Goal: Information Seeking & Learning: Check status

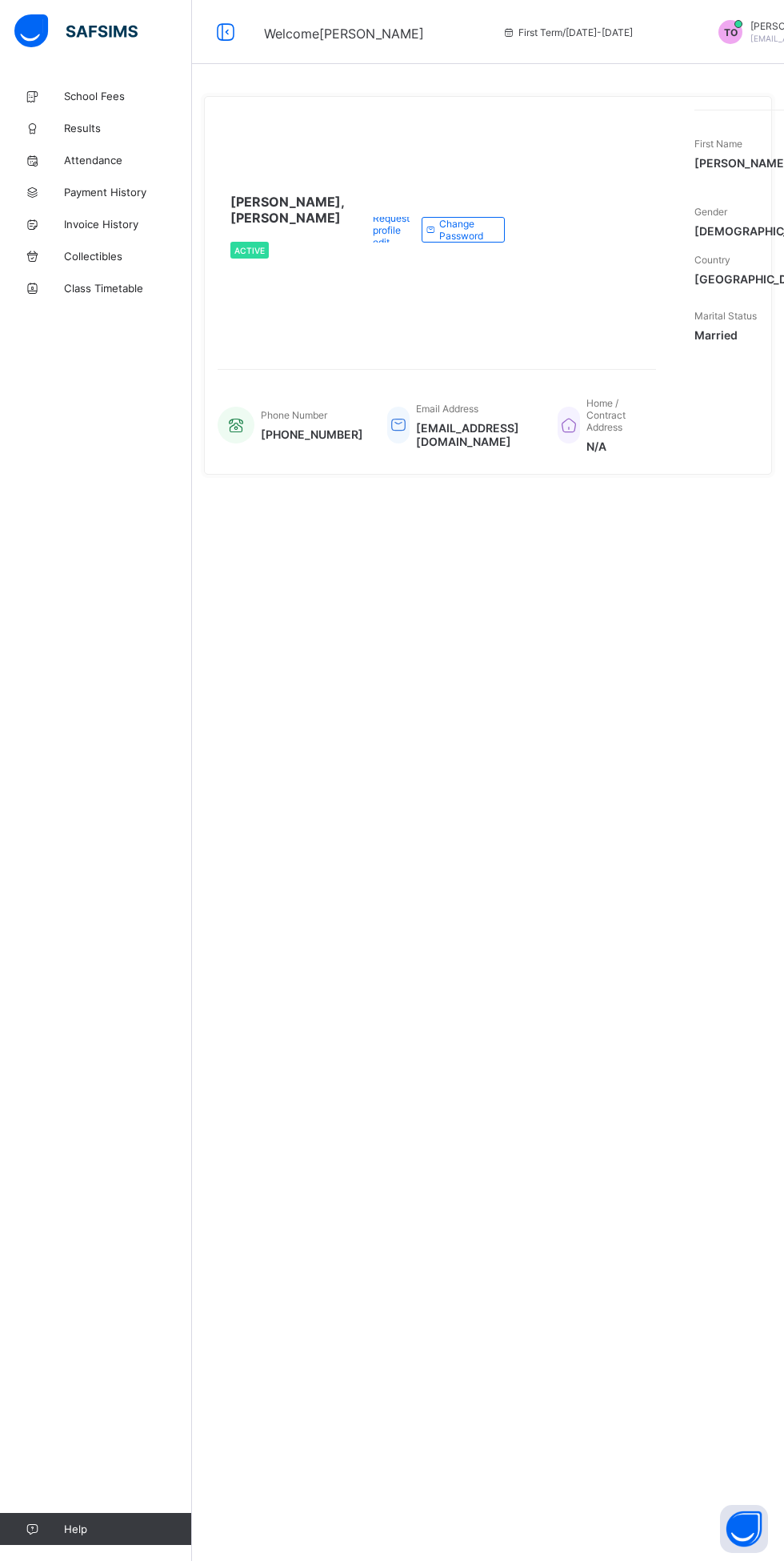
click at [265, 350] on div "TAIWO, Olajide Isaac Active" at bounding box center [285, 230] width 135 height 240
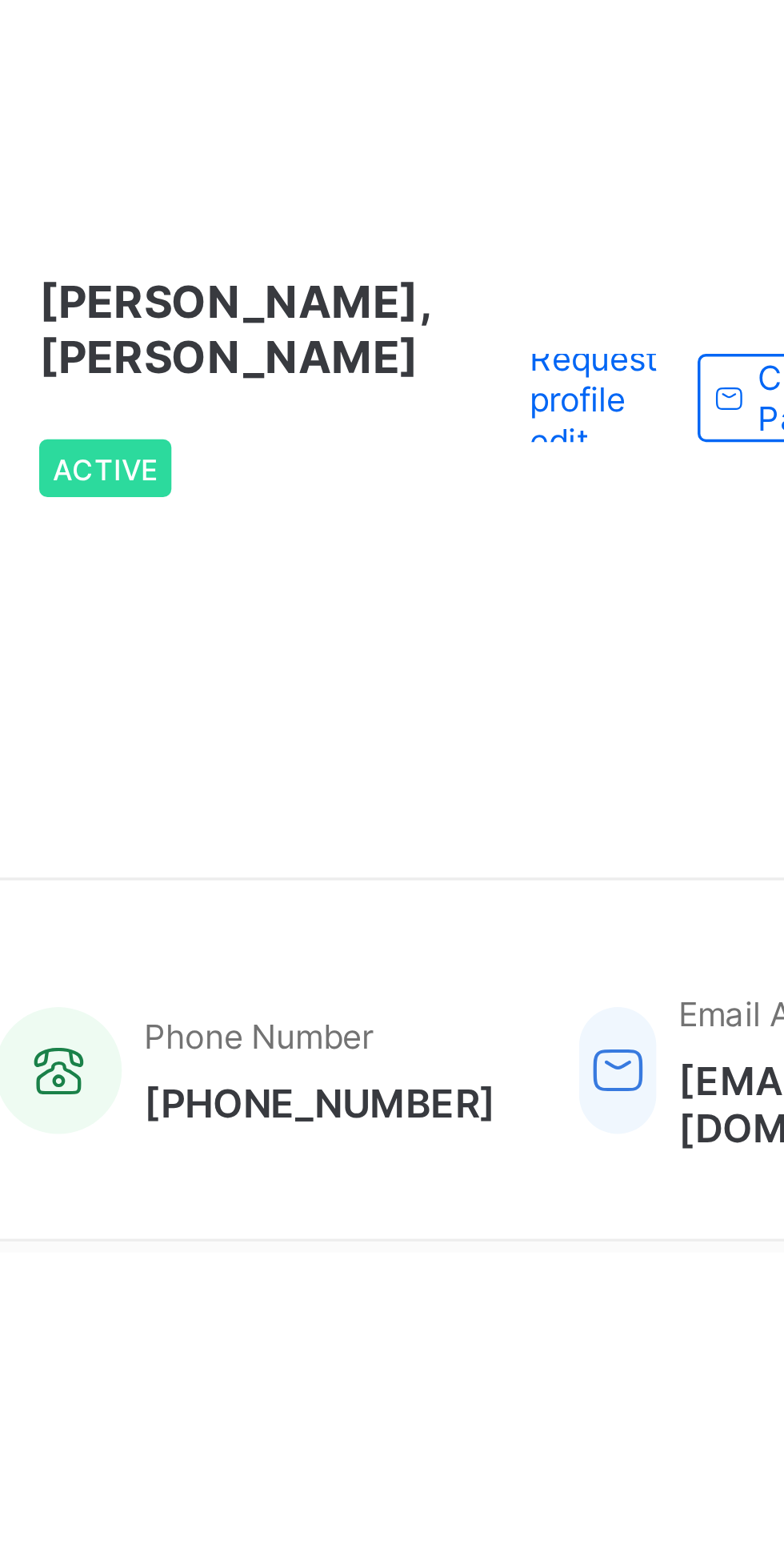
click at [297, 350] on div "TAIWO, Olajide Isaac Active" at bounding box center [285, 230] width 135 height 240
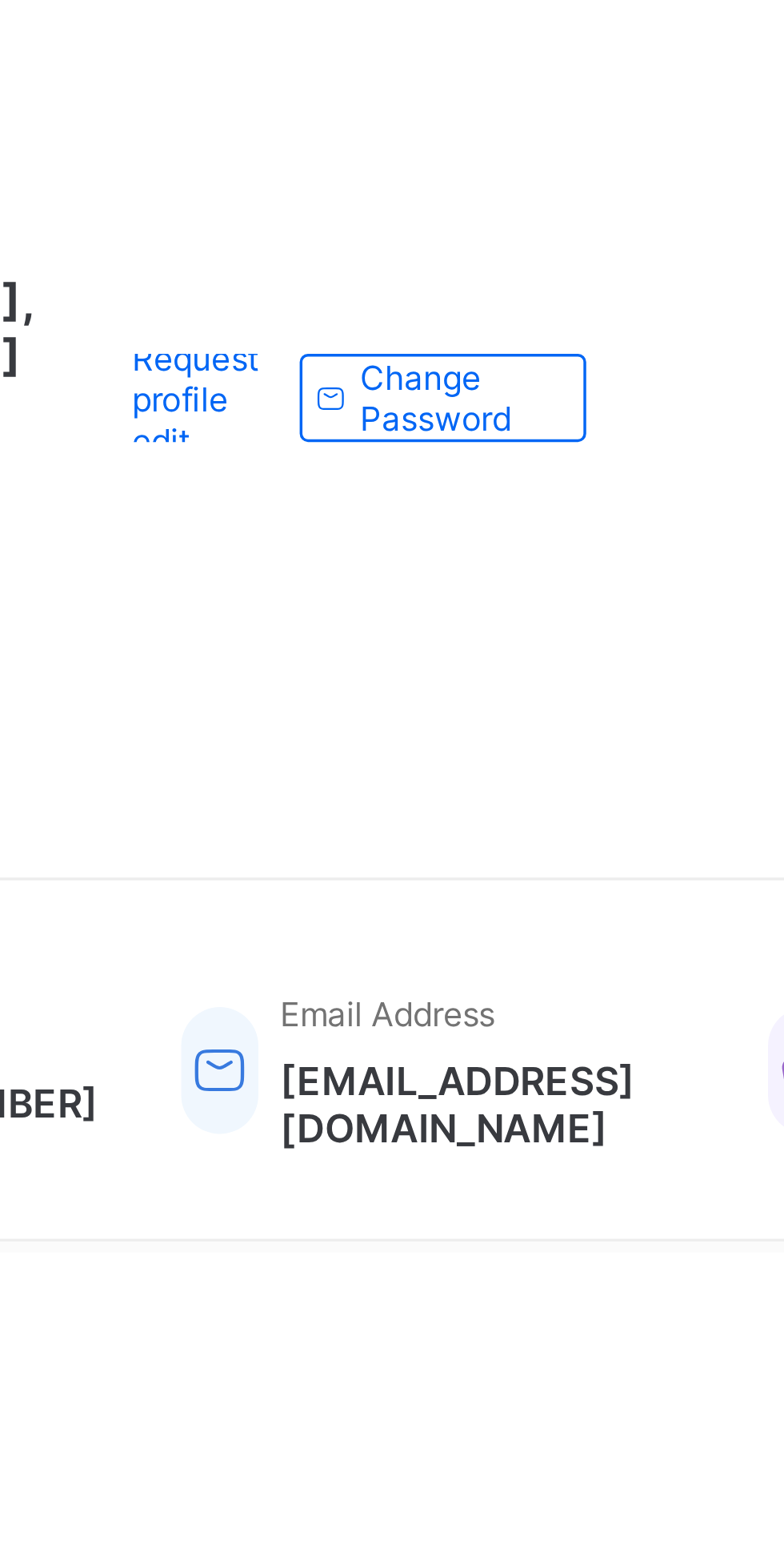
click at [463, 242] on span "Change Password" at bounding box center [465, 229] width 53 height 24
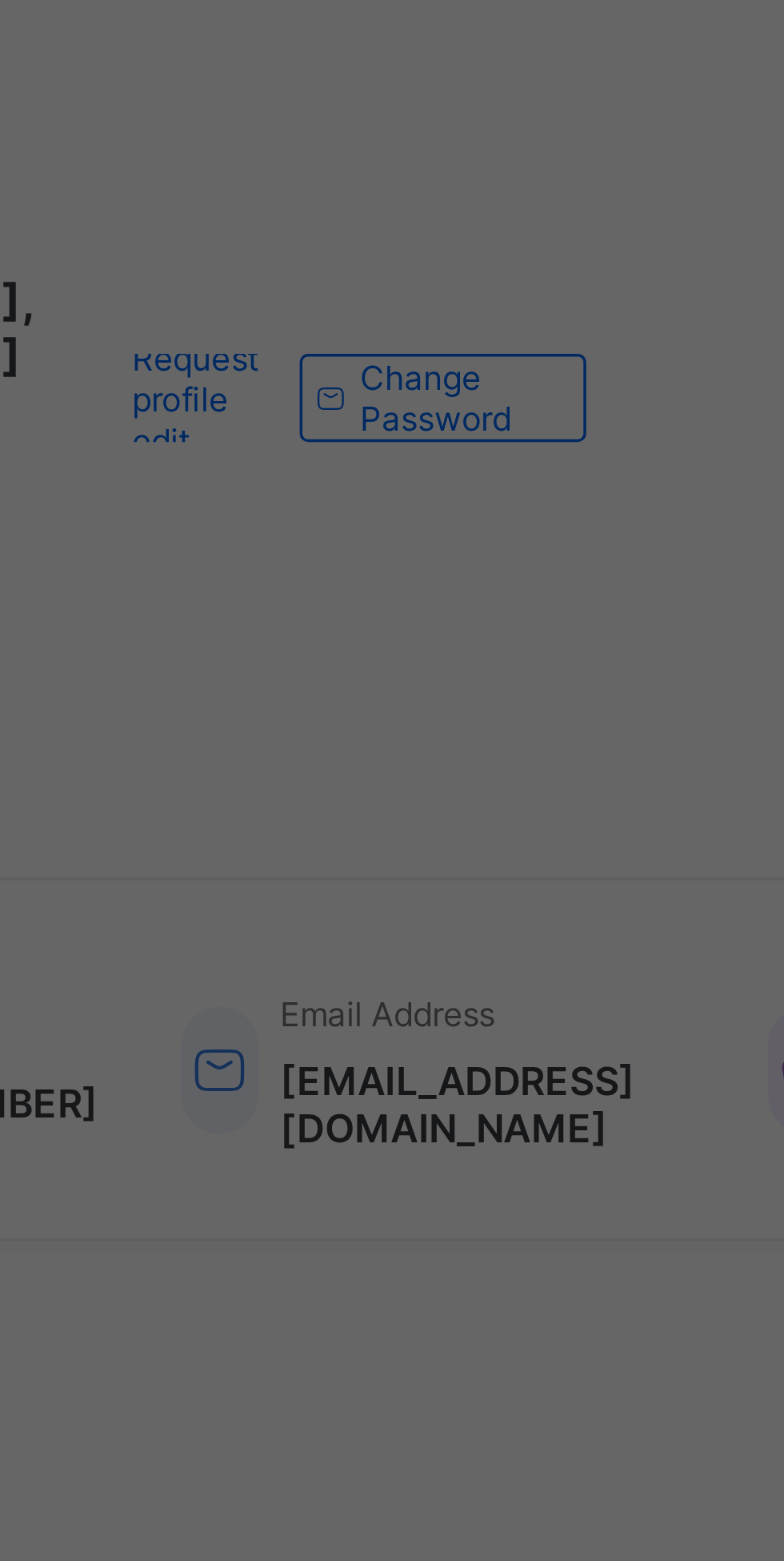
click at [487, 269] on div "× Change Password This action will send a password reset link to this user, are…" at bounding box center [392, 780] width 784 height 1561
click at [467, 266] on div "× Change Password This action will send a password reset link to this user, are…" at bounding box center [392, 780] width 784 height 1561
click at [389, 271] on div "× Change Password This action will send a password reset link to this user, are…" at bounding box center [392, 780] width 784 height 1561
click at [393, 265] on div "× Change Password This action will send a password reset link to this user, are…" at bounding box center [392, 780] width 784 height 1561
click at [393, 257] on div "× Change Password This action will send a password reset link to this user, are…" at bounding box center [392, 780] width 784 height 1561
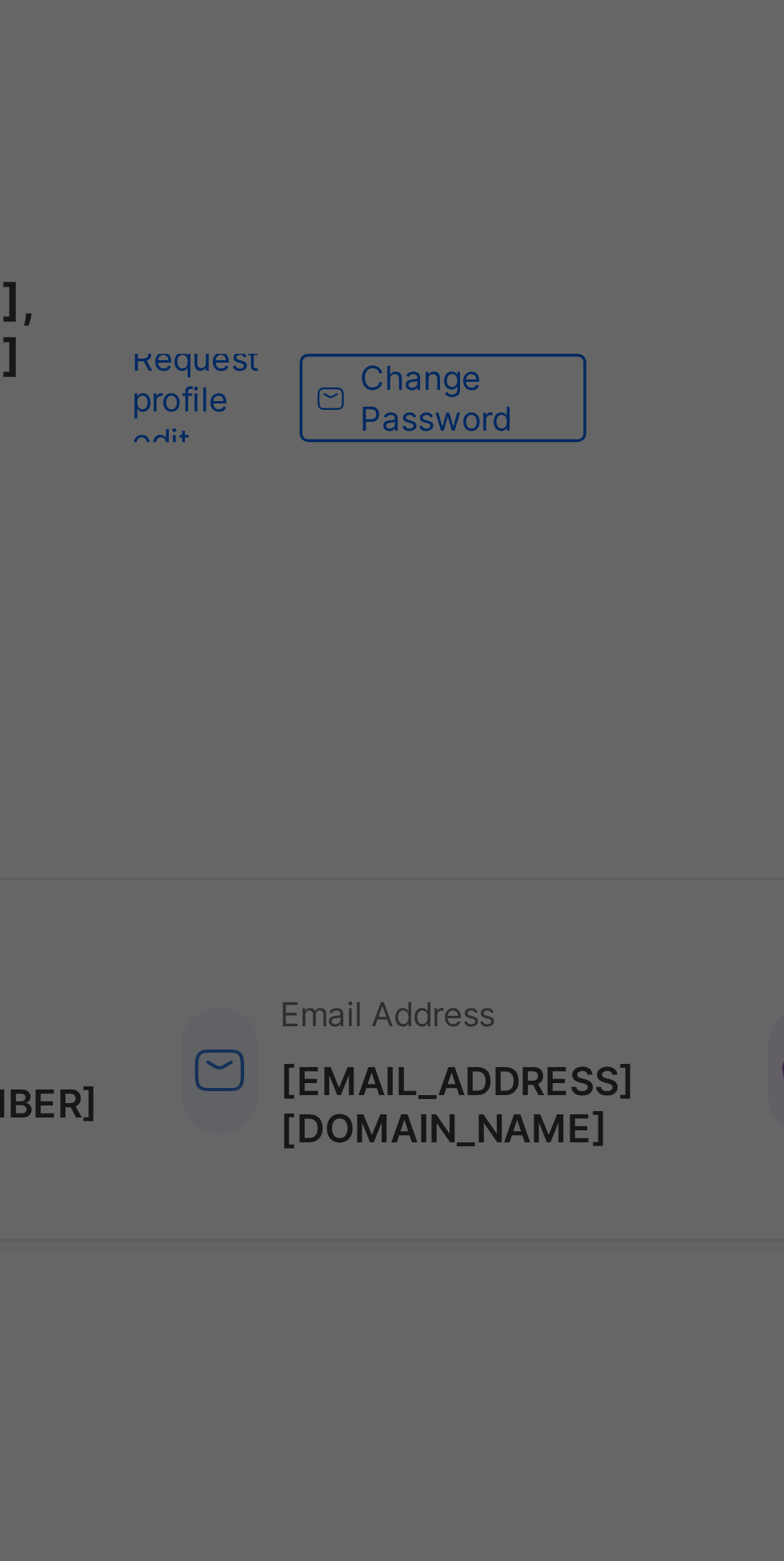
click at [392, 258] on div "× Change Password This action will send a password reset link to this user, are…" at bounding box center [392, 780] width 784 height 1561
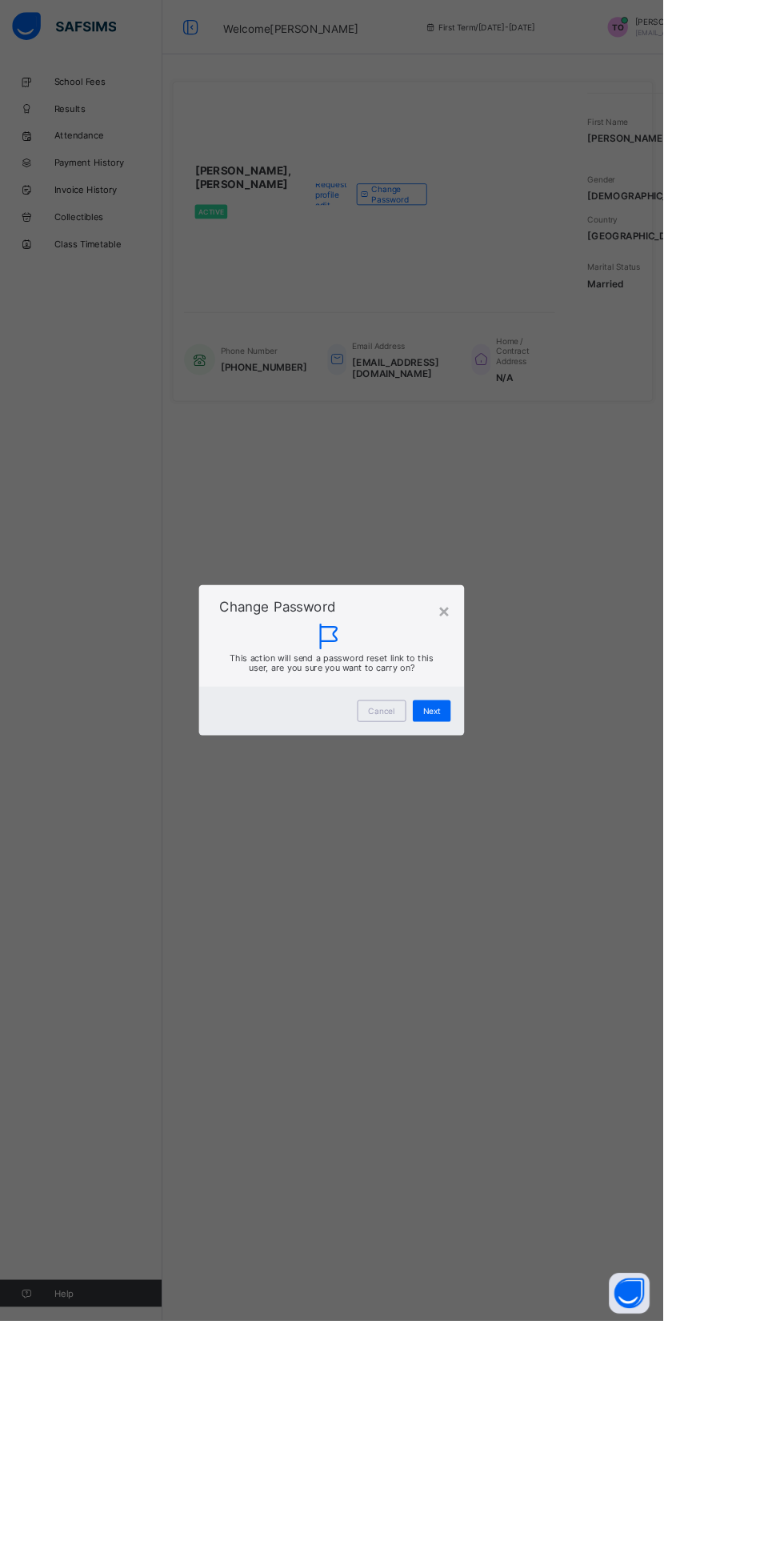
click at [533, 853] on div "Next" at bounding box center [510, 841] width 45 height 26
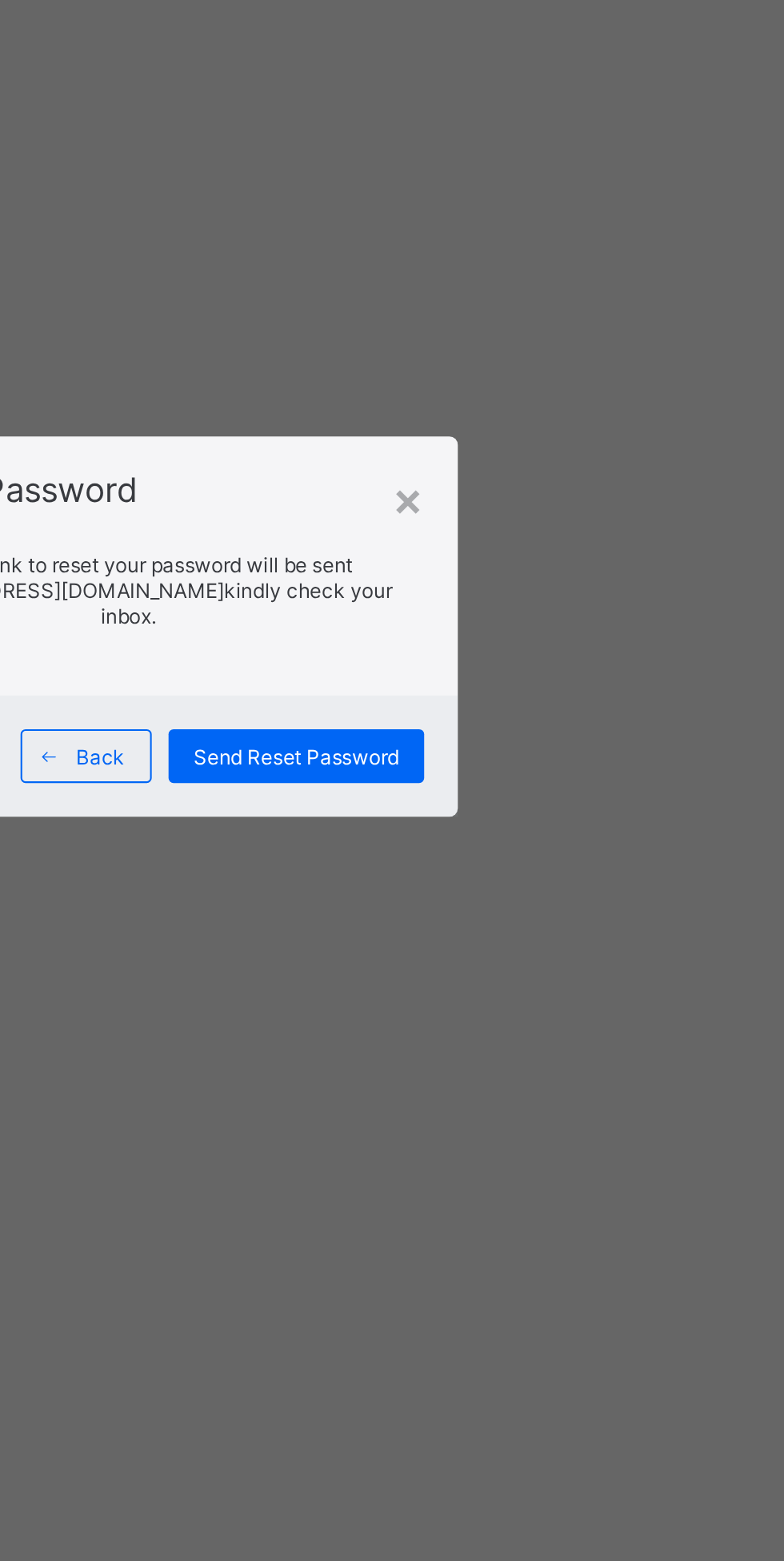
click at [360, 847] on icon at bounding box center [355, 842] width 12 height 10
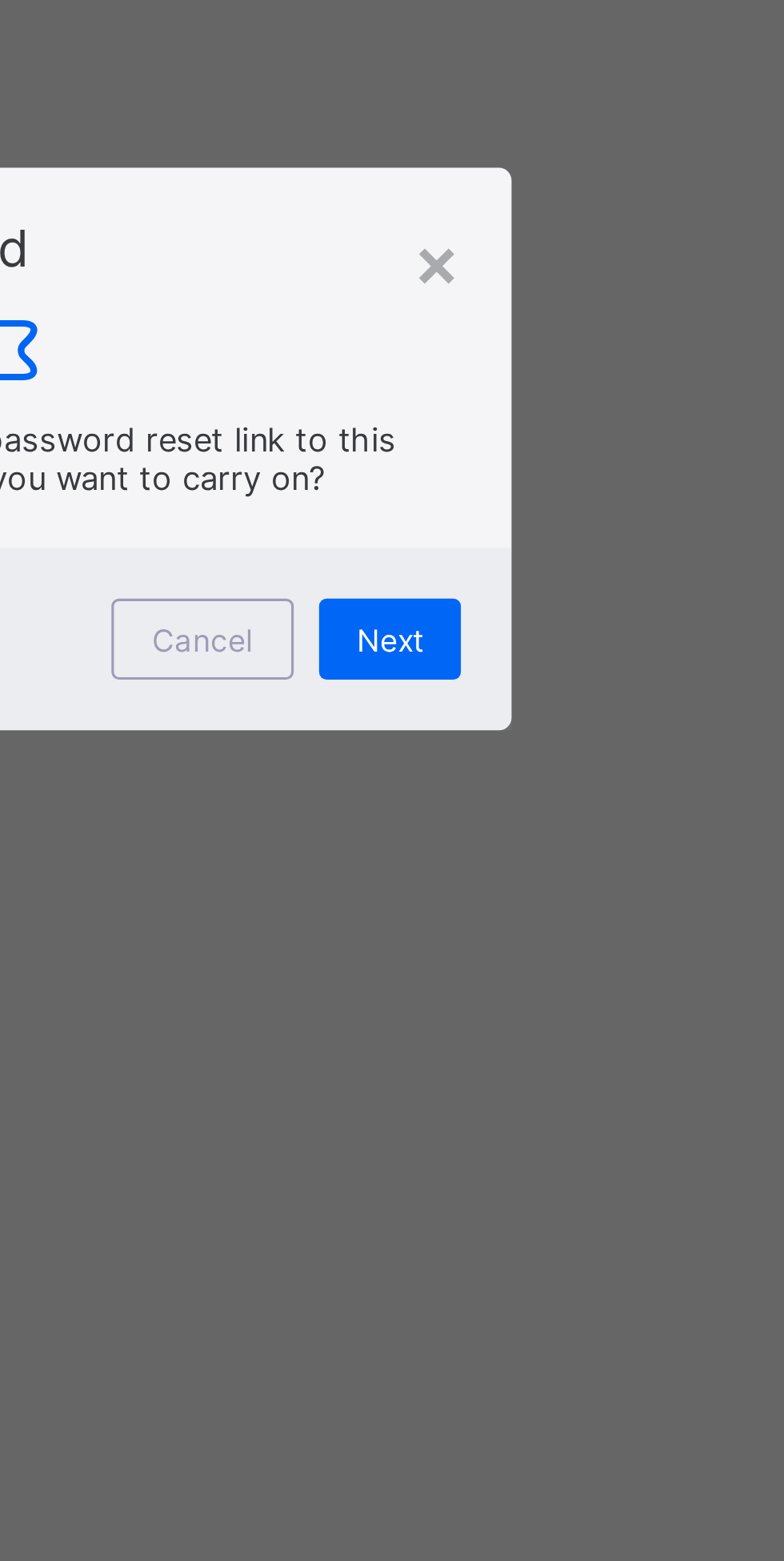
click at [480, 853] on div "Cancel" at bounding box center [452, 841] width 58 height 26
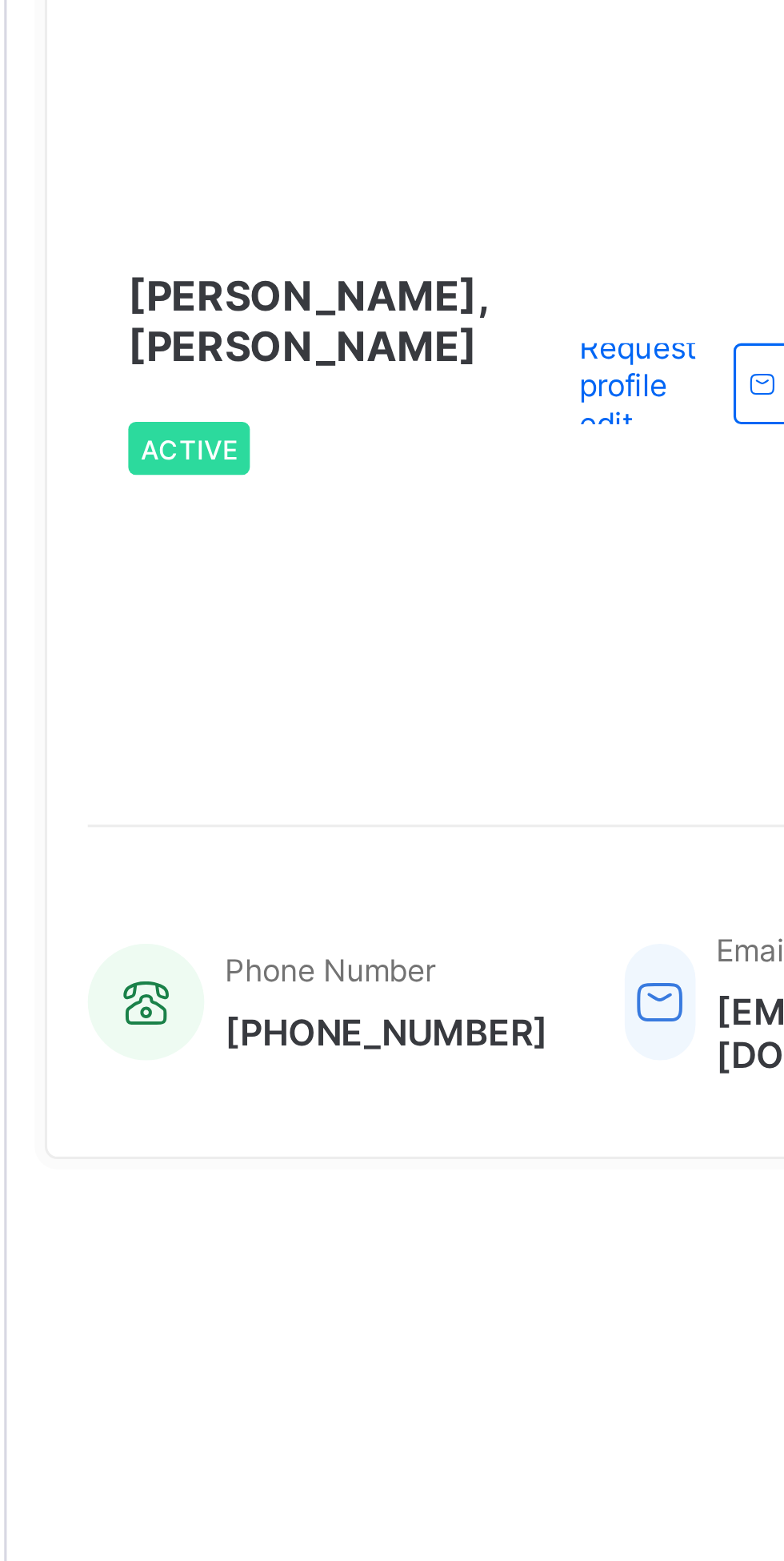
click at [389, 248] on span "Request profile edit" at bounding box center [391, 230] width 37 height 36
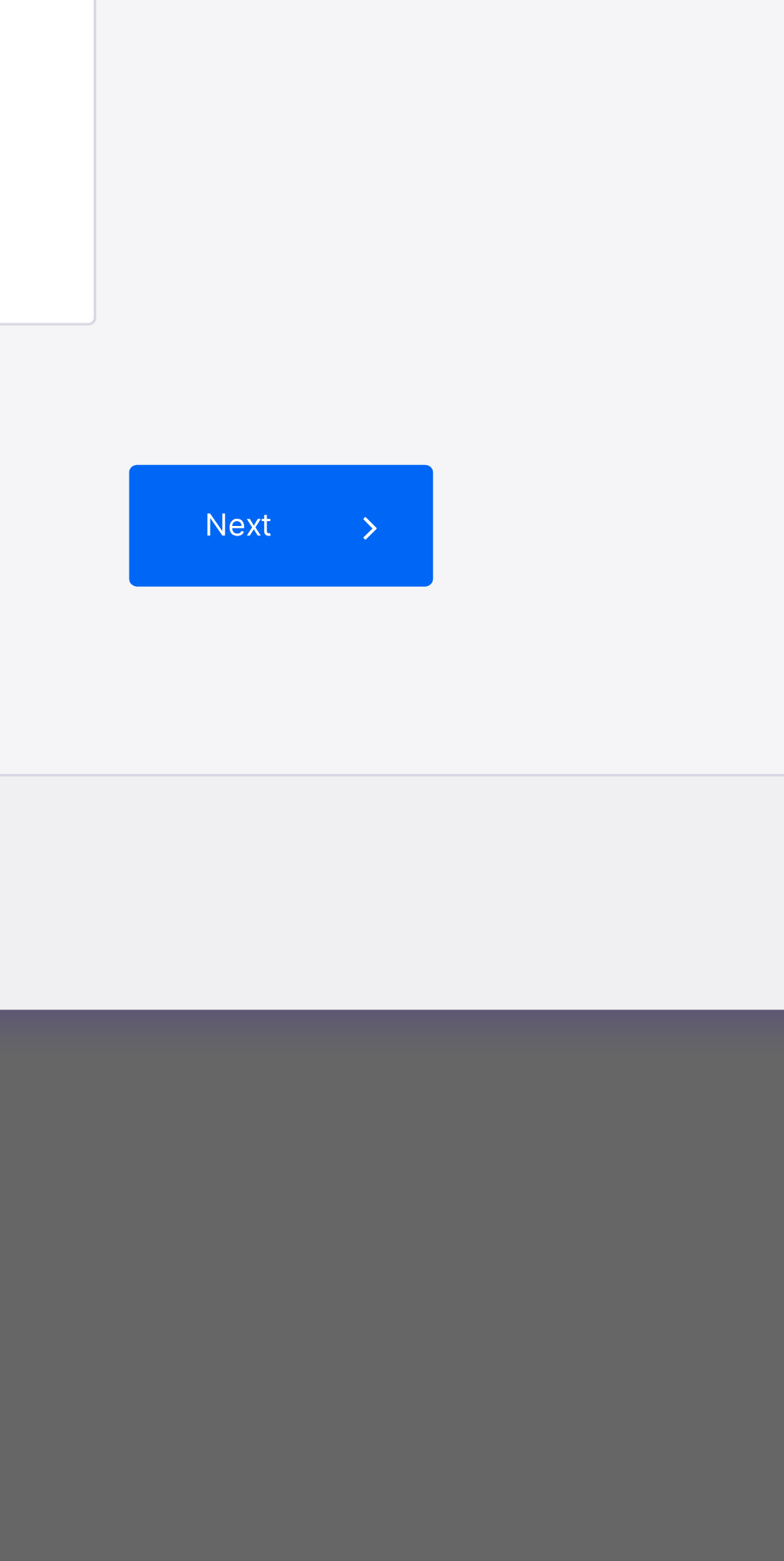
click at [482, 1062] on span at bounding box center [463, 1043] width 38 height 38
click at [471, 1051] on icon at bounding box center [462, 1043] width 18 height 16
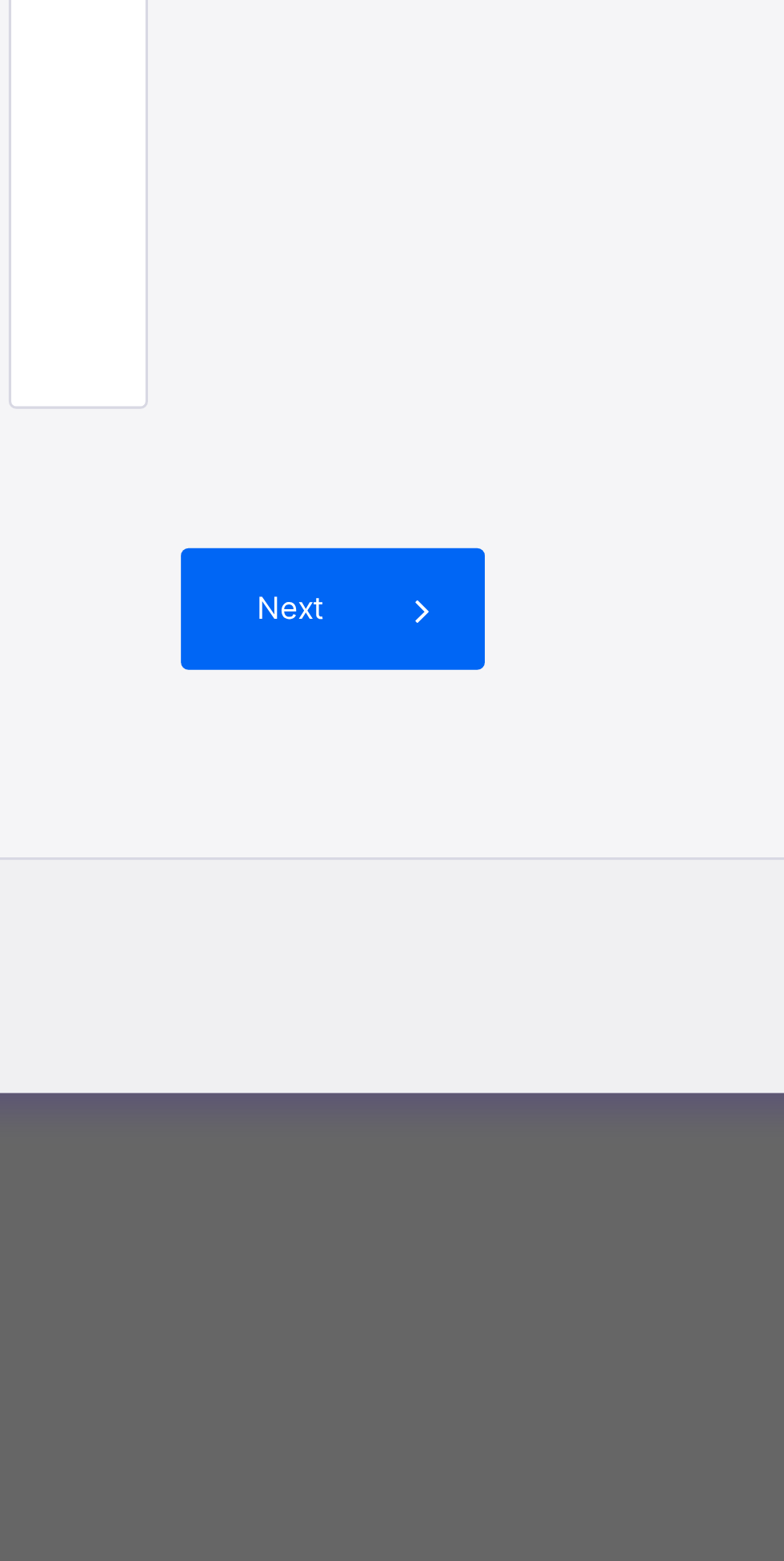
click at [482, 1062] on span at bounding box center [463, 1043] width 38 height 38
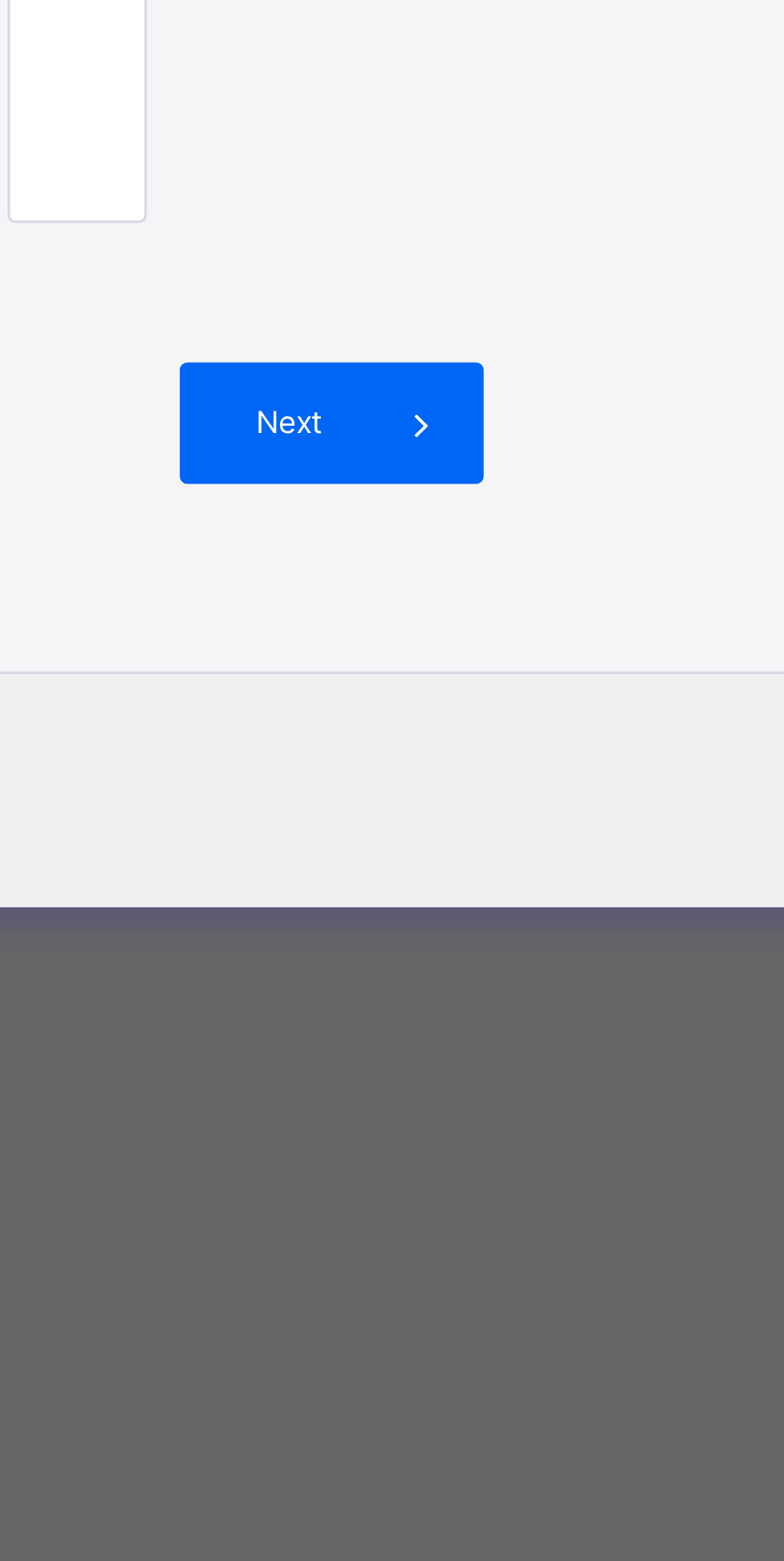
click at [482, 1062] on span at bounding box center [463, 1043] width 38 height 38
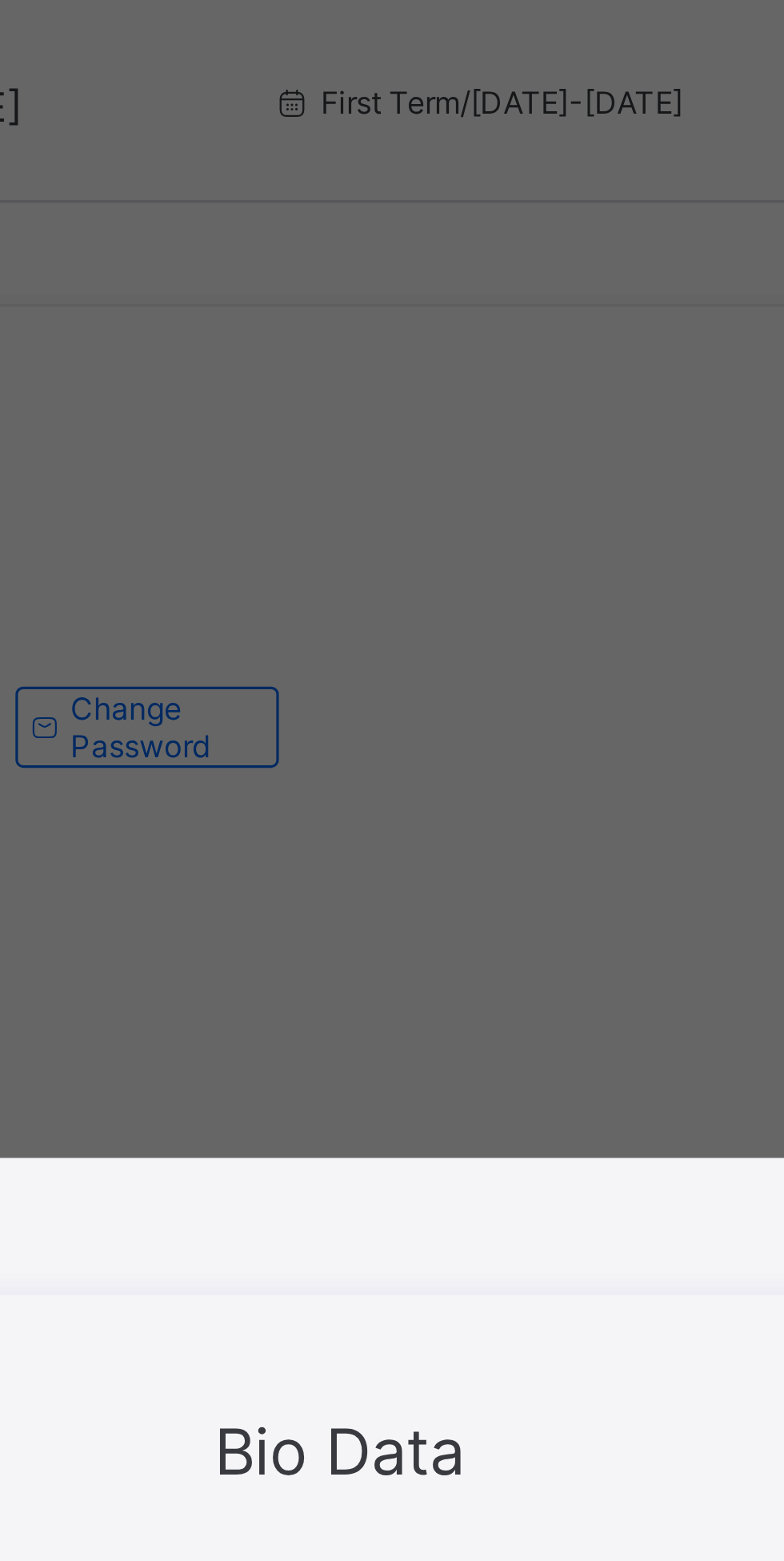
click at [494, 269] on div "**********" at bounding box center [392, 780] width 784 height 1561
click at [495, 272] on div "**********" at bounding box center [392, 780] width 784 height 1561
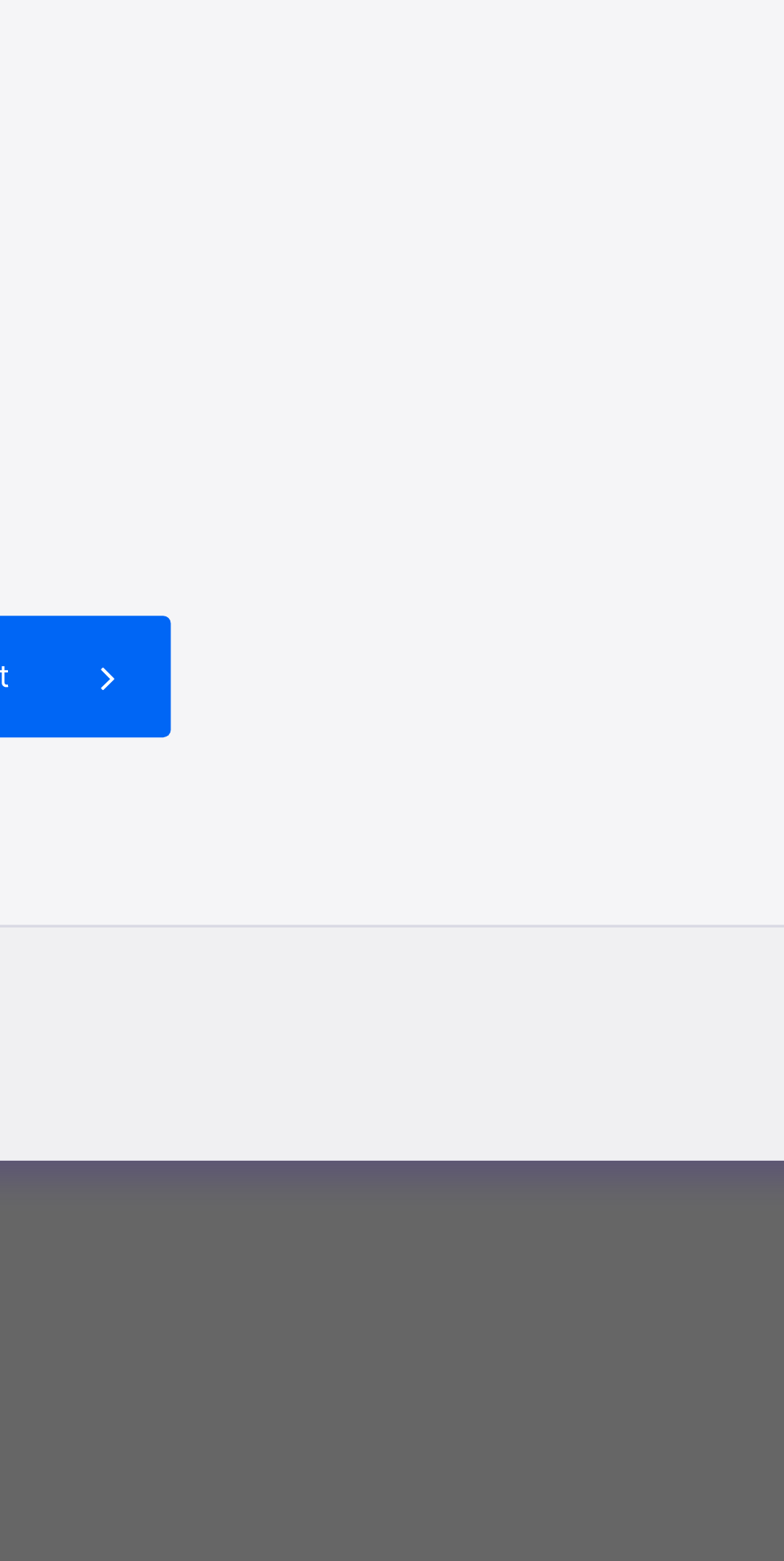
click at [482, 1062] on span at bounding box center [463, 1043] width 38 height 38
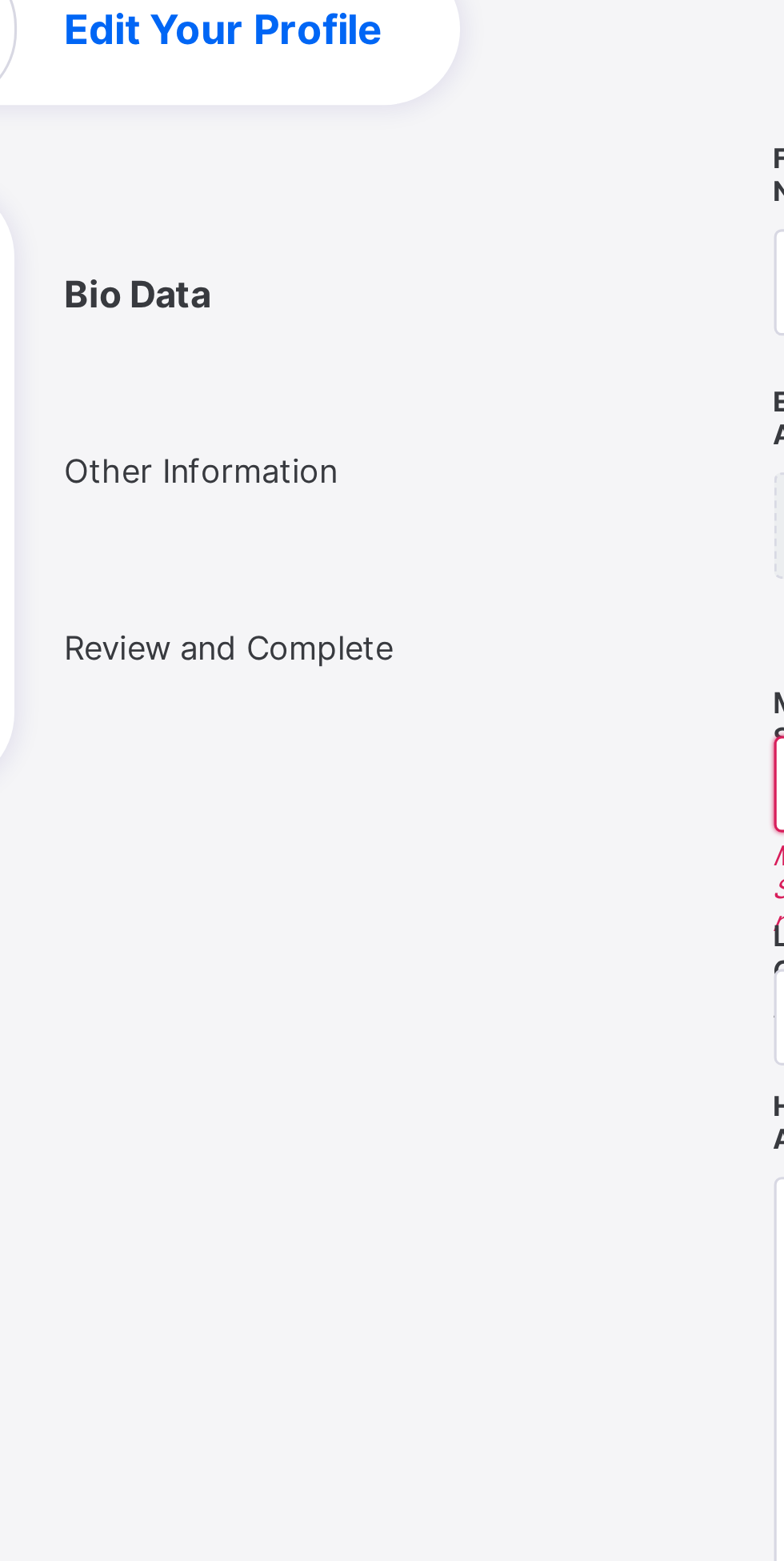
click at [256, 697] on ul "Bio Data Other Information Review and Complete" at bounding box center [164, 613] width 240 height 168
click at [155, 697] on ul "Bio Data Other Information Review and Complete" at bounding box center [164, 613] width 240 height 168
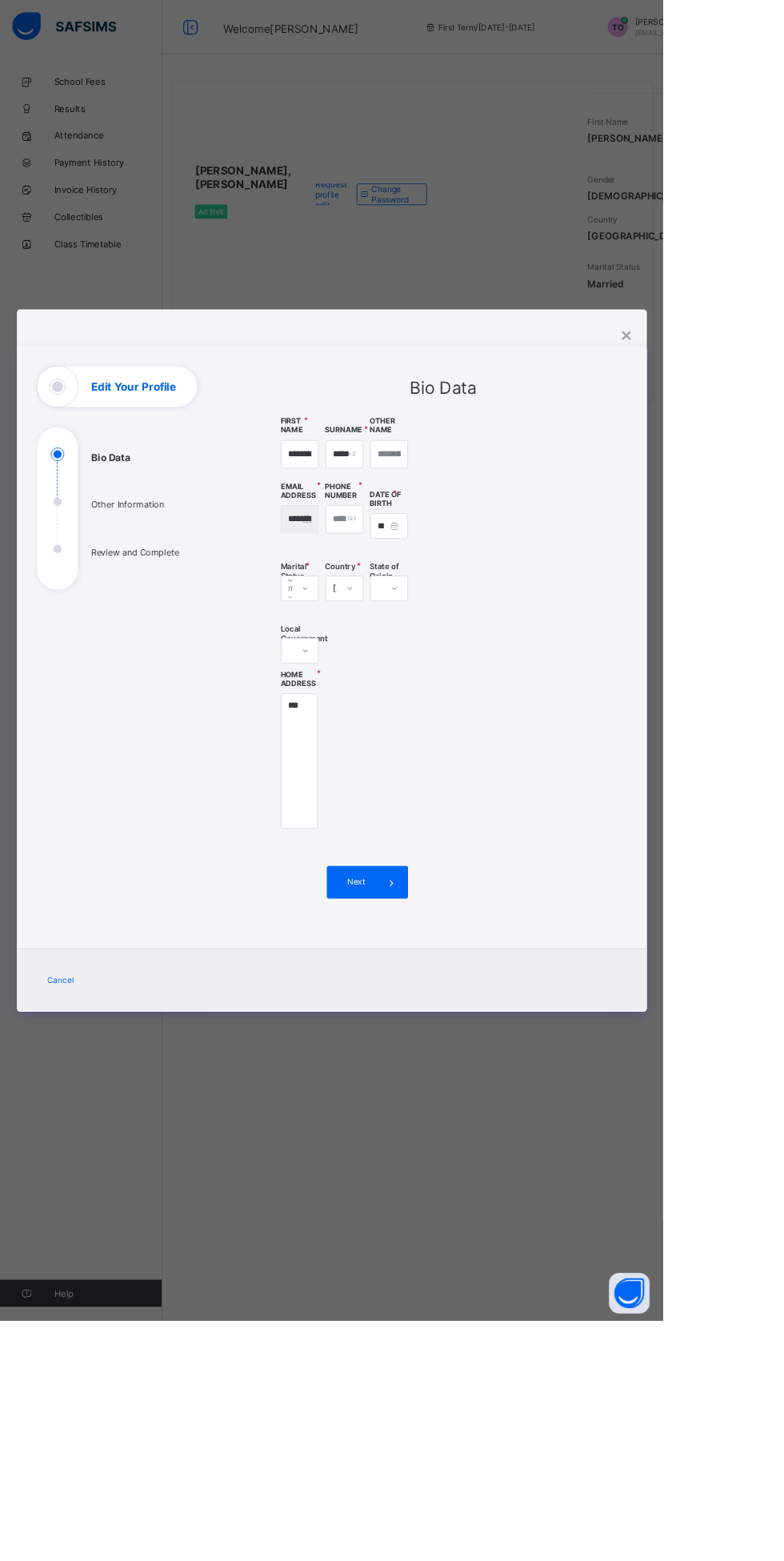
click at [662, 1560] on div "**********" at bounding box center [392, 780] width 784 height 1561
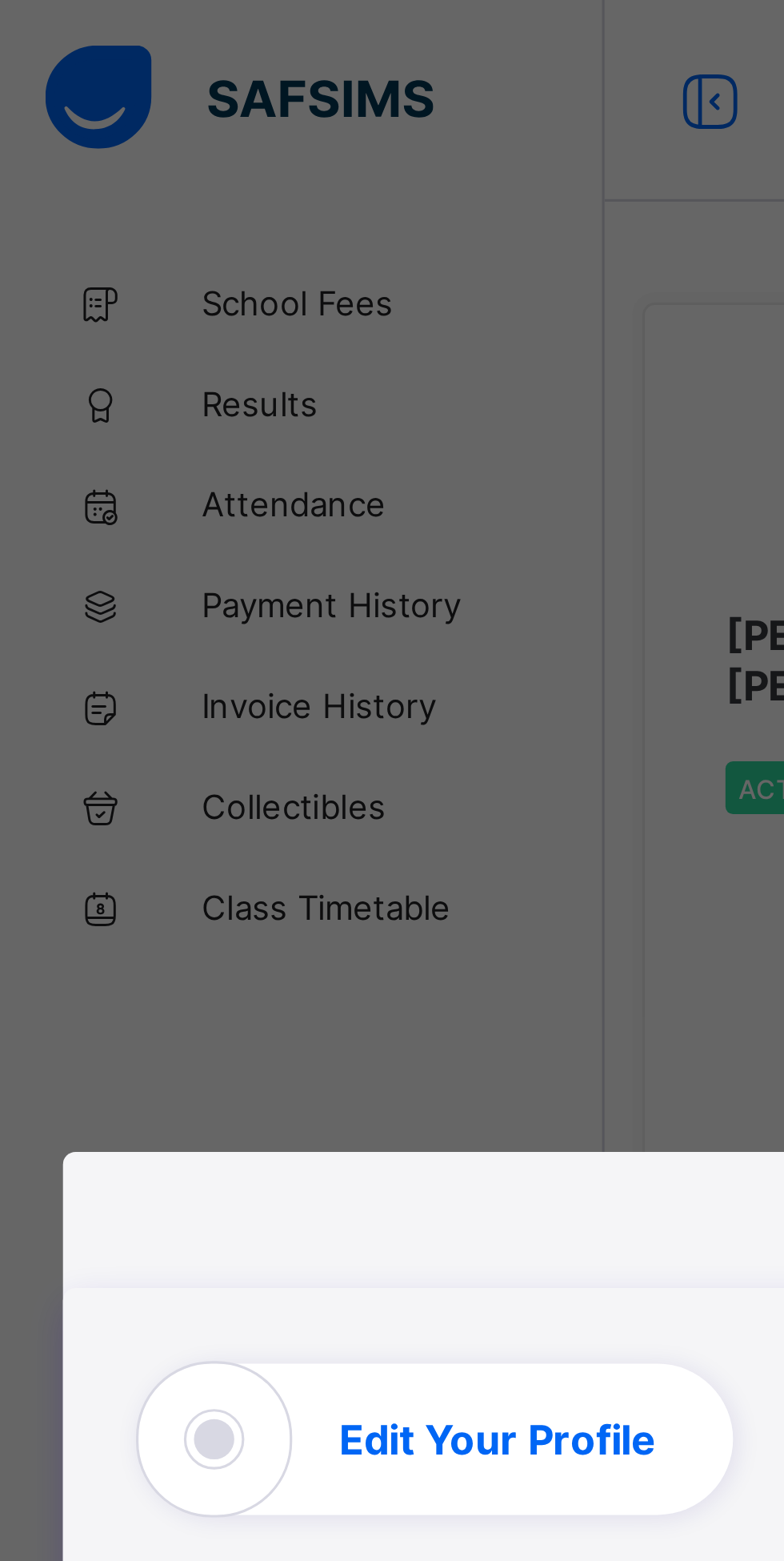
click at [82, 127] on div "**********" at bounding box center [392, 780] width 784 height 1561
click at [72, 102] on div "**********" at bounding box center [392, 780] width 784 height 1561
click at [80, 139] on div "**********" at bounding box center [392, 780] width 784 height 1561
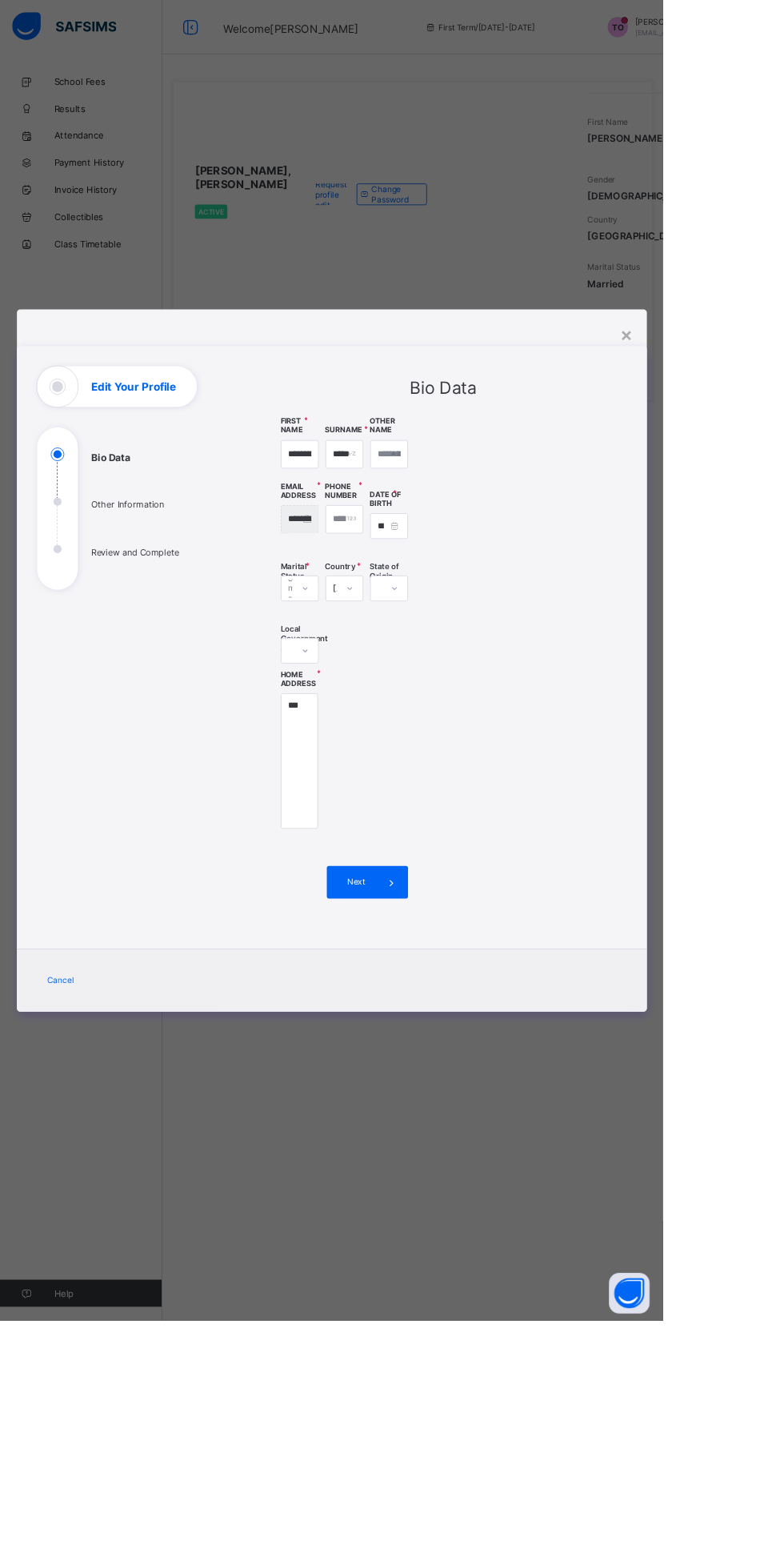
click at [765, 587] on div "**********" at bounding box center [392, 766] width 745 height 714
click at [749, 409] on div "×" at bounding box center [741, 396] width 15 height 27
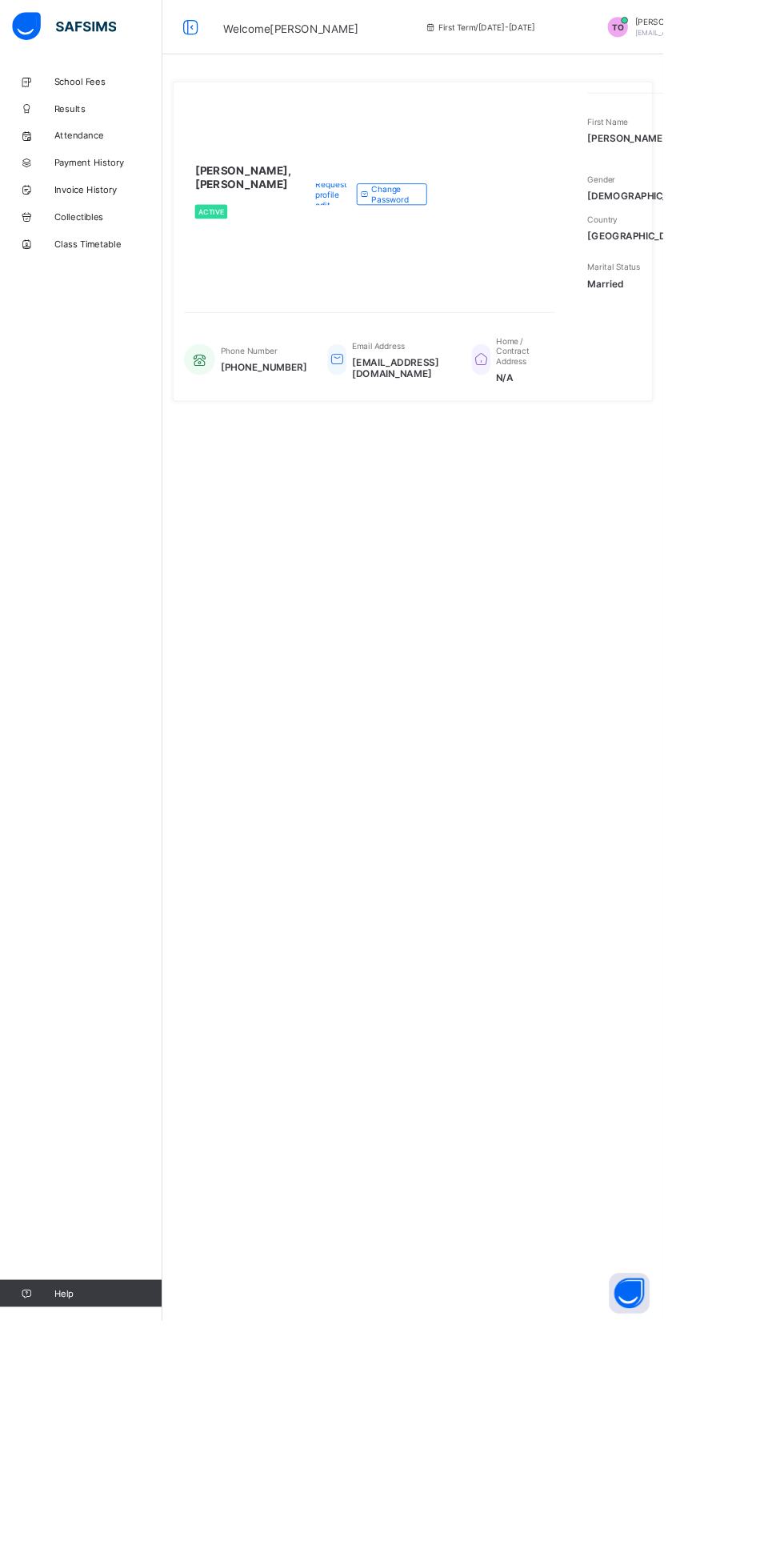
click at [72, 167] on link "Attendance" at bounding box center [95, 160] width 192 height 32
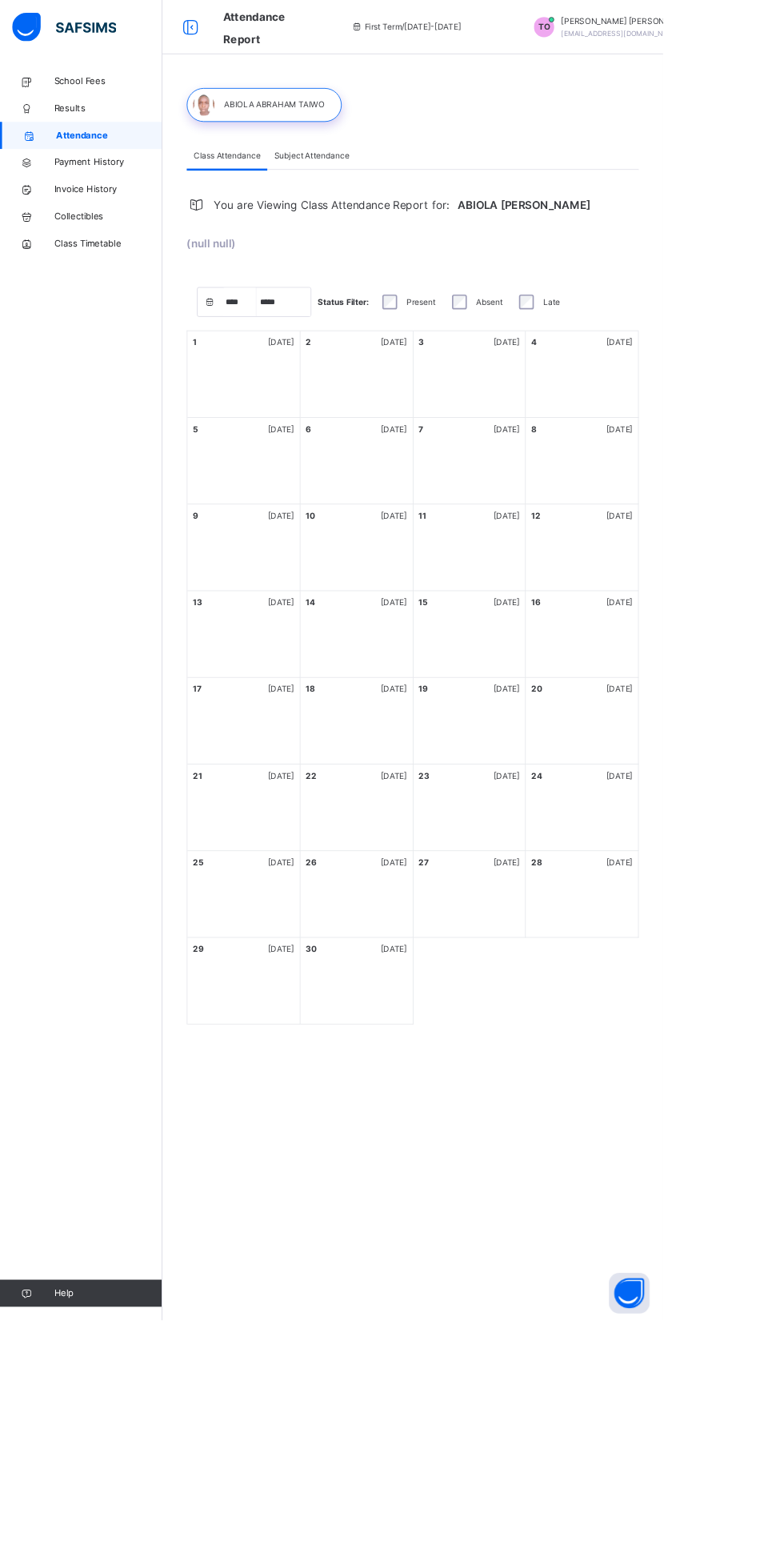
click at [66, 115] on link "Results" at bounding box center [95, 128] width 192 height 32
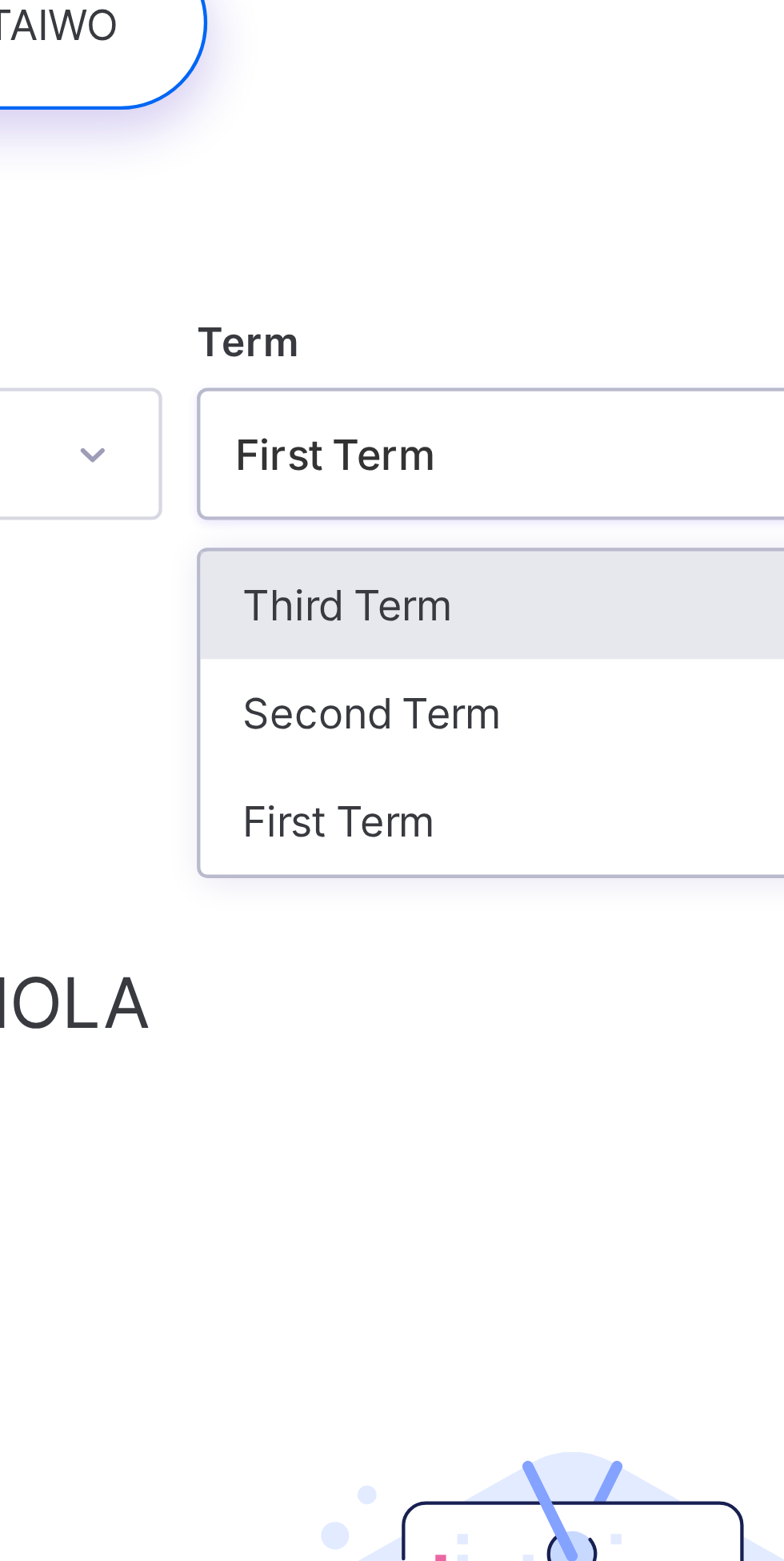
click at [428, 260] on div "Third Term" at bounding box center [487, 257] width 171 height 25
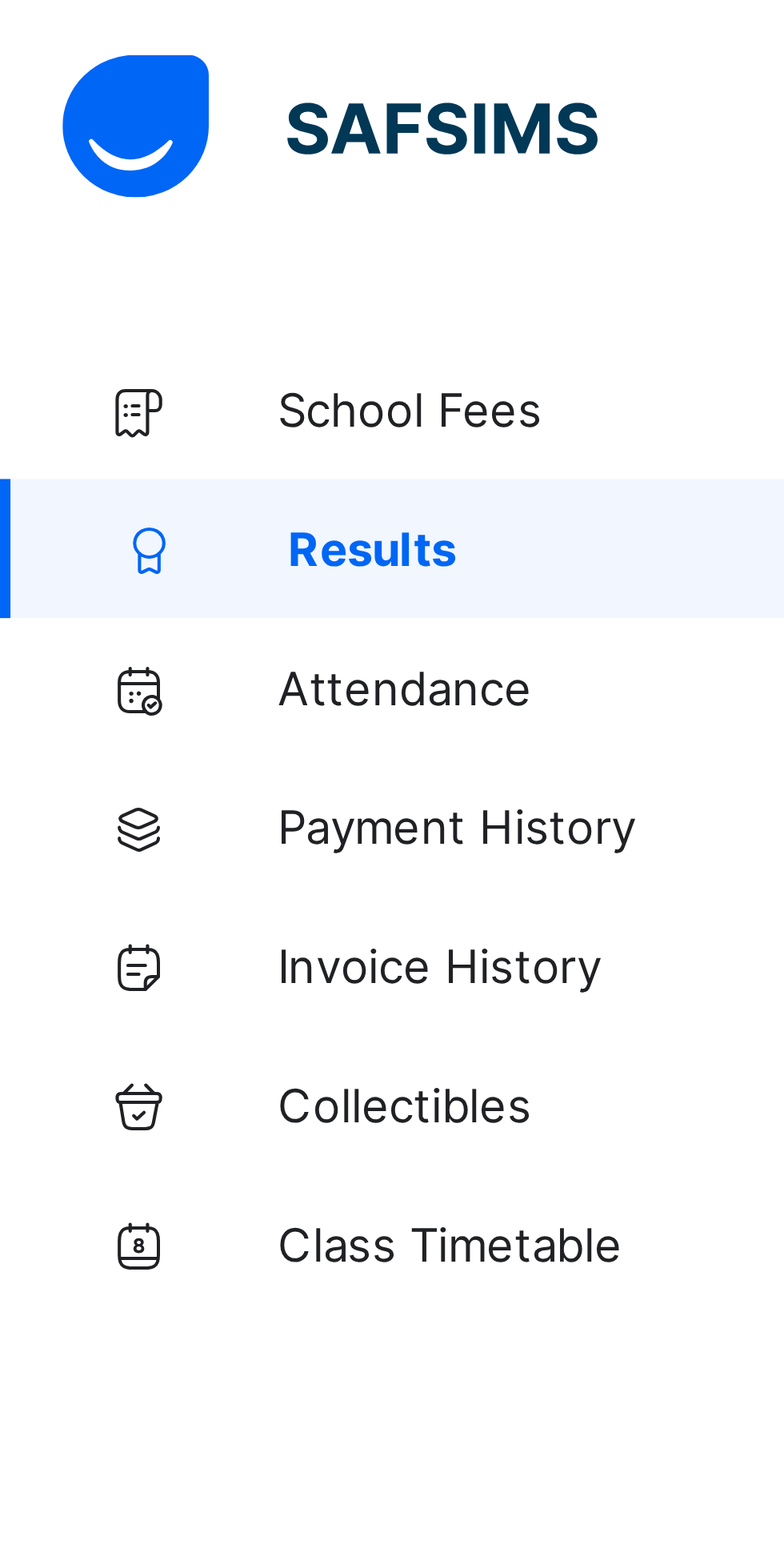
click at [119, 165] on span "Attendance" at bounding box center [128, 159] width 128 height 13
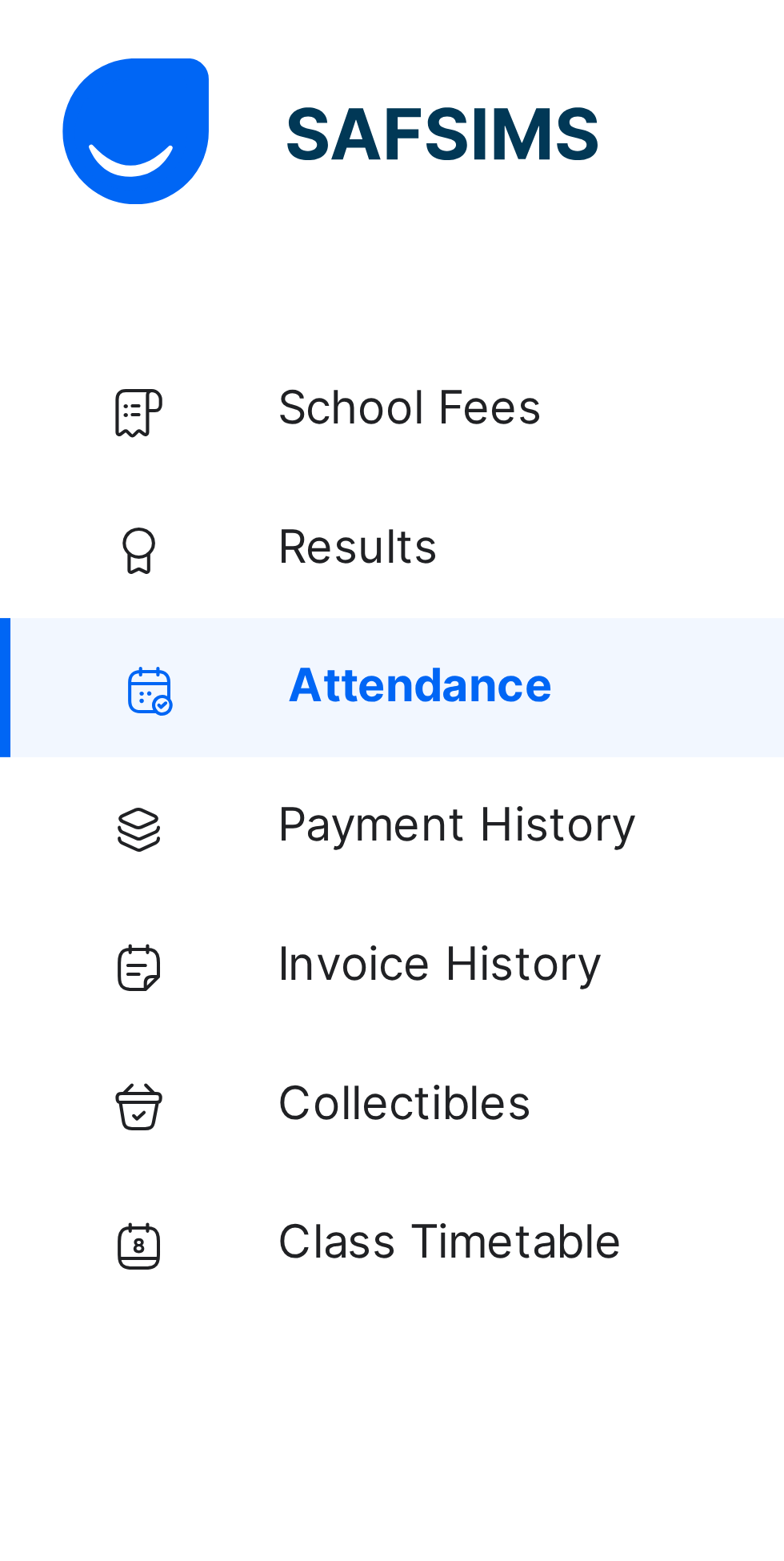
click at [97, 141] on link "Results" at bounding box center [95, 128] width 192 height 32
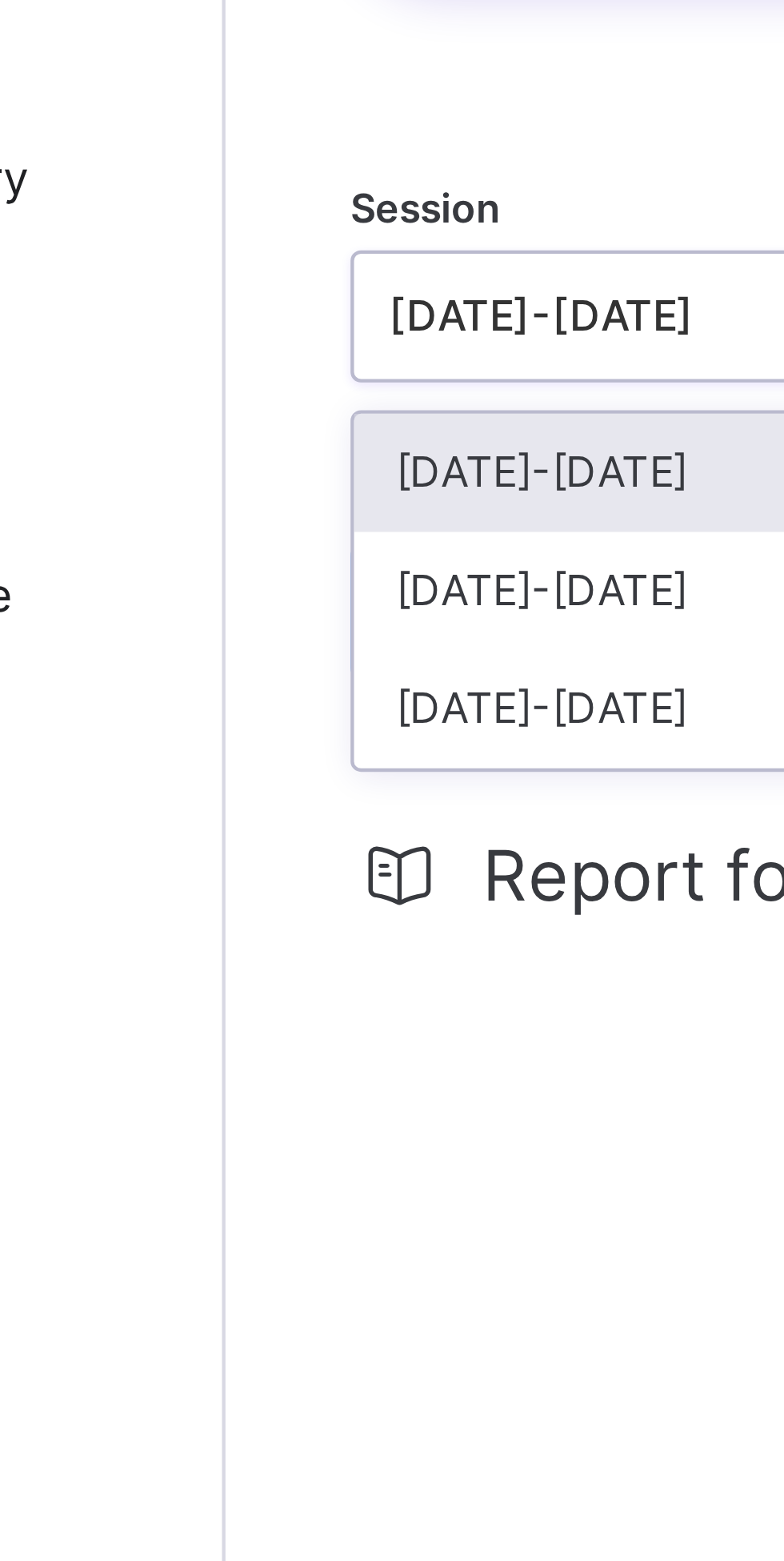
click at [277, 288] on div "2024-2025" at bounding box center [307, 286] width 171 height 27
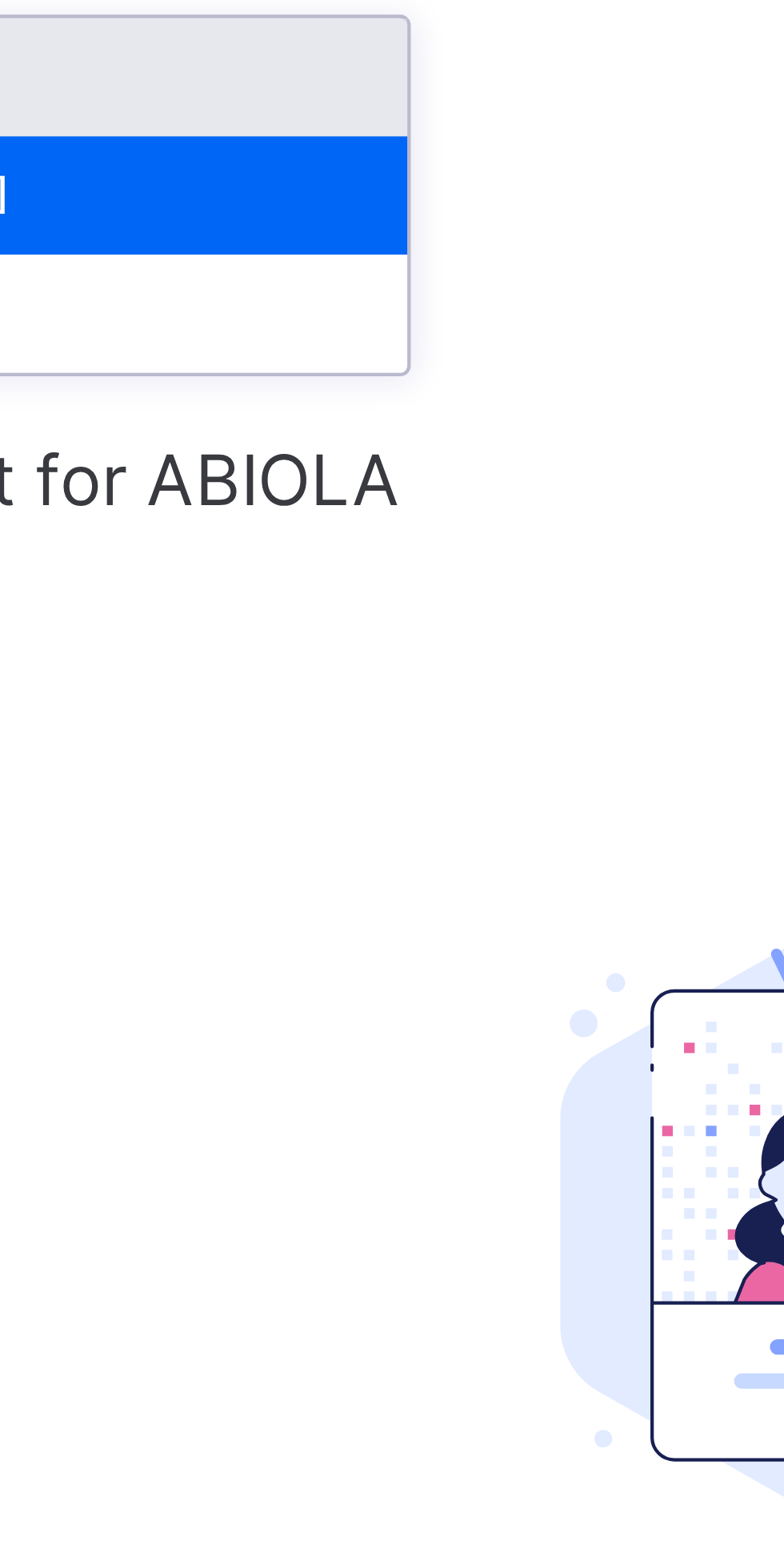
click at [385, 355] on span "Report for ABIOLA" at bounding box center [321, 352] width 140 height 24
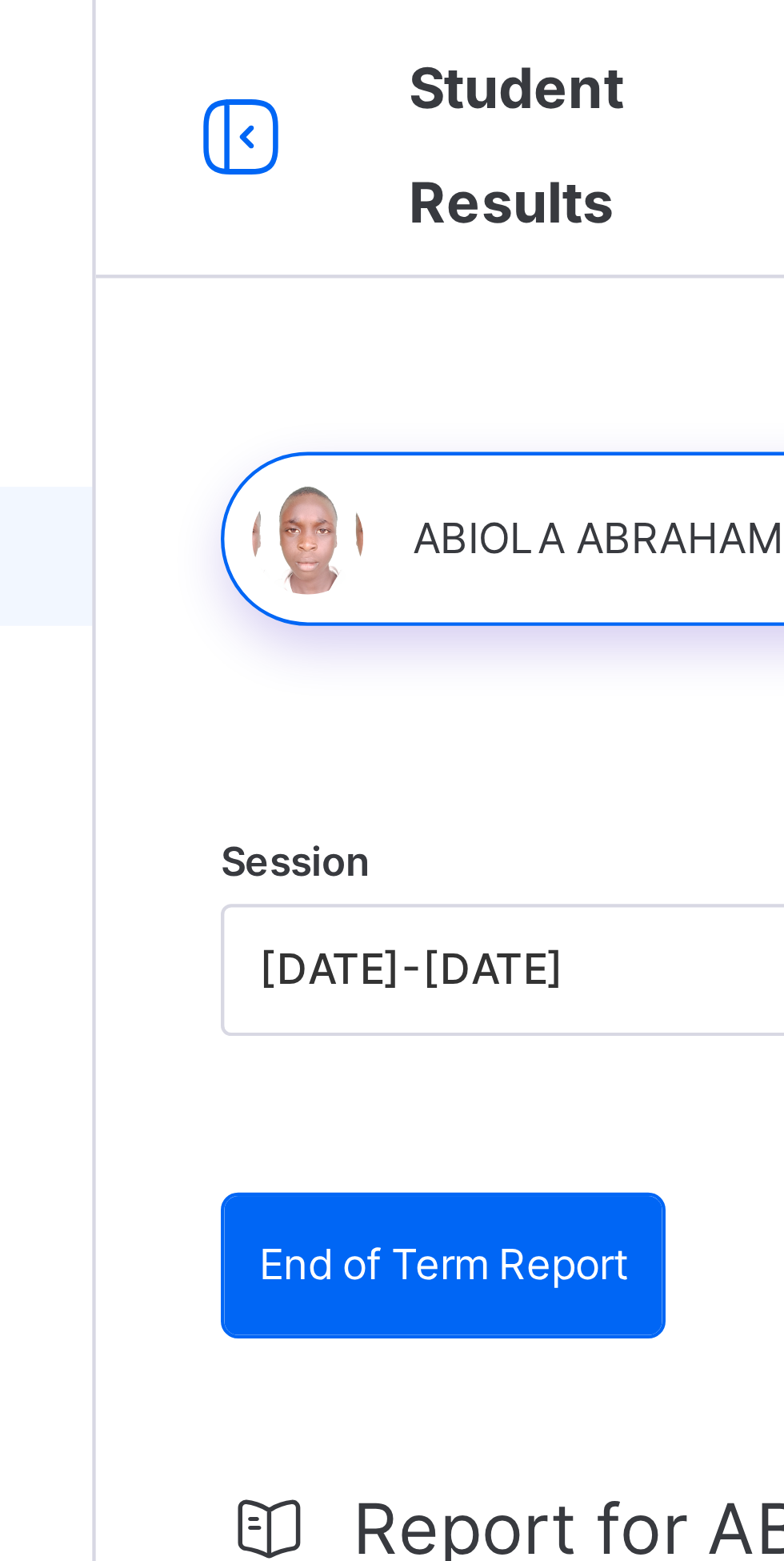
click at [222, 32] on icon at bounding box center [226, 32] width 27 height 29
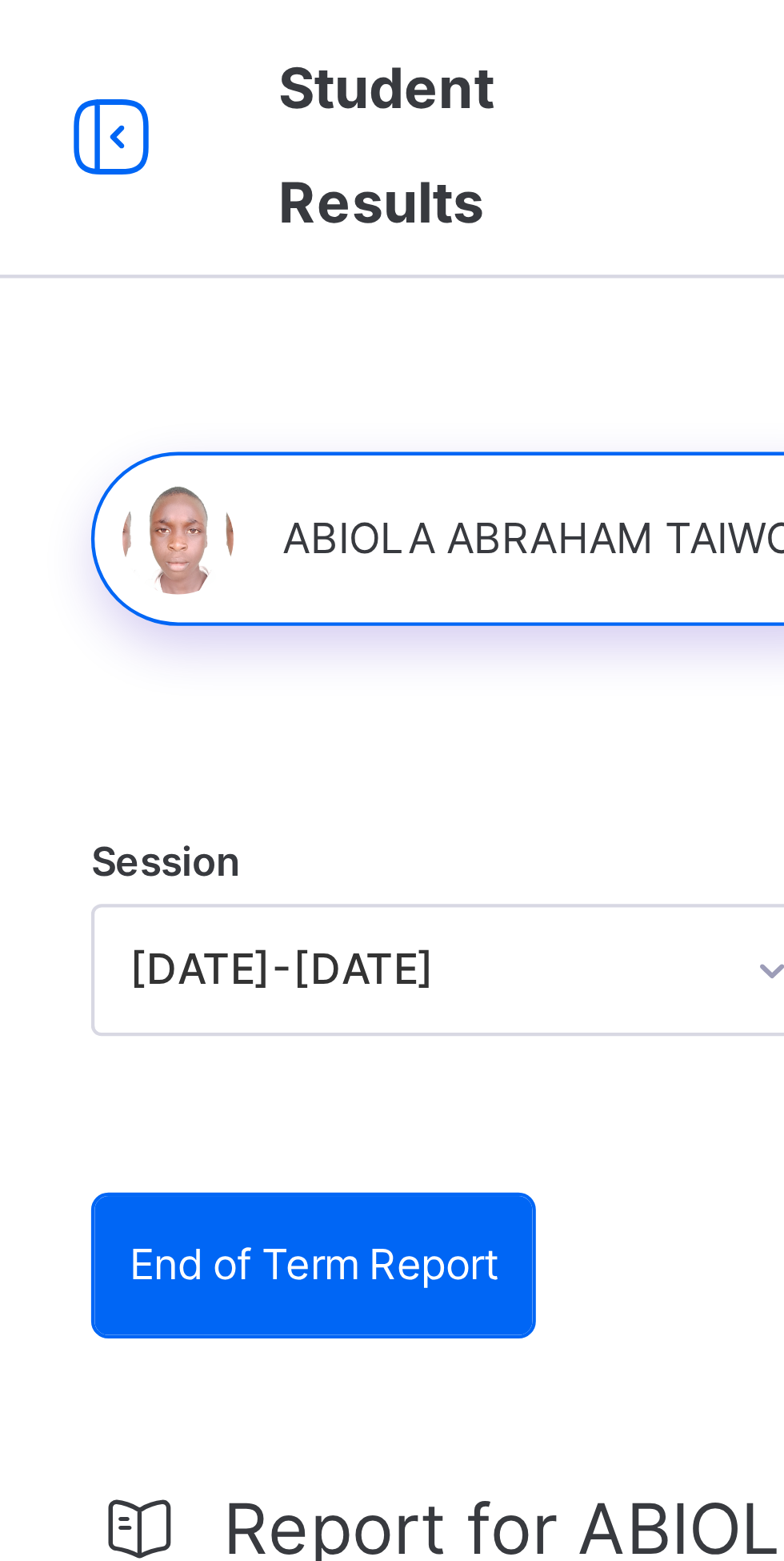
type input "*"
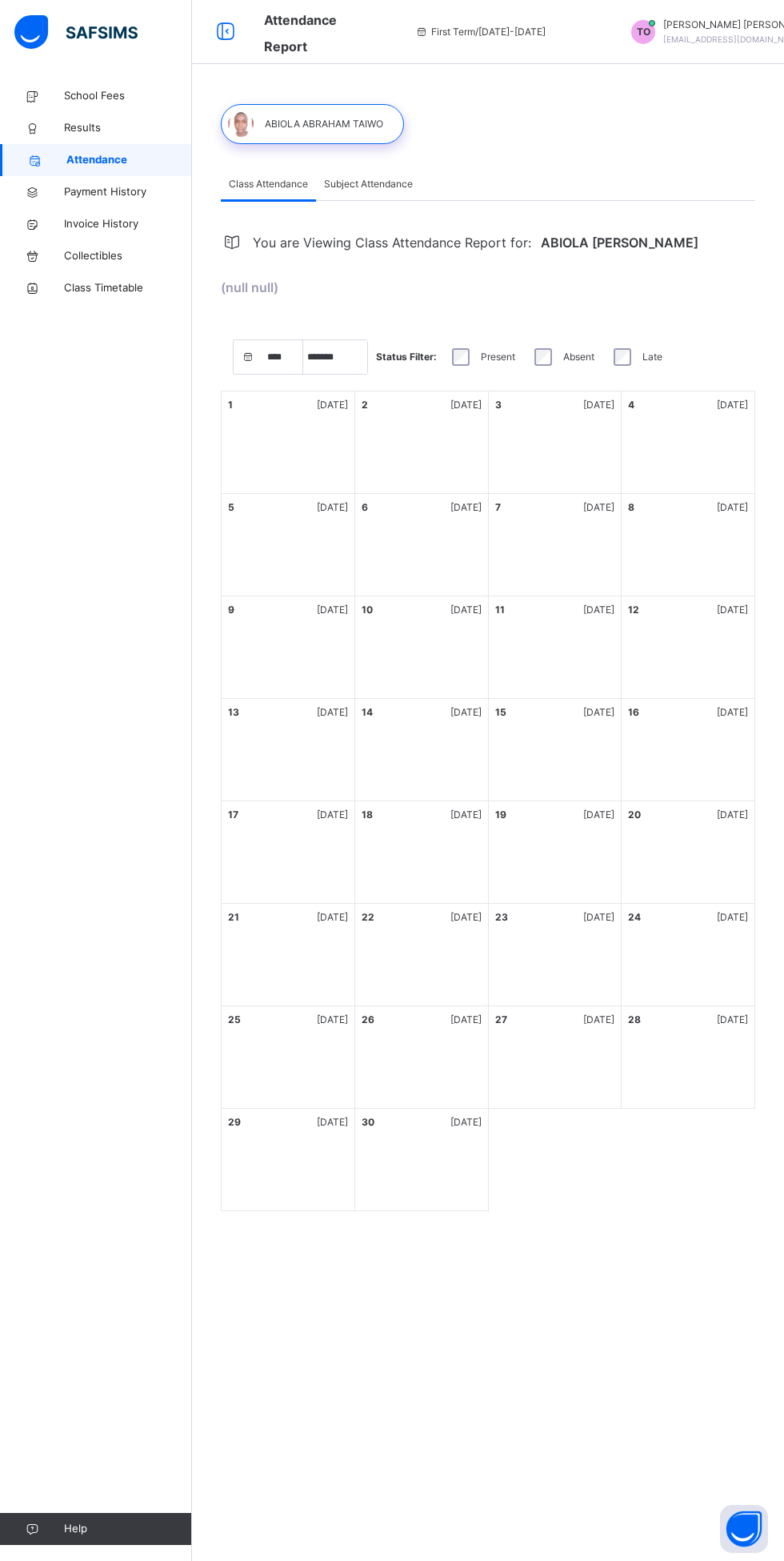
select select "****"
select select "*"
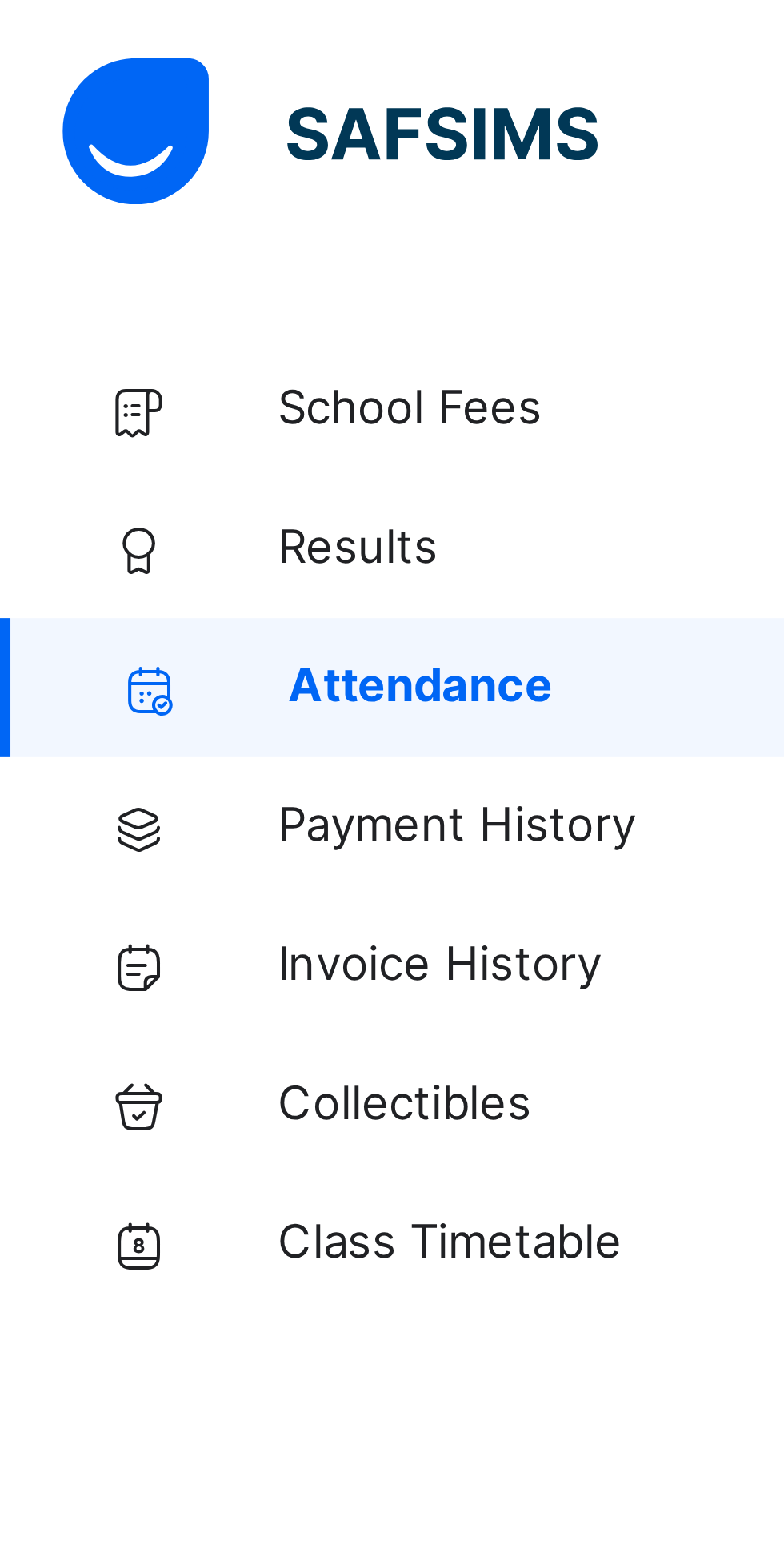
click at [72, 122] on span "Results" at bounding box center [128, 128] width 128 height 16
click at [76, 124] on span "Results" at bounding box center [128, 128] width 128 height 16
select select "****"
select select "*"
click at [73, 128] on span "Results" at bounding box center [128, 128] width 128 height 16
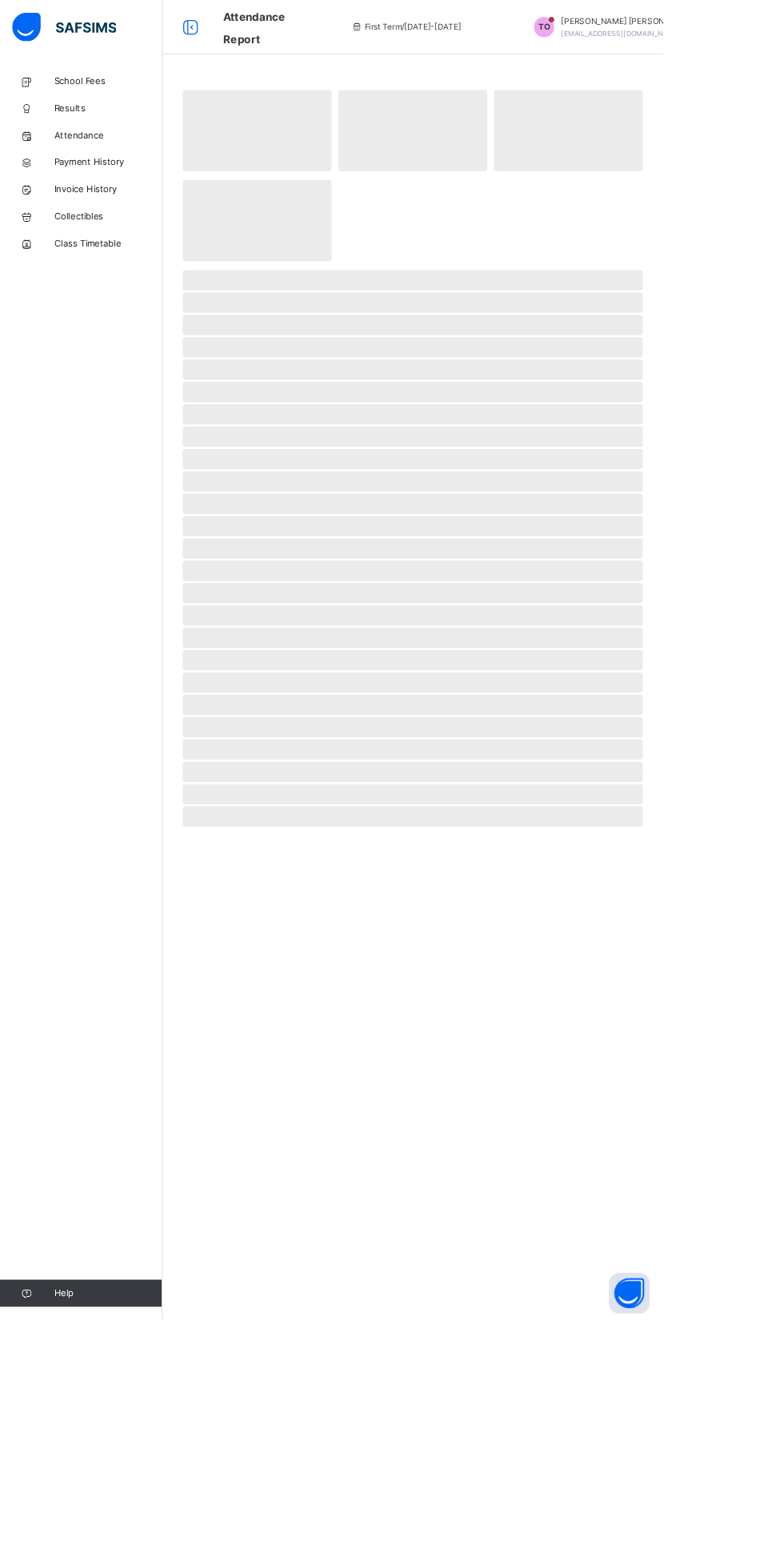
click at [338, 656] on span "‌" at bounding box center [488, 648] width 544 height 24
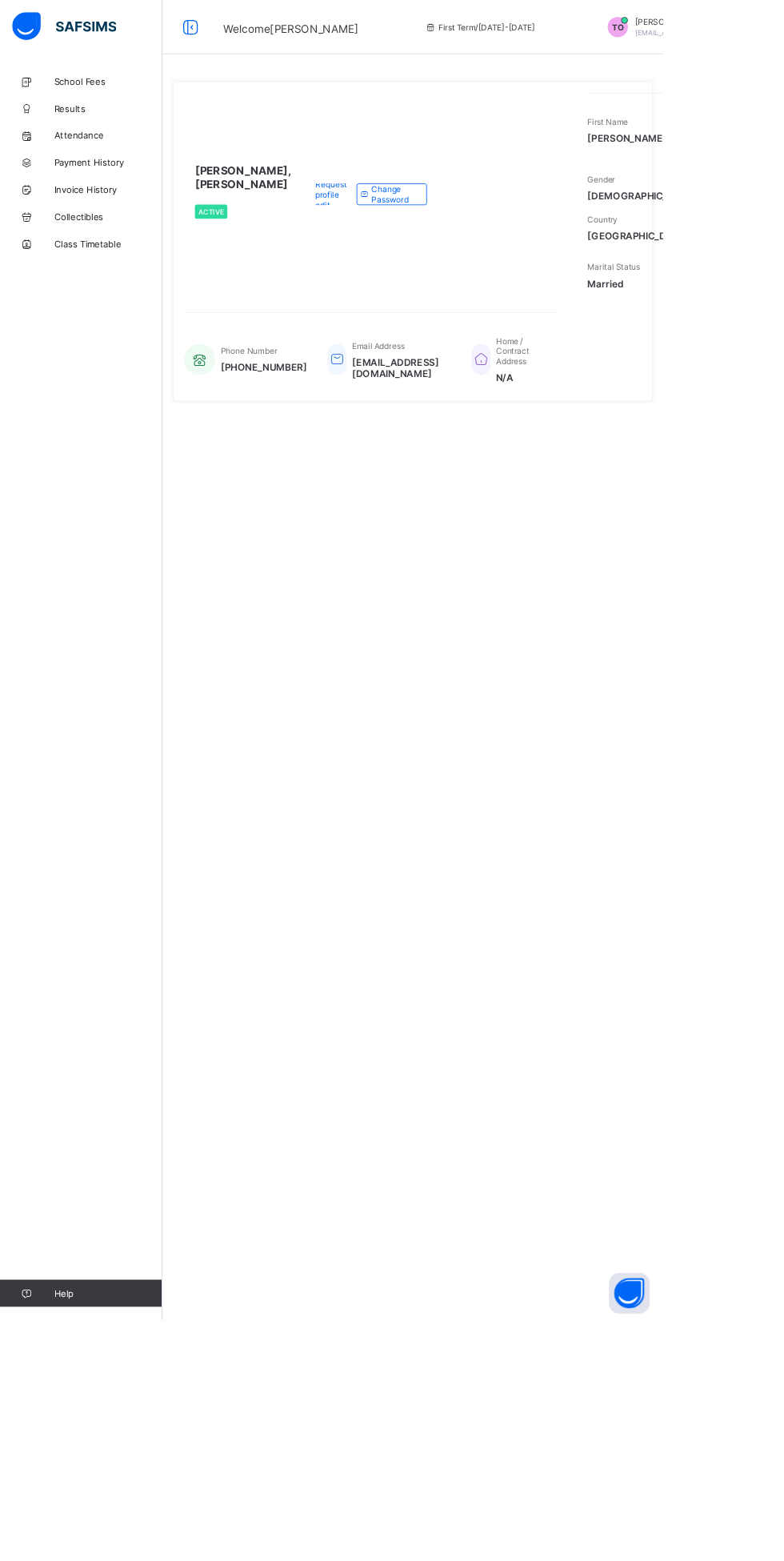
click at [87, 119] on link "Results" at bounding box center [95, 128] width 192 height 32
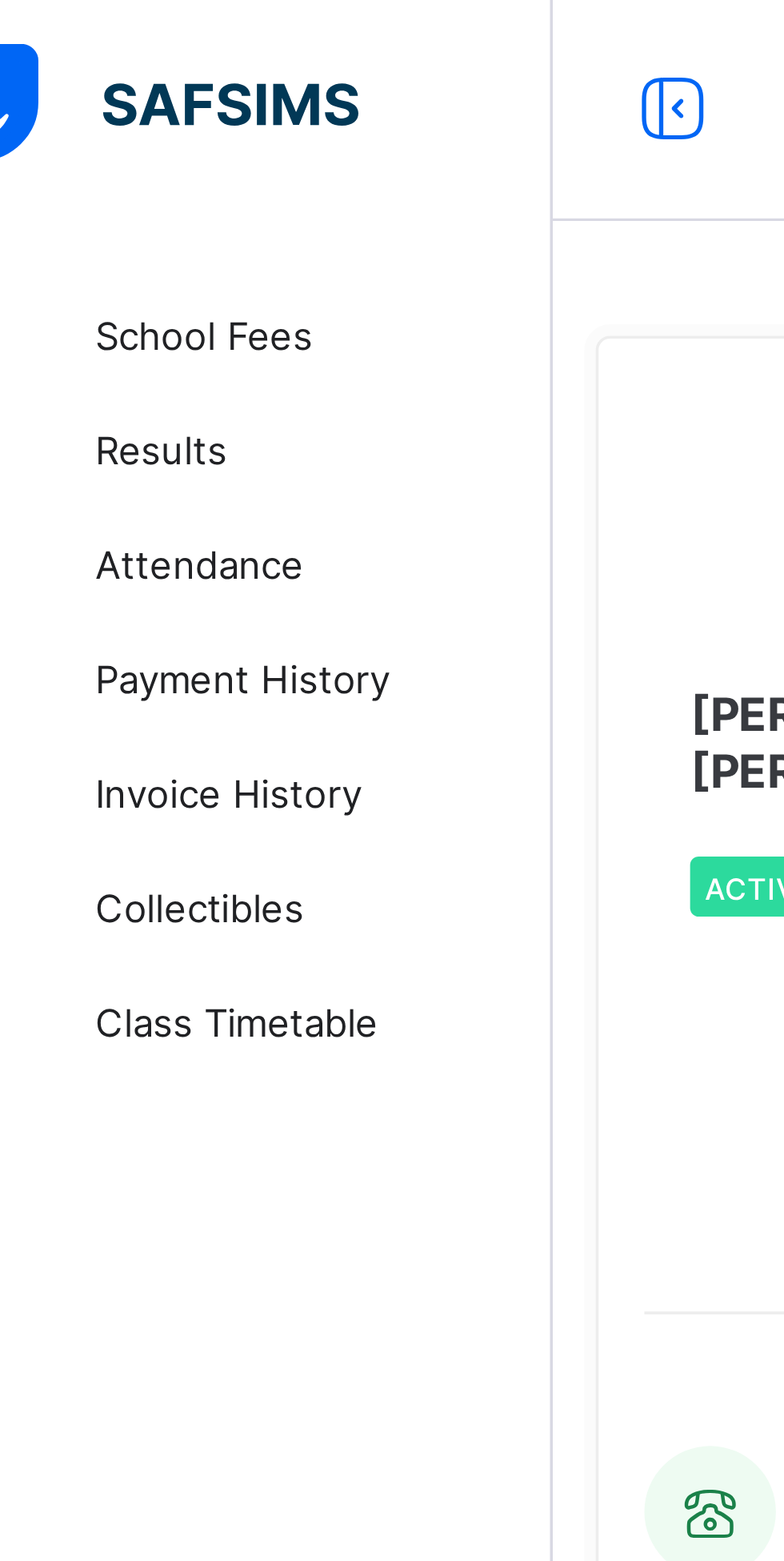
click at [99, 130] on span "Results" at bounding box center [128, 128] width 128 height 13
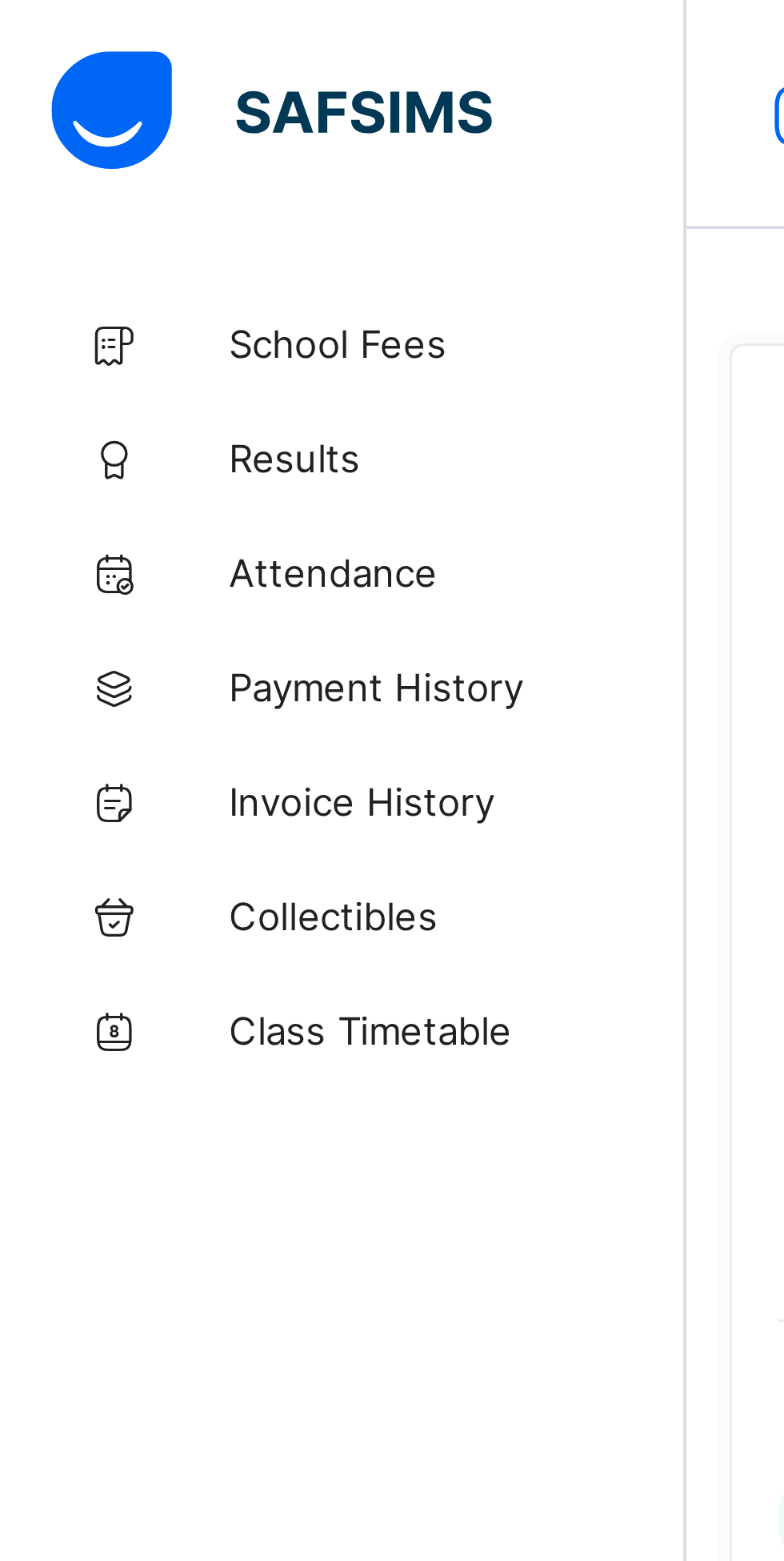
click at [85, 135] on link "Results" at bounding box center [95, 128] width 192 height 32
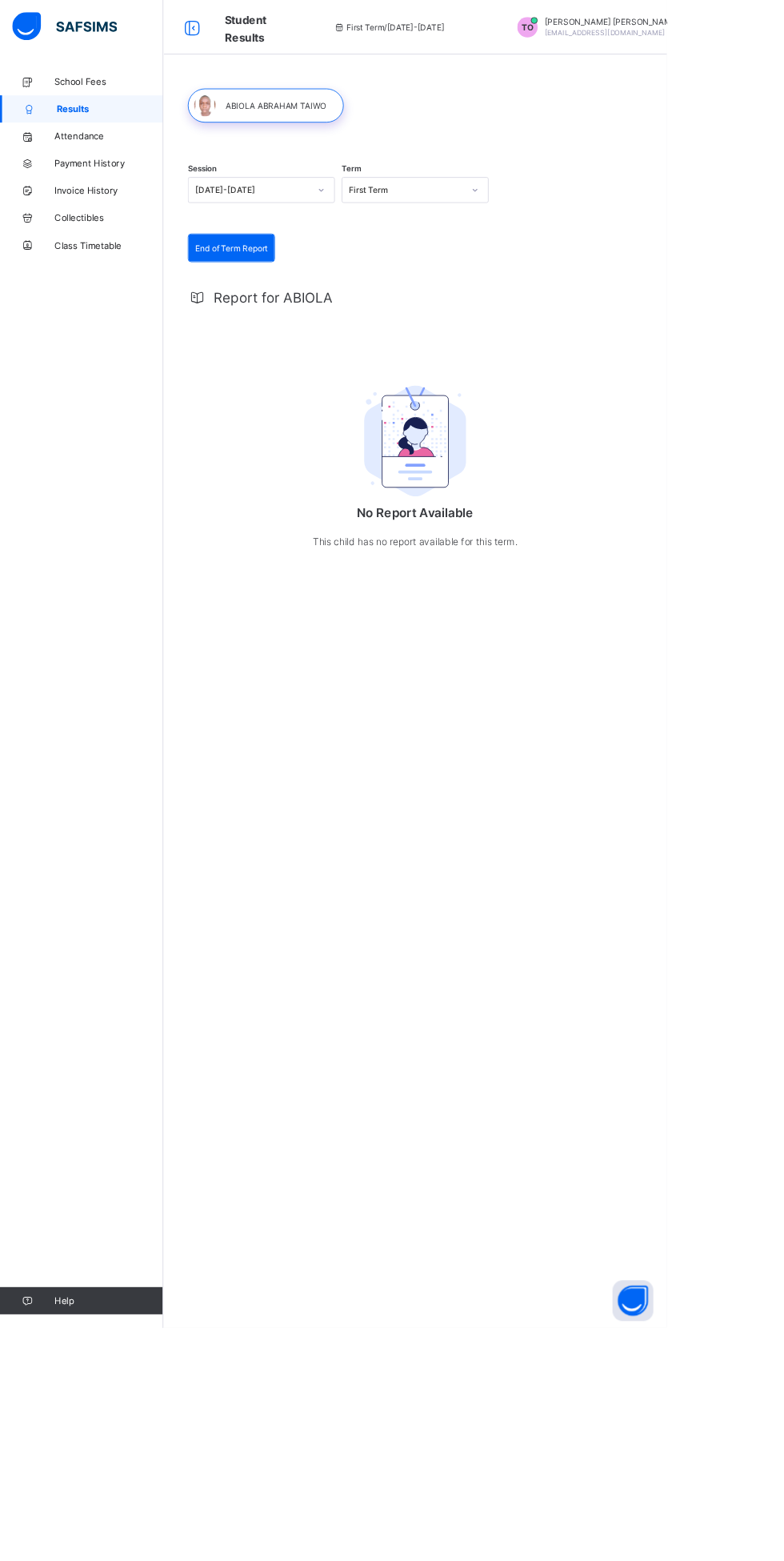
click at [80, 1531] on span "Help" at bounding box center [127, 1529] width 127 height 13
click at [282, 131] on div at bounding box center [312, 124] width 183 height 40
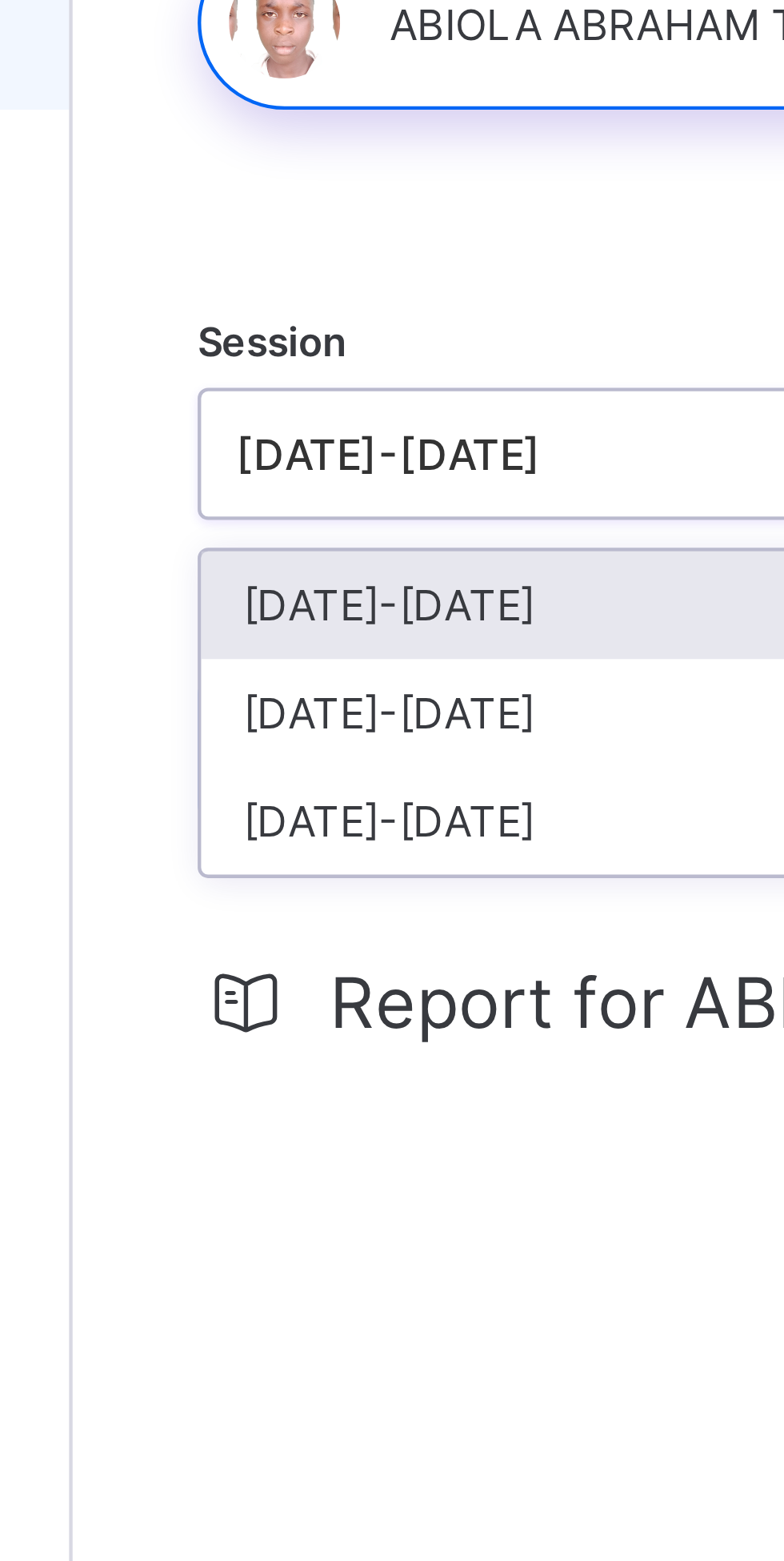
click at [303, 285] on div "2024-2025" at bounding box center [307, 282] width 171 height 25
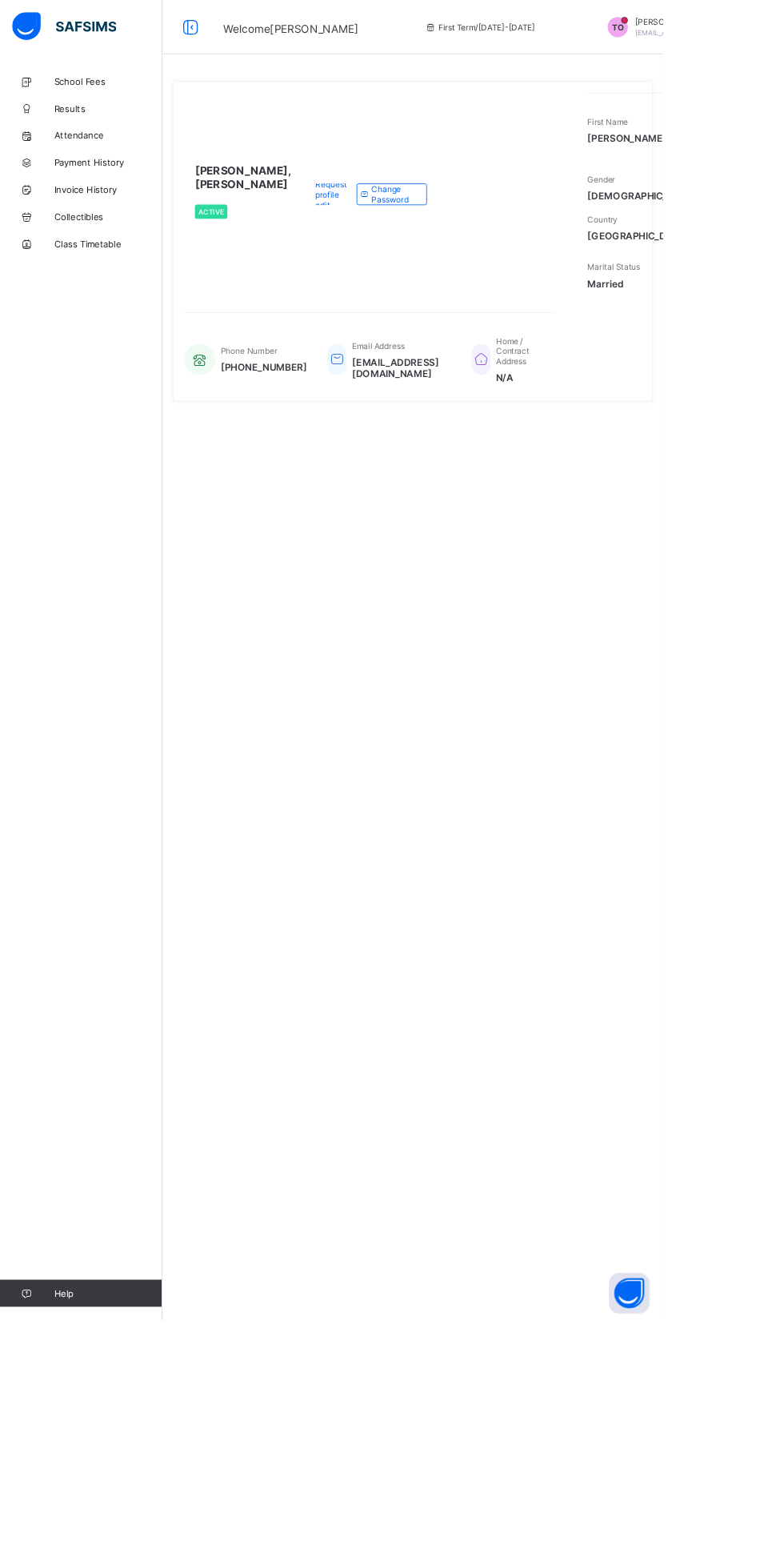
click at [79, 130] on span "Results" at bounding box center [128, 128] width 128 height 13
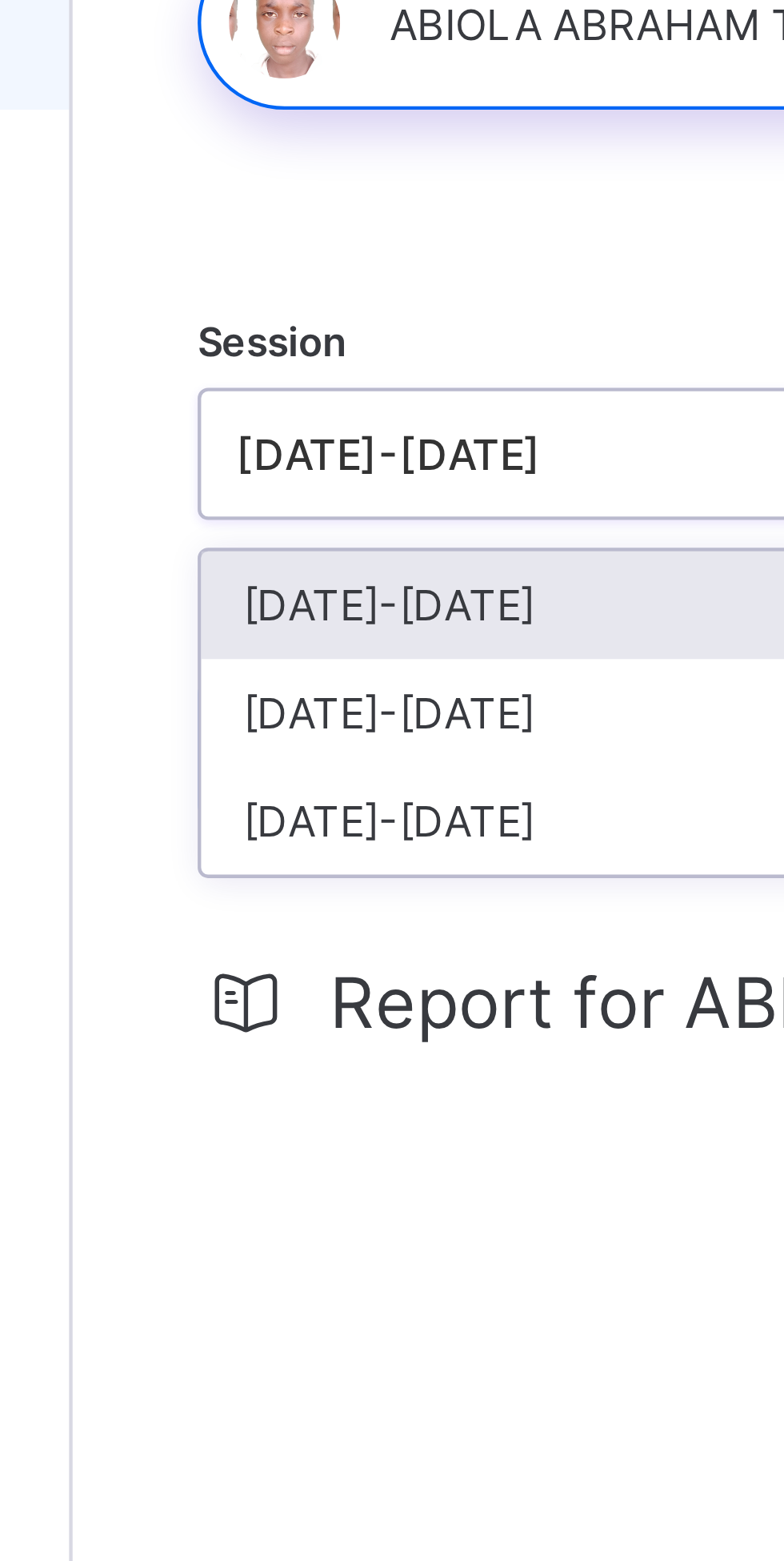
click at [250, 288] on div "2024-2025" at bounding box center [307, 282] width 171 height 25
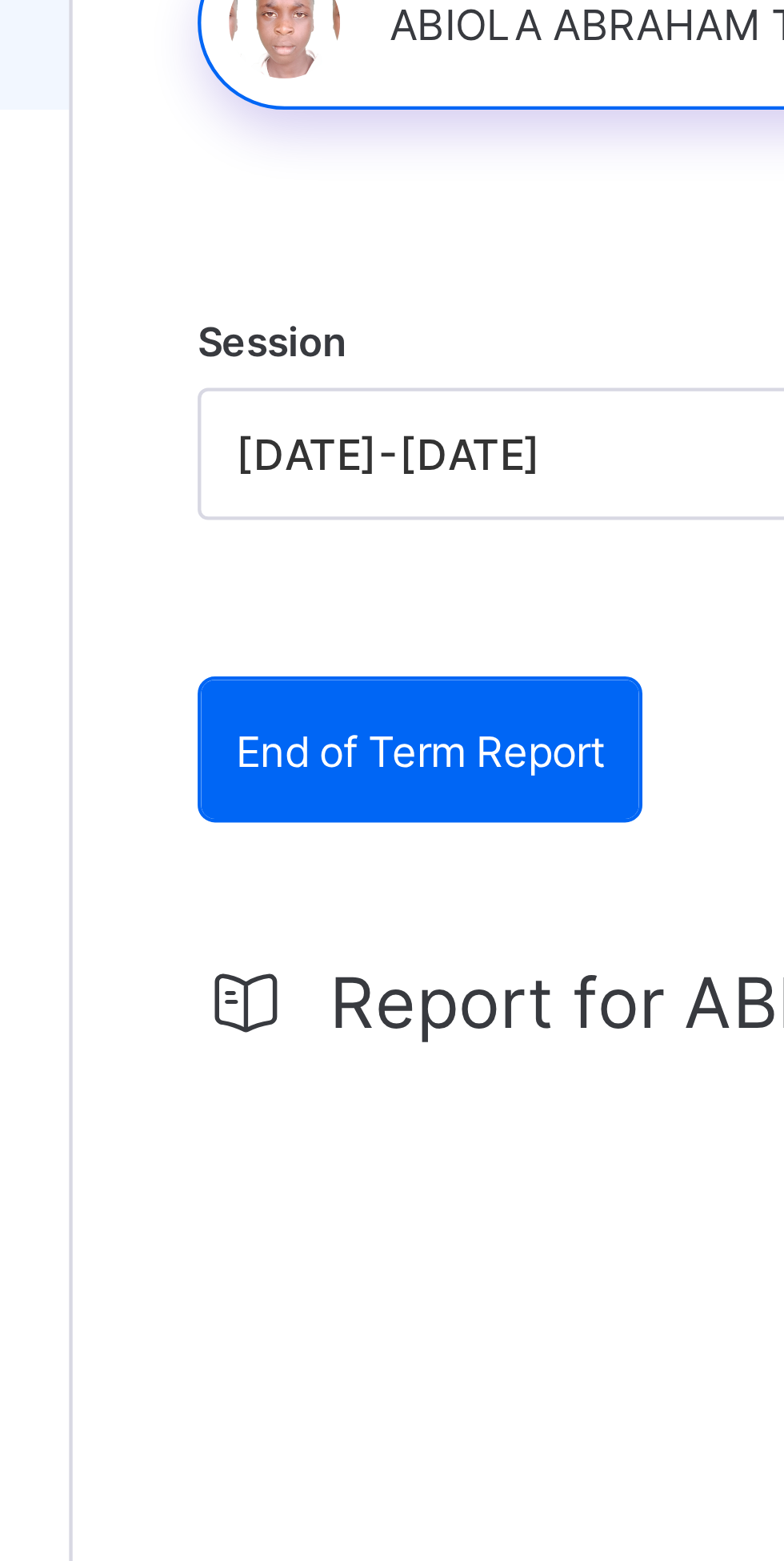
click at [251, 290] on span "End of Term Report" at bounding box center [272, 292] width 85 height 12
click at [273, 292] on span "End of Term Report" at bounding box center [272, 292] width 85 height 12
click at [268, 284] on div "End of Term Report" at bounding box center [272, 292] width 101 height 32
click at [336, 296] on div "End of Term Report End of Term Report Report for ABIOLA No Report Available Thi…" at bounding box center [487, 481] width 534 height 413
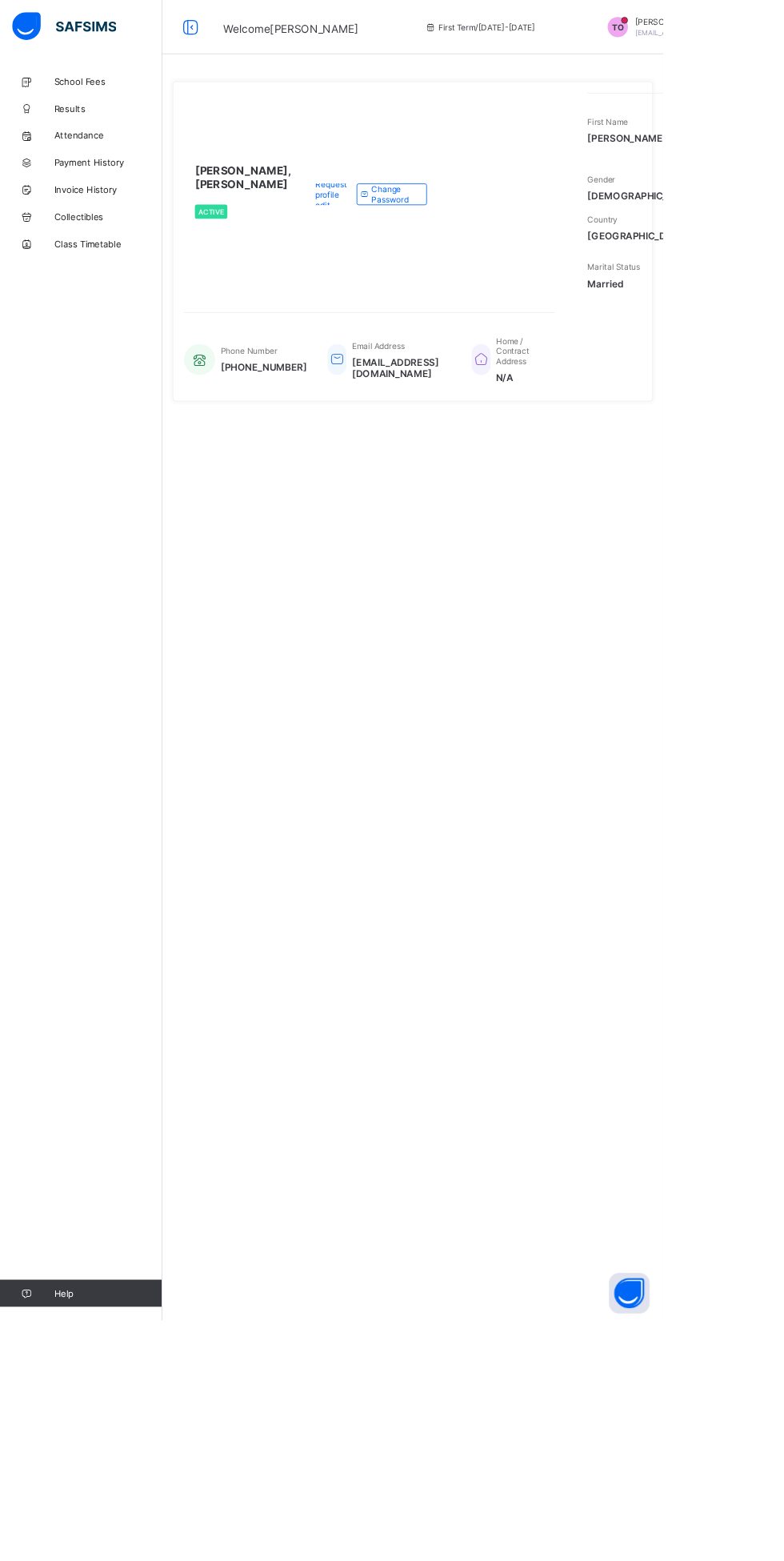
click at [132, 153] on link "Attendance" at bounding box center [95, 160] width 192 height 32
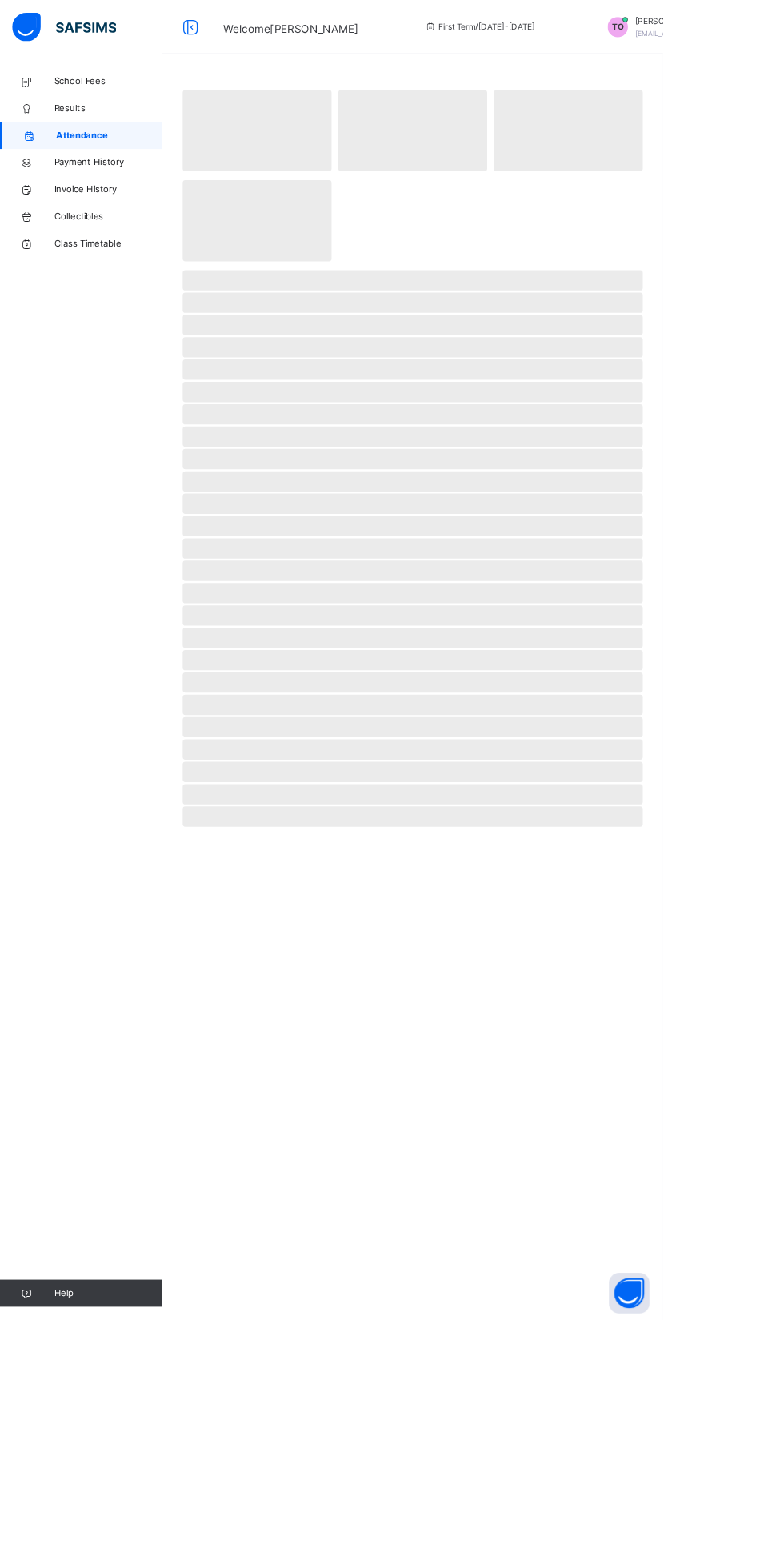
click at [124, 132] on span "Results" at bounding box center [128, 128] width 128 height 16
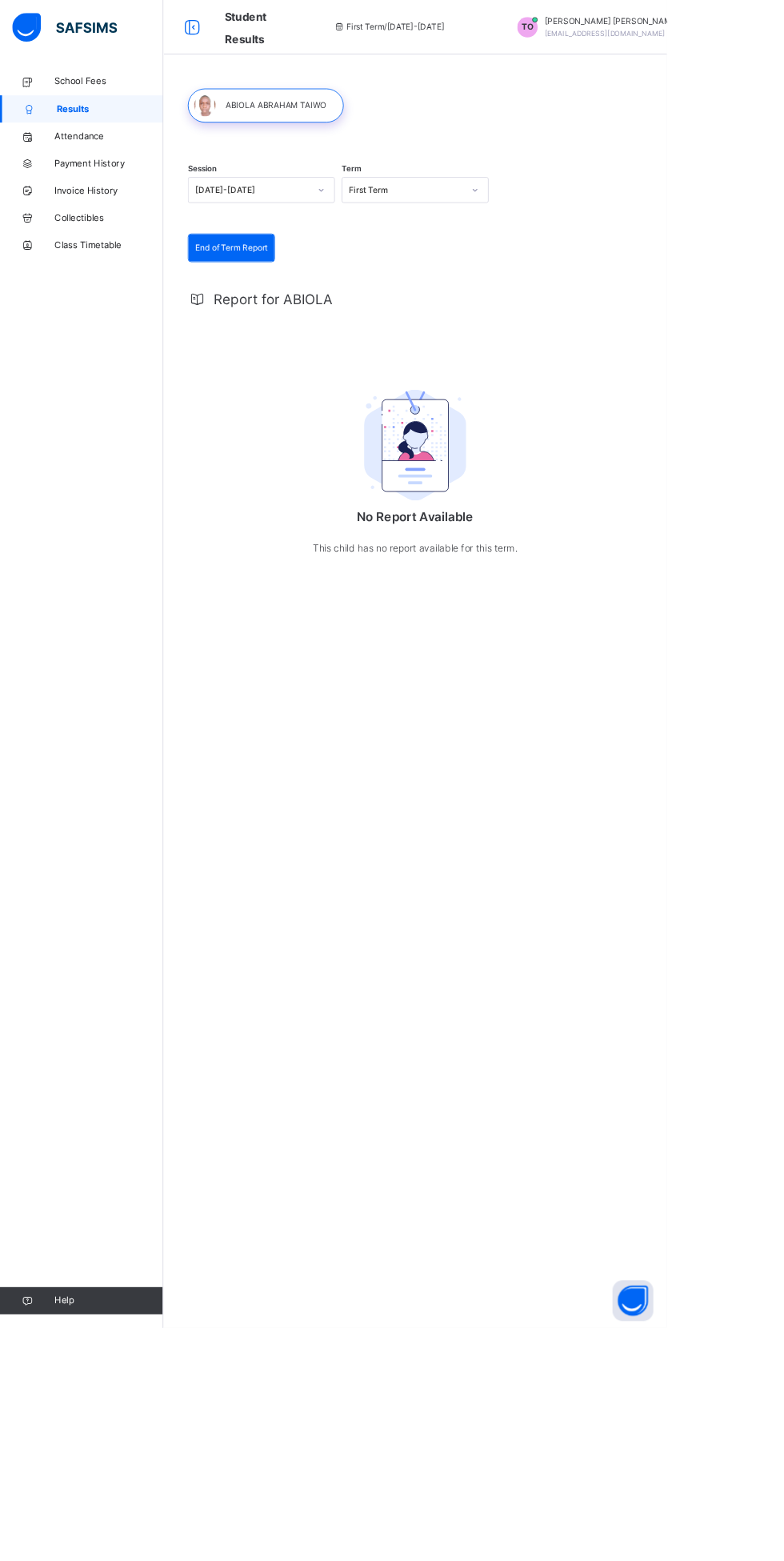
click at [478, 576] on img at bounding box center [487, 523] width 120 height 131
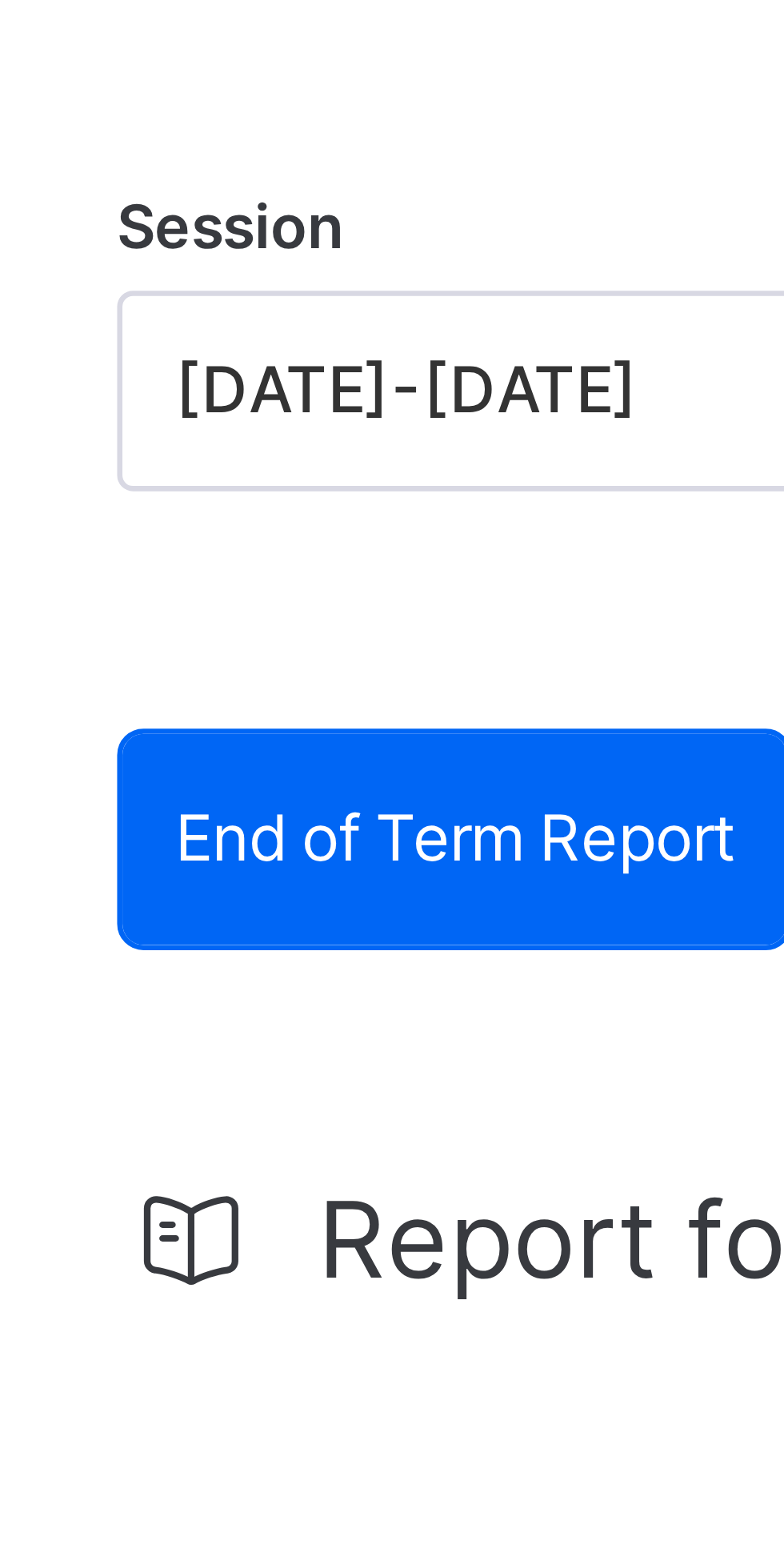
click at [295, 292] on span "End of Term Report" at bounding box center [272, 291] width 85 height 14
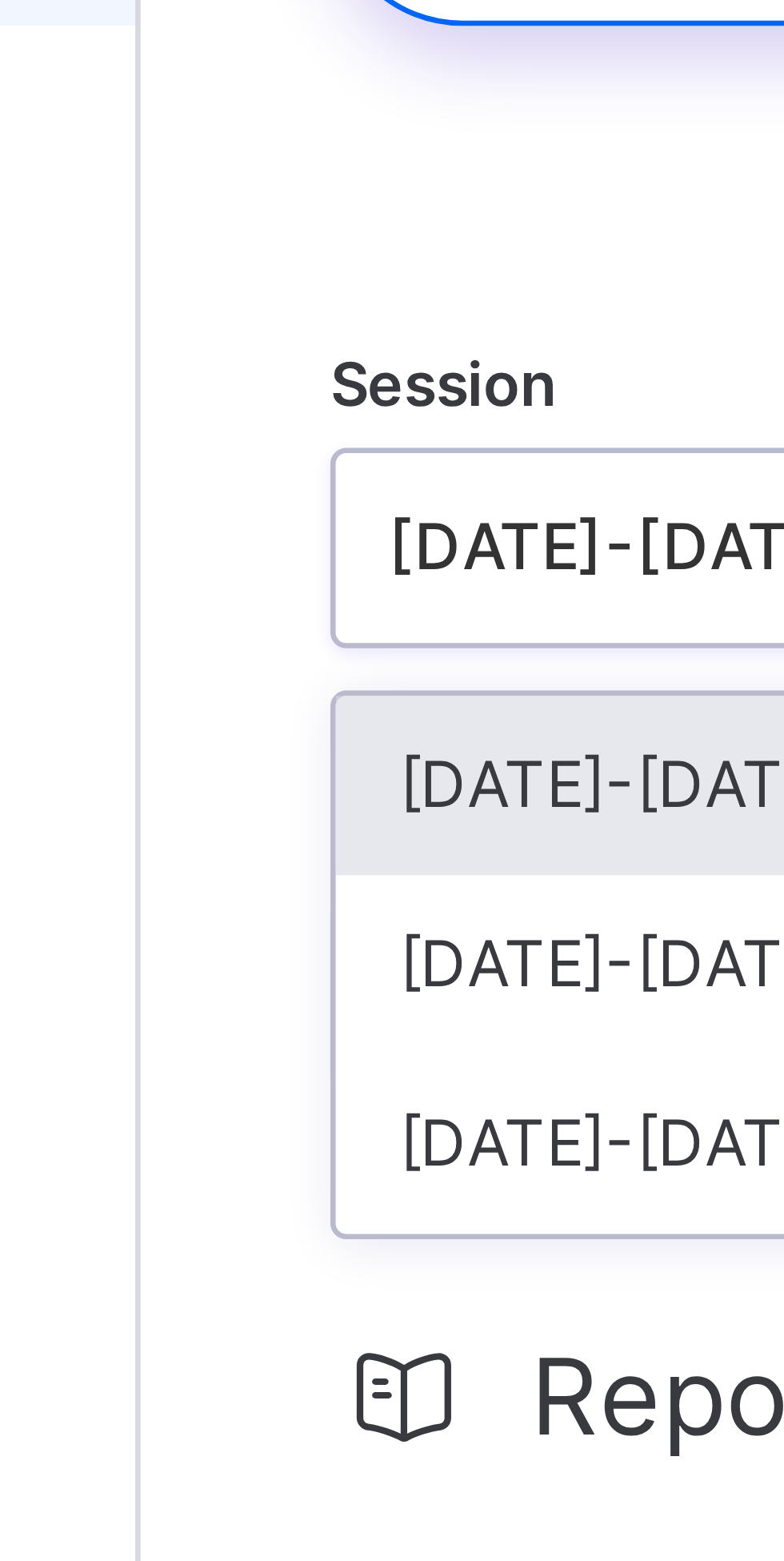
click at [229, 225] on div "2025-2026" at bounding box center [297, 223] width 135 height 14
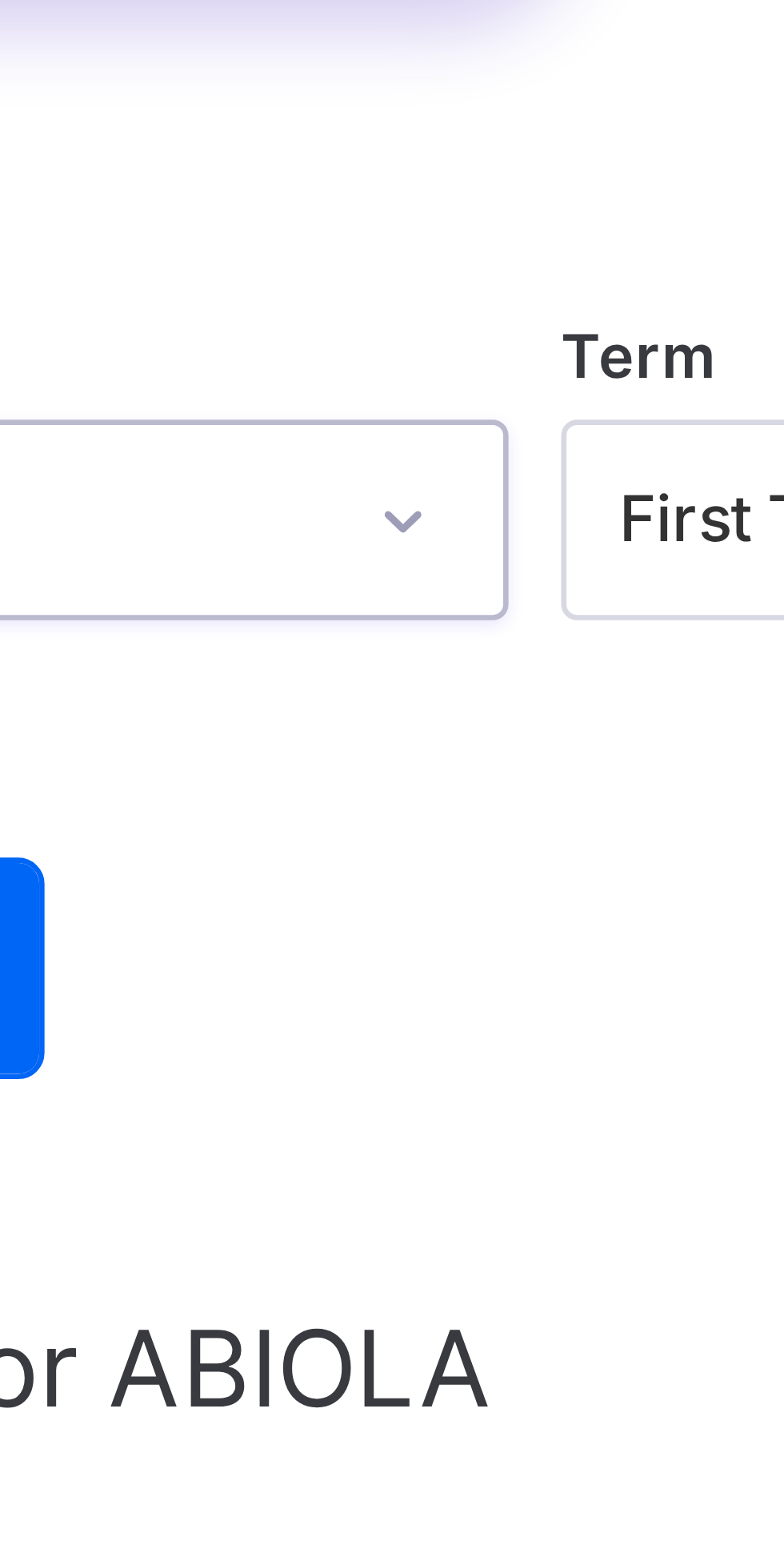
click at [378, 227] on icon at bounding box center [378, 223] width 9 height 16
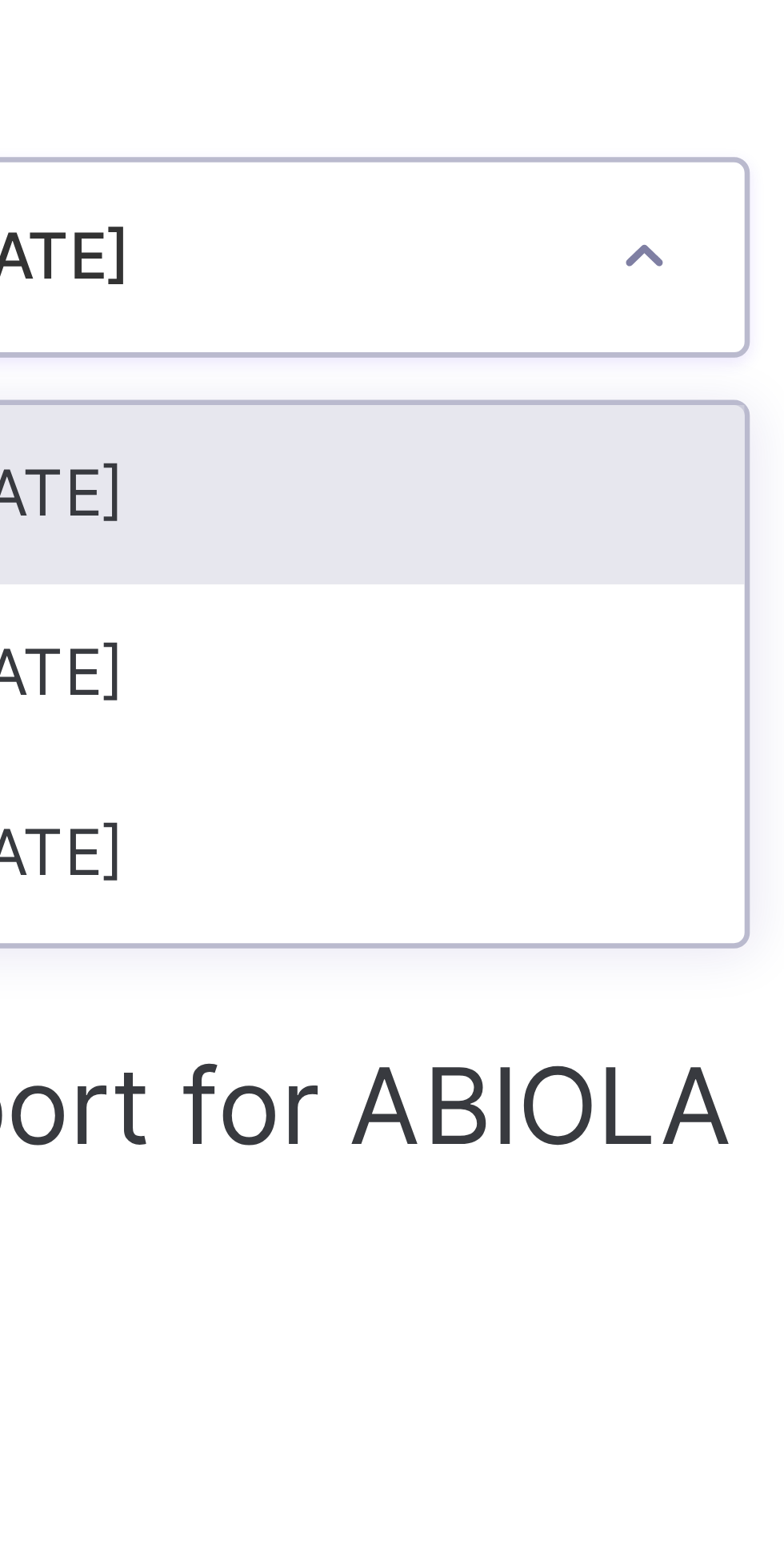
click at [380, 226] on icon at bounding box center [378, 223] width 9 height 16
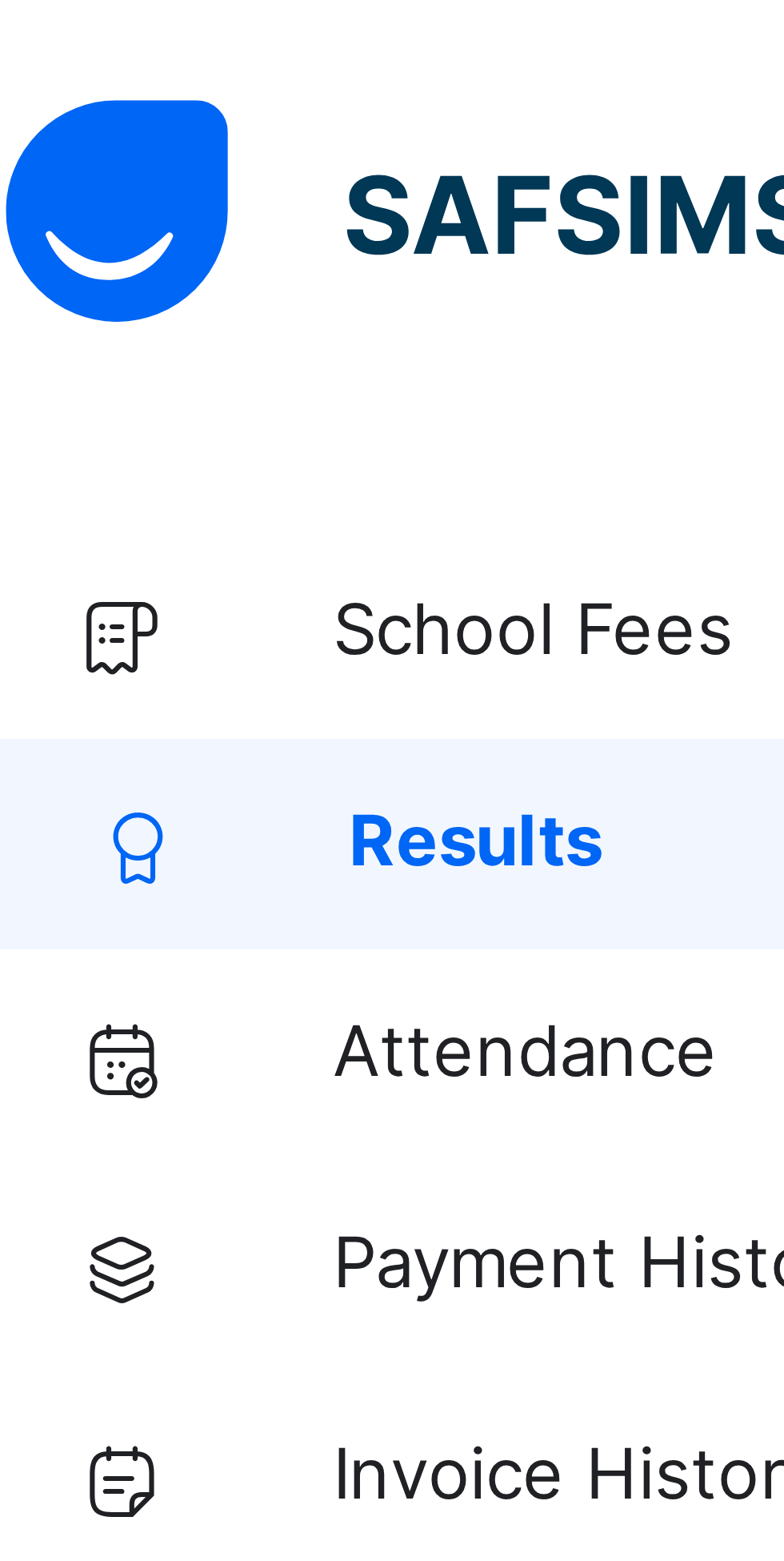
click at [37, 32] on img at bounding box center [76, 32] width 124 height 33
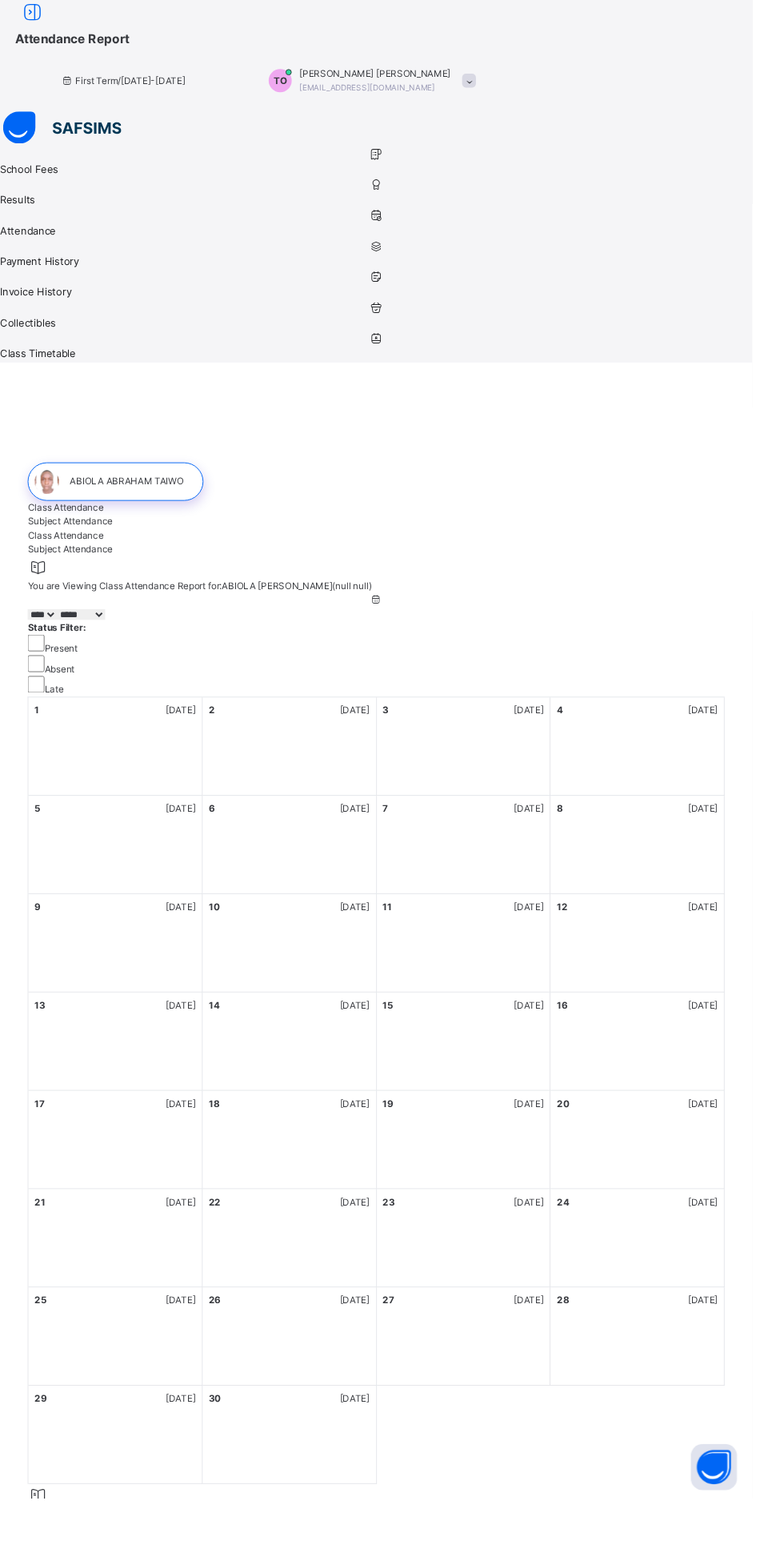
click at [574, 932] on div "11 Thursday" at bounding box center [483, 983] width 182 height 102
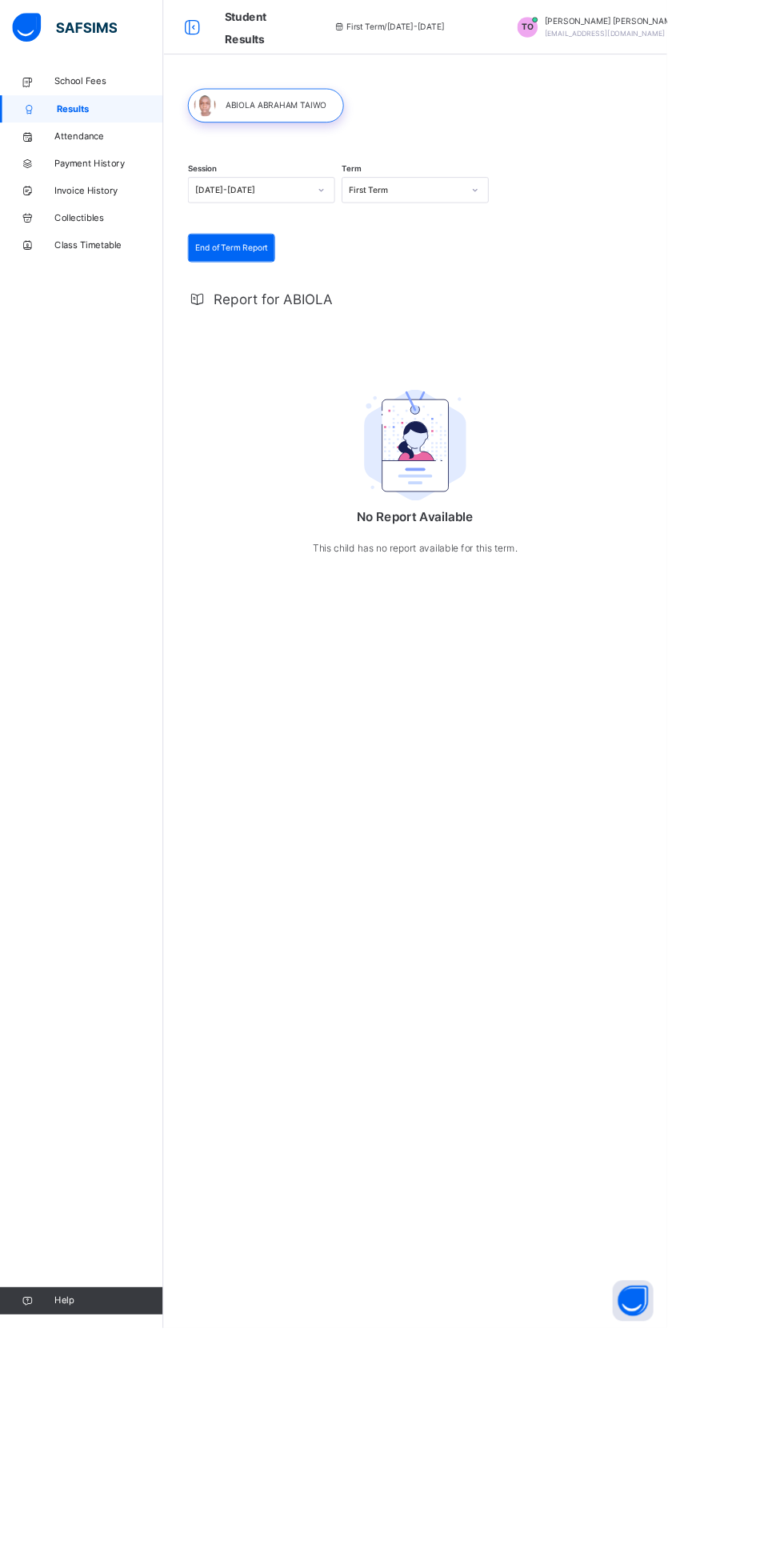
click at [239, 131] on div at bounding box center [312, 124] width 183 height 40
click at [244, 301] on div "End of Term Report" at bounding box center [272, 292] width 101 height 32
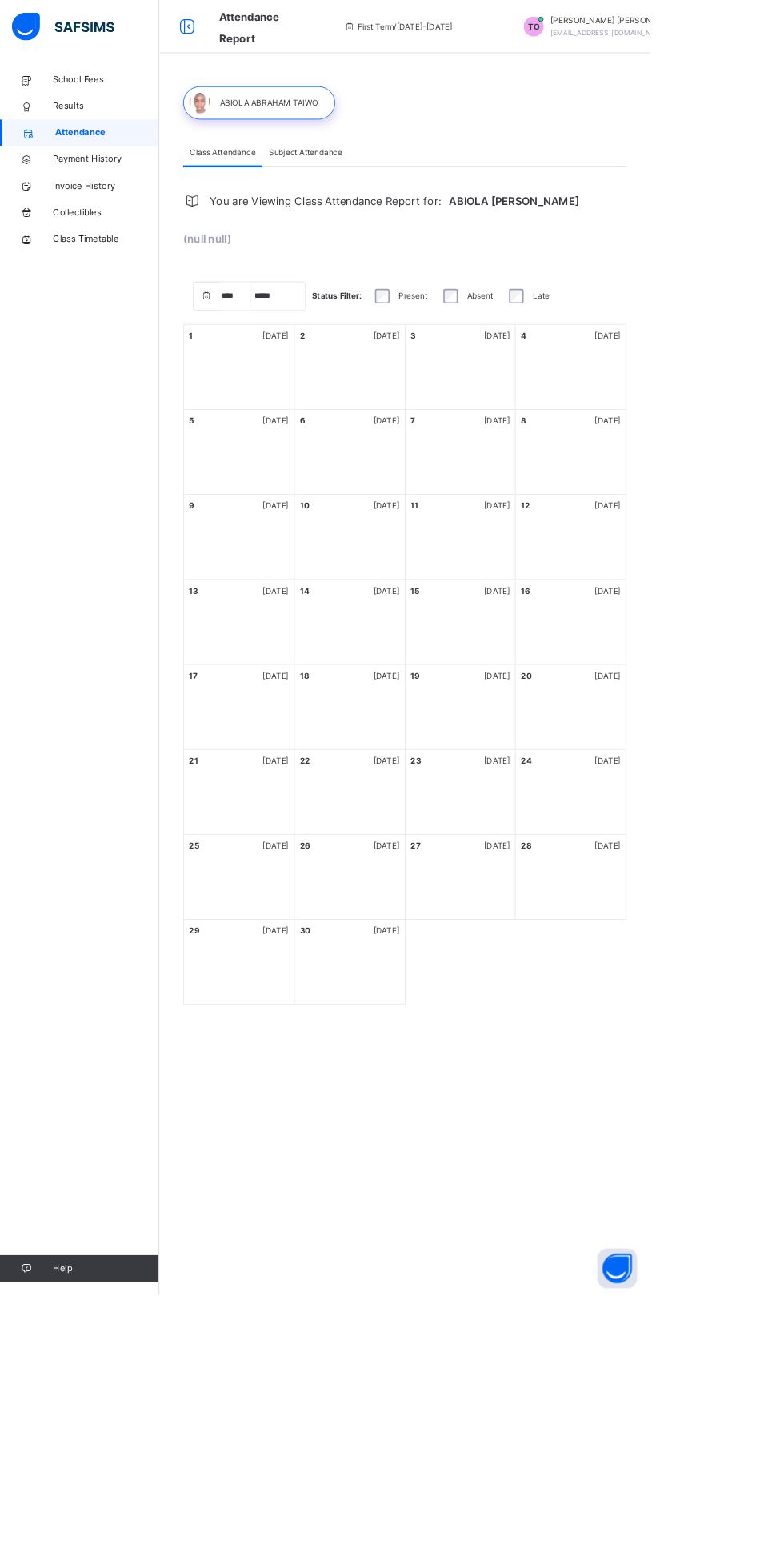
select select "****"
select select "*"
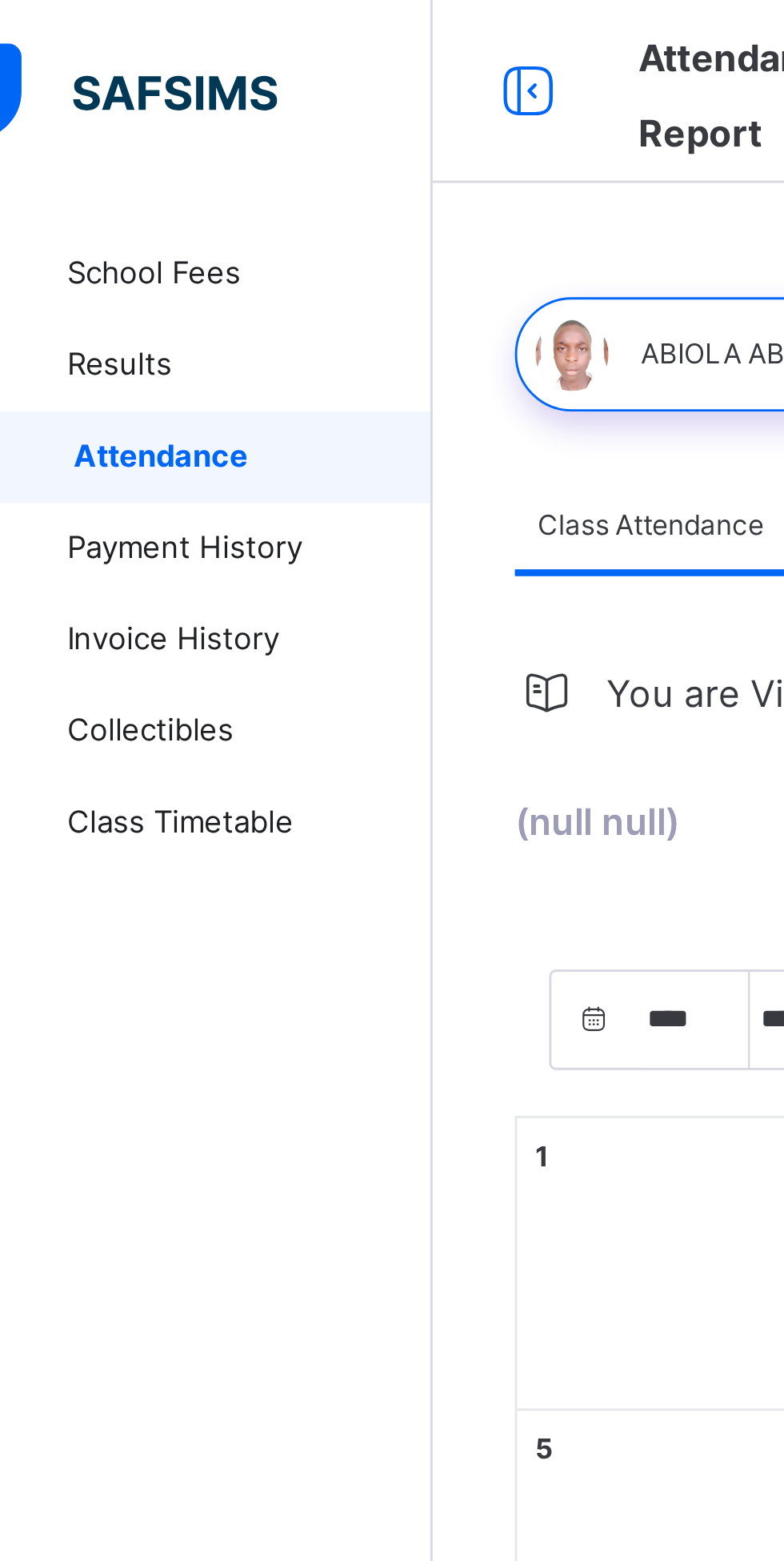
click at [82, 122] on span "Results" at bounding box center [128, 128] width 128 height 16
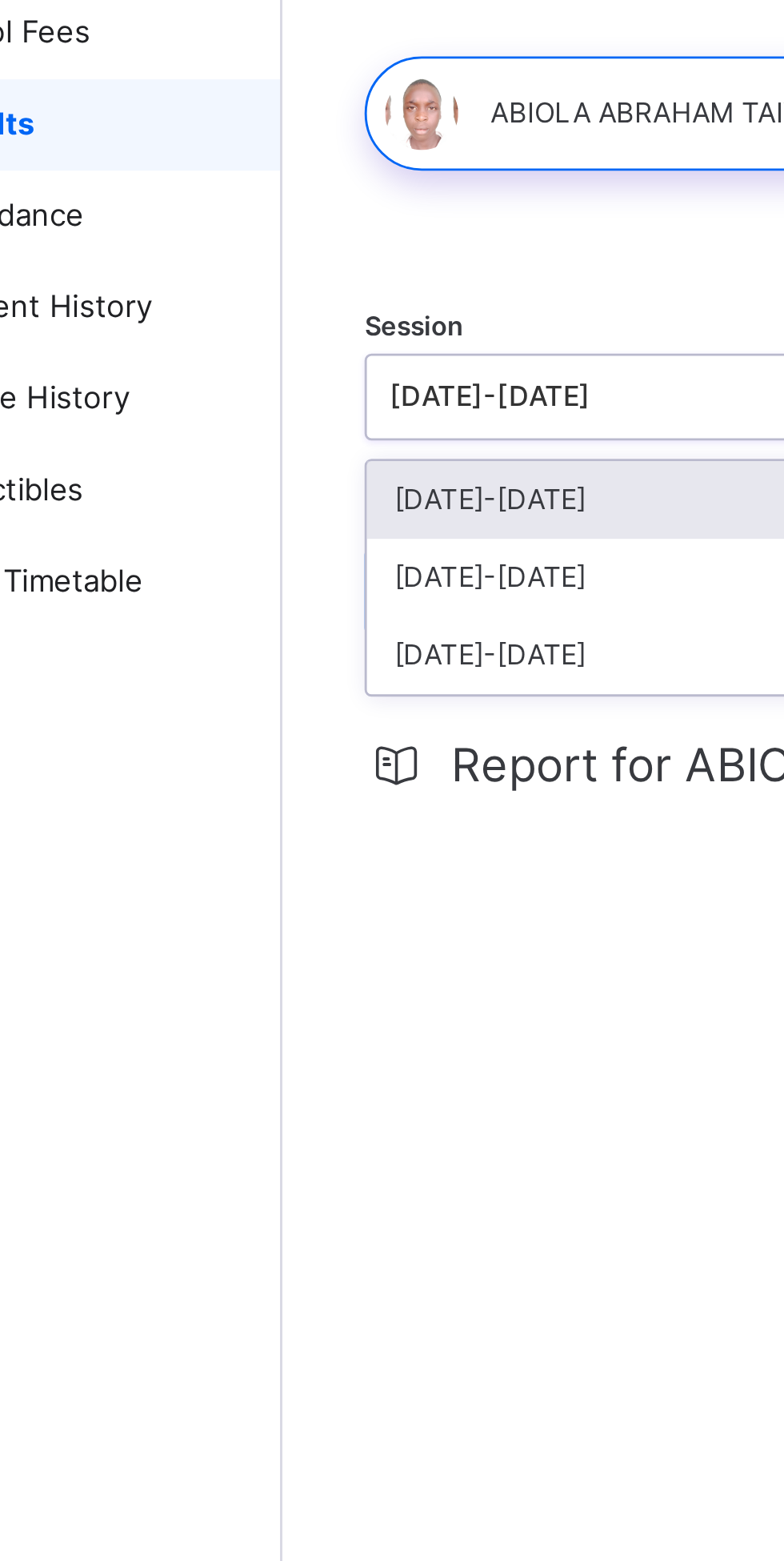
click at [239, 282] on div "[DATE]-[DATE]" at bounding box center [307, 286] width 171 height 27
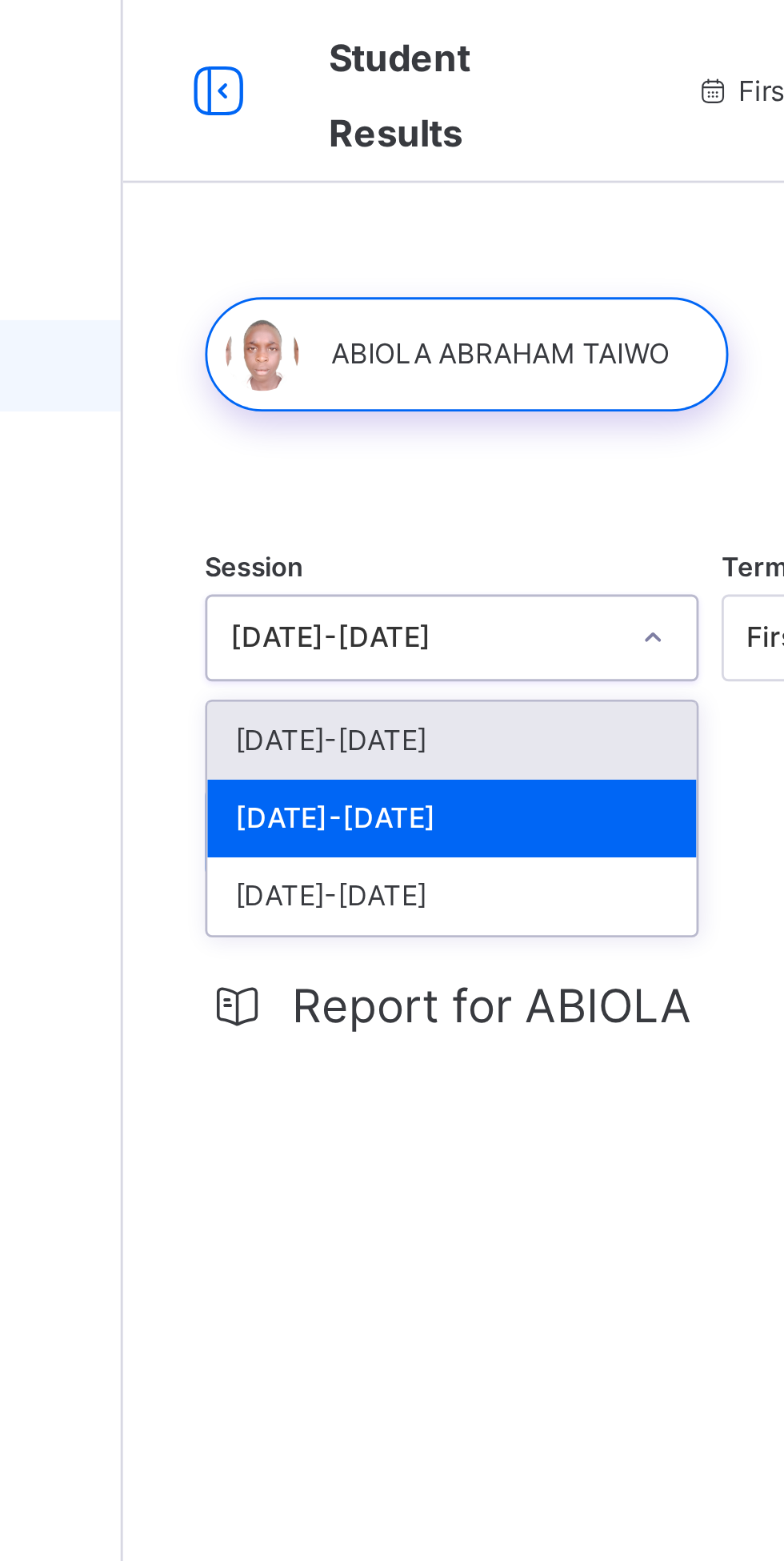
click at [260, 284] on div "[DATE]-[DATE]" at bounding box center [307, 286] width 171 height 27
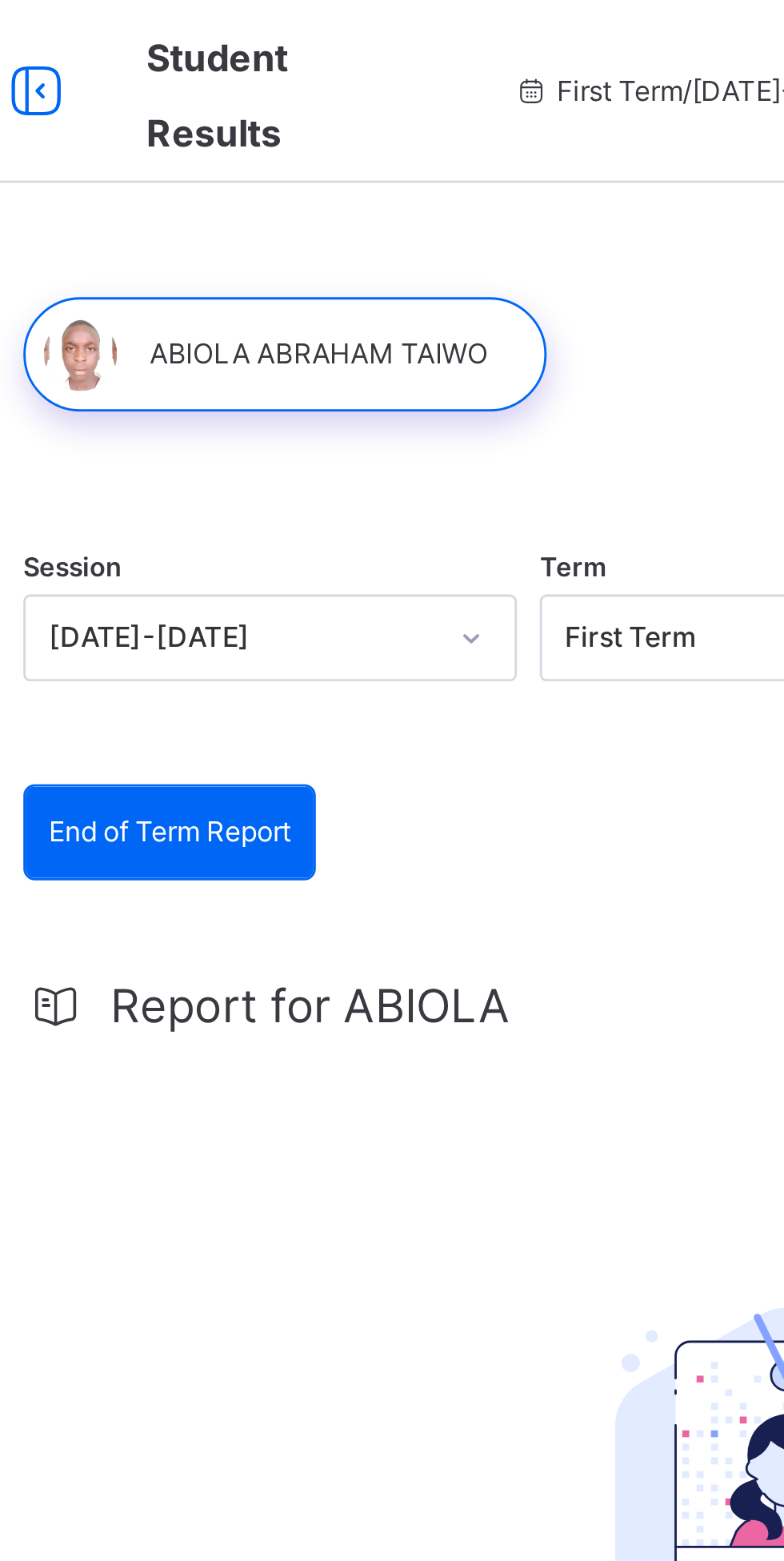
click at [299, 128] on div at bounding box center [312, 124] width 183 height 40
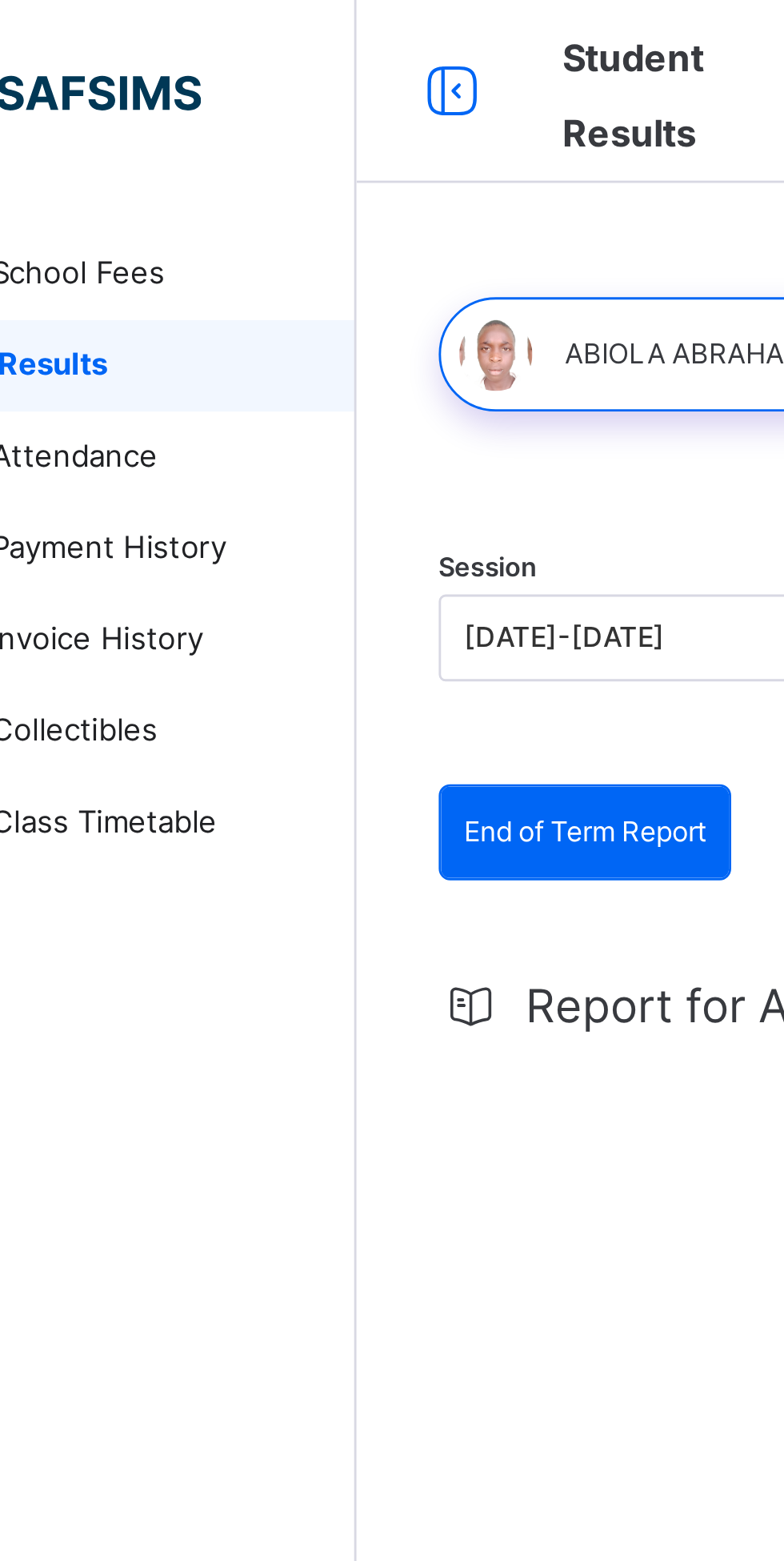
click at [127, 263] on span "Collectibles" at bounding box center [128, 256] width 128 height 16
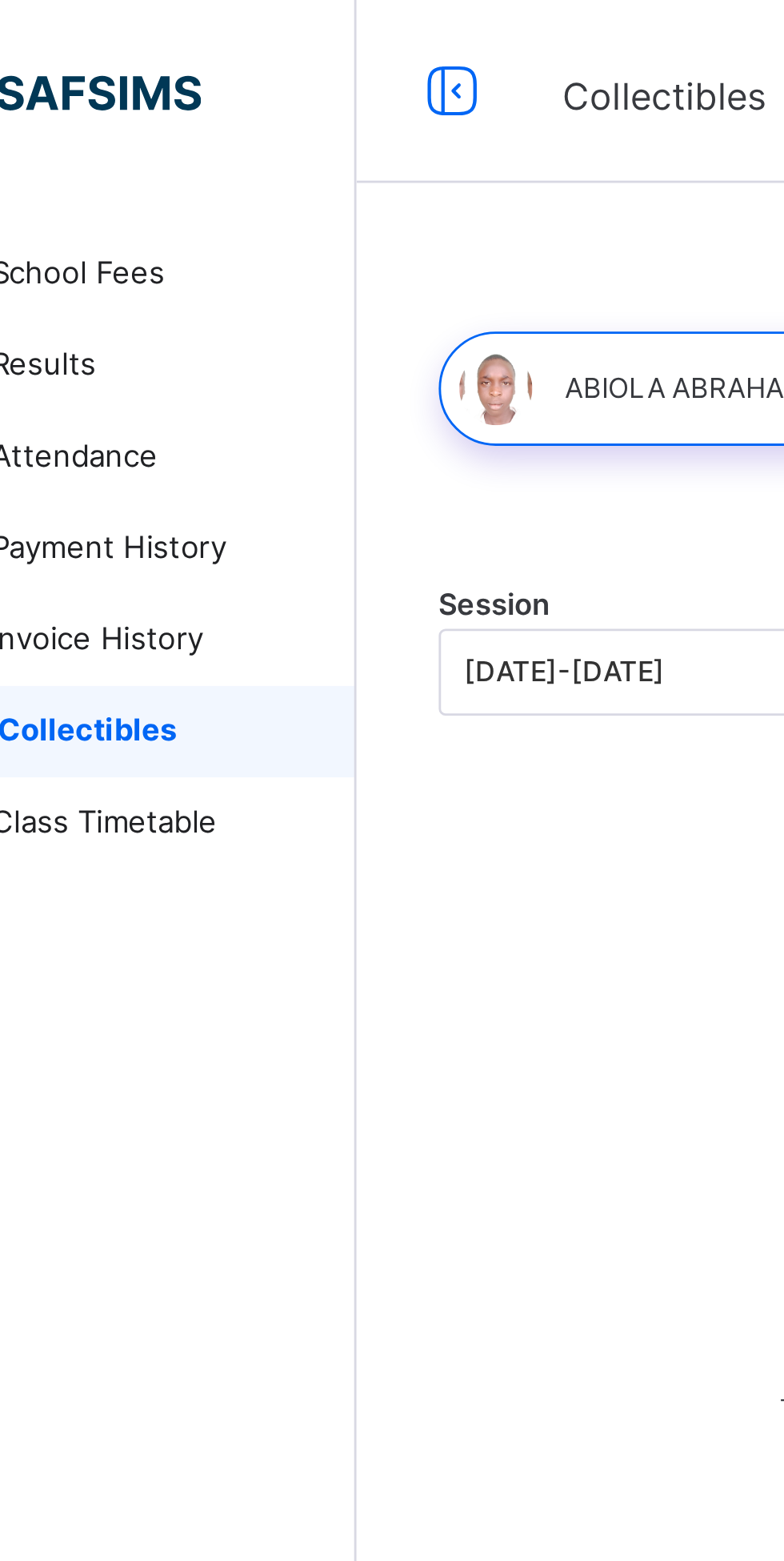
click at [99, 136] on link "Results" at bounding box center [95, 128] width 192 height 32
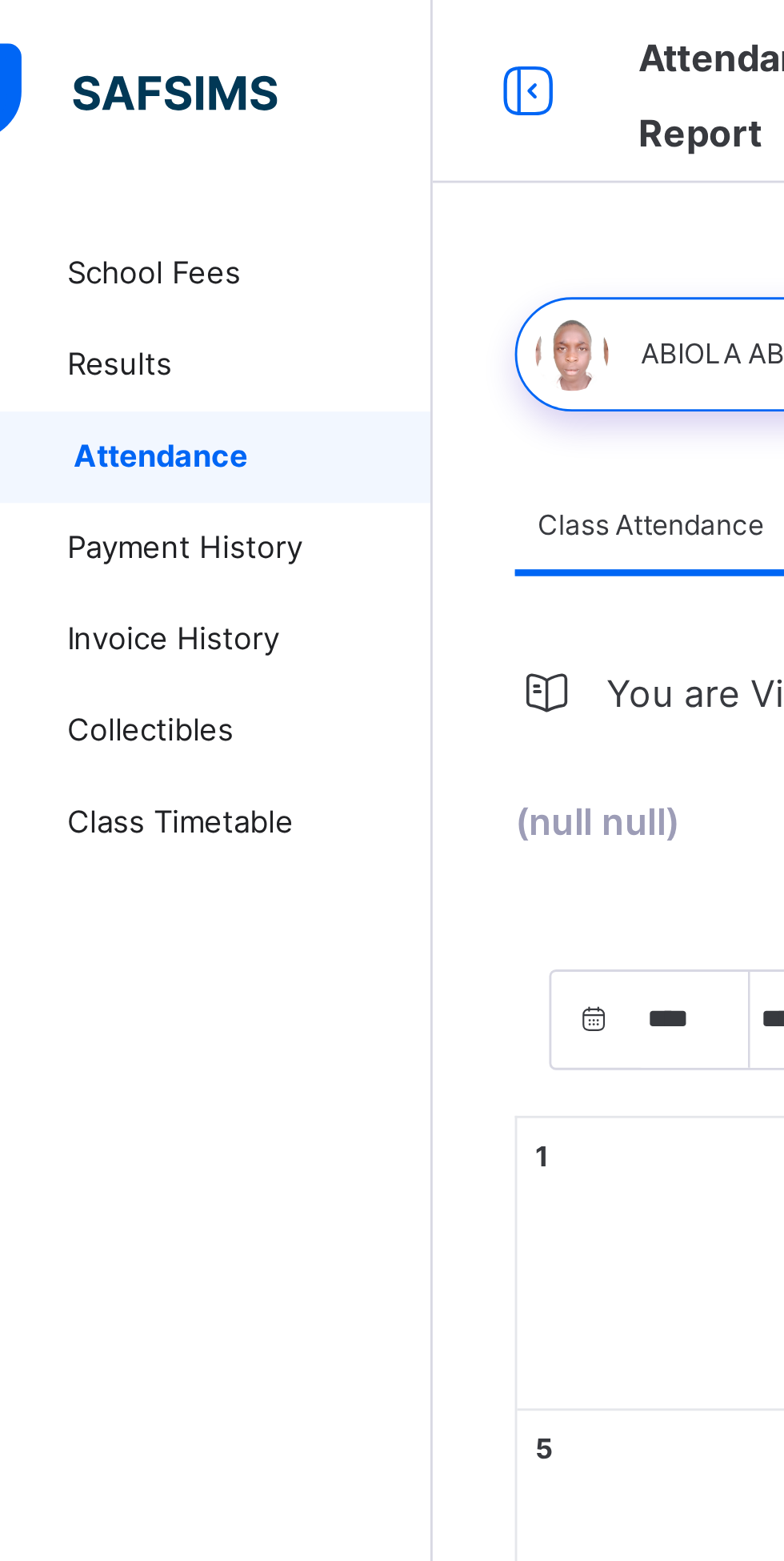
select select "****"
select select "*"
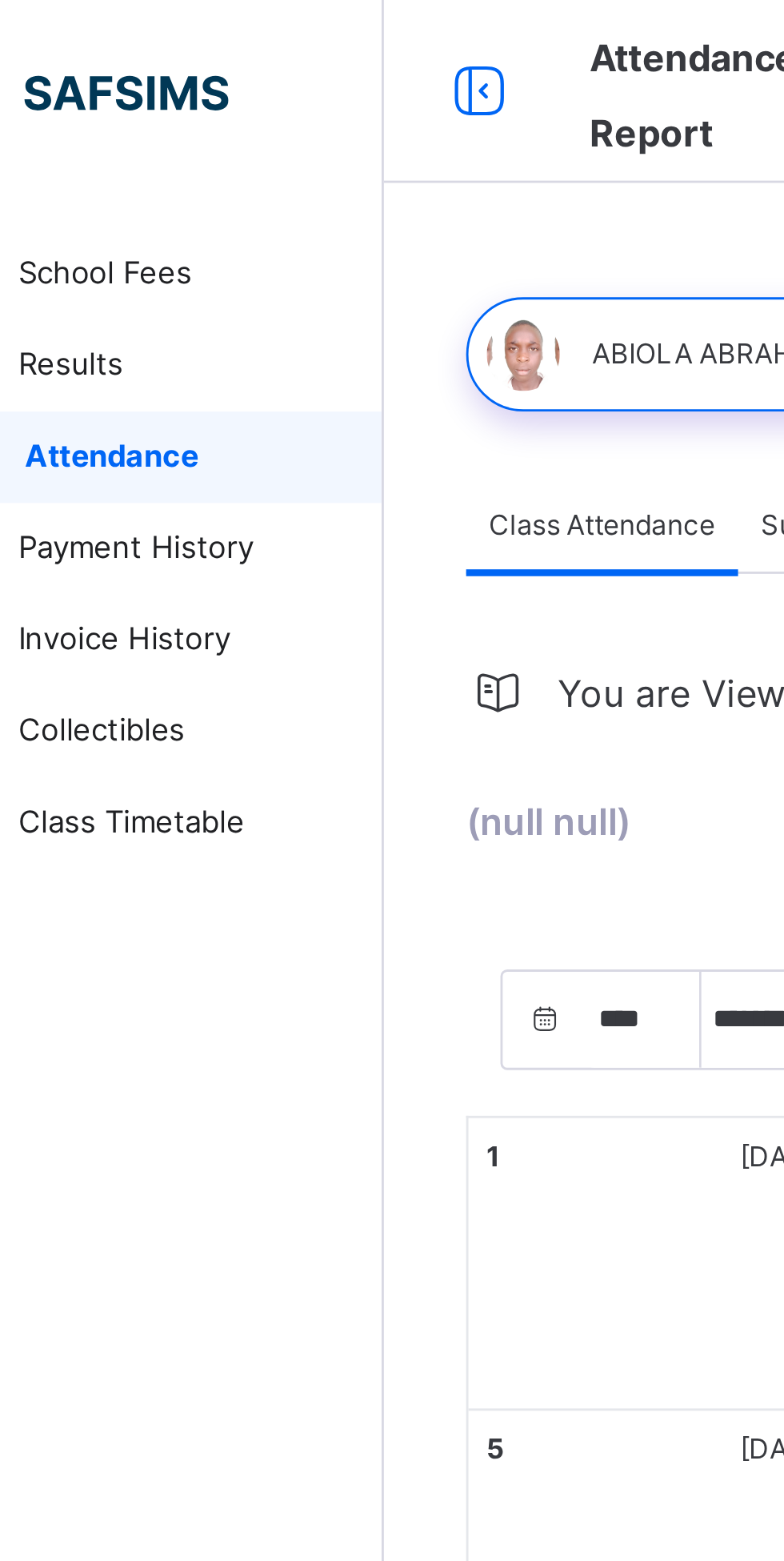
click at [107, 124] on span "Results" at bounding box center [128, 128] width 128 height 16
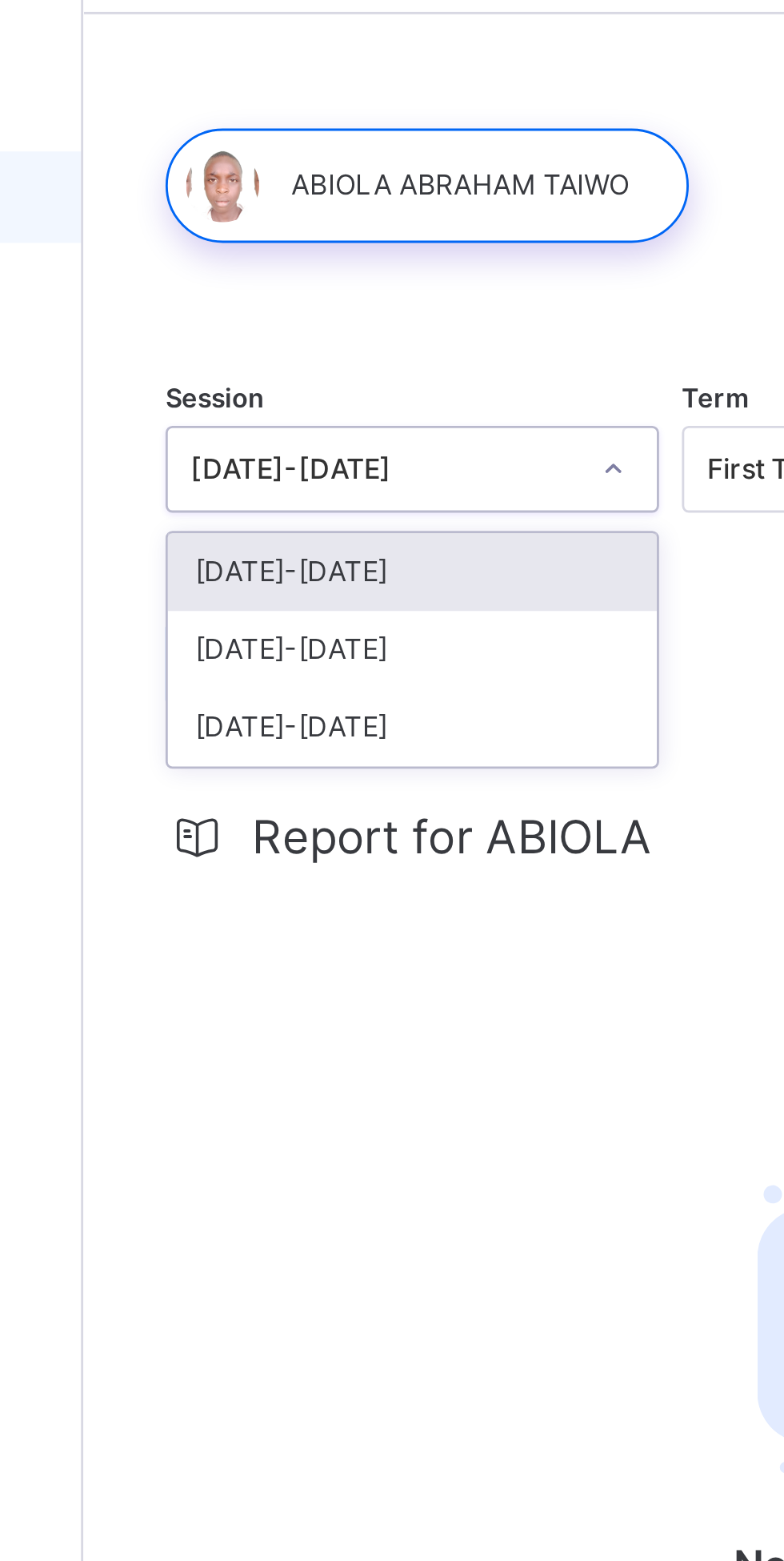
click at [284, 294] on div "[DATE]-[DATE]" at bounding box center [307, 286] width 171 height 27
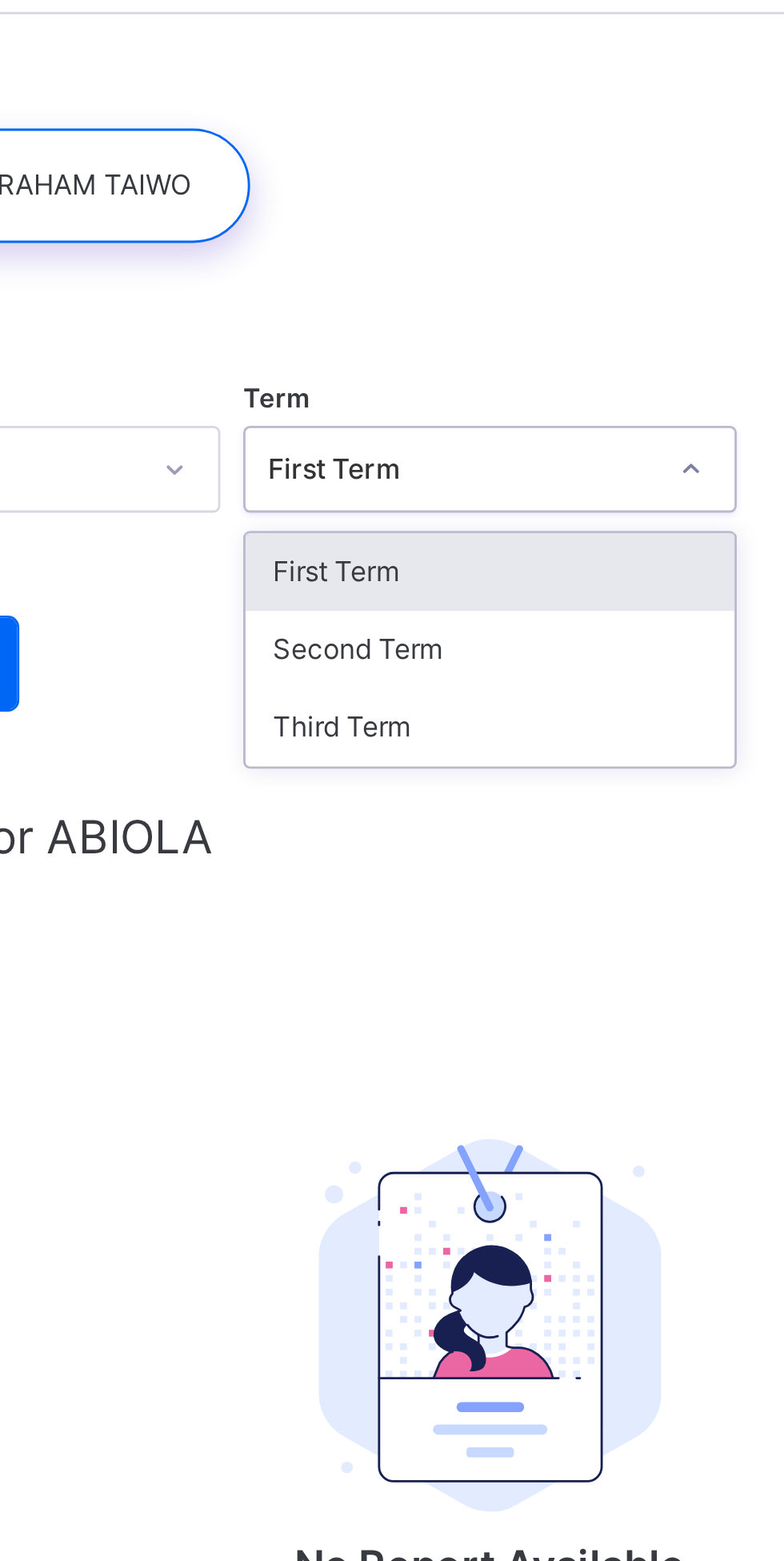
click at [469, 316] on div "Third Term" at bounding box center [487, 314] width 171 height 27
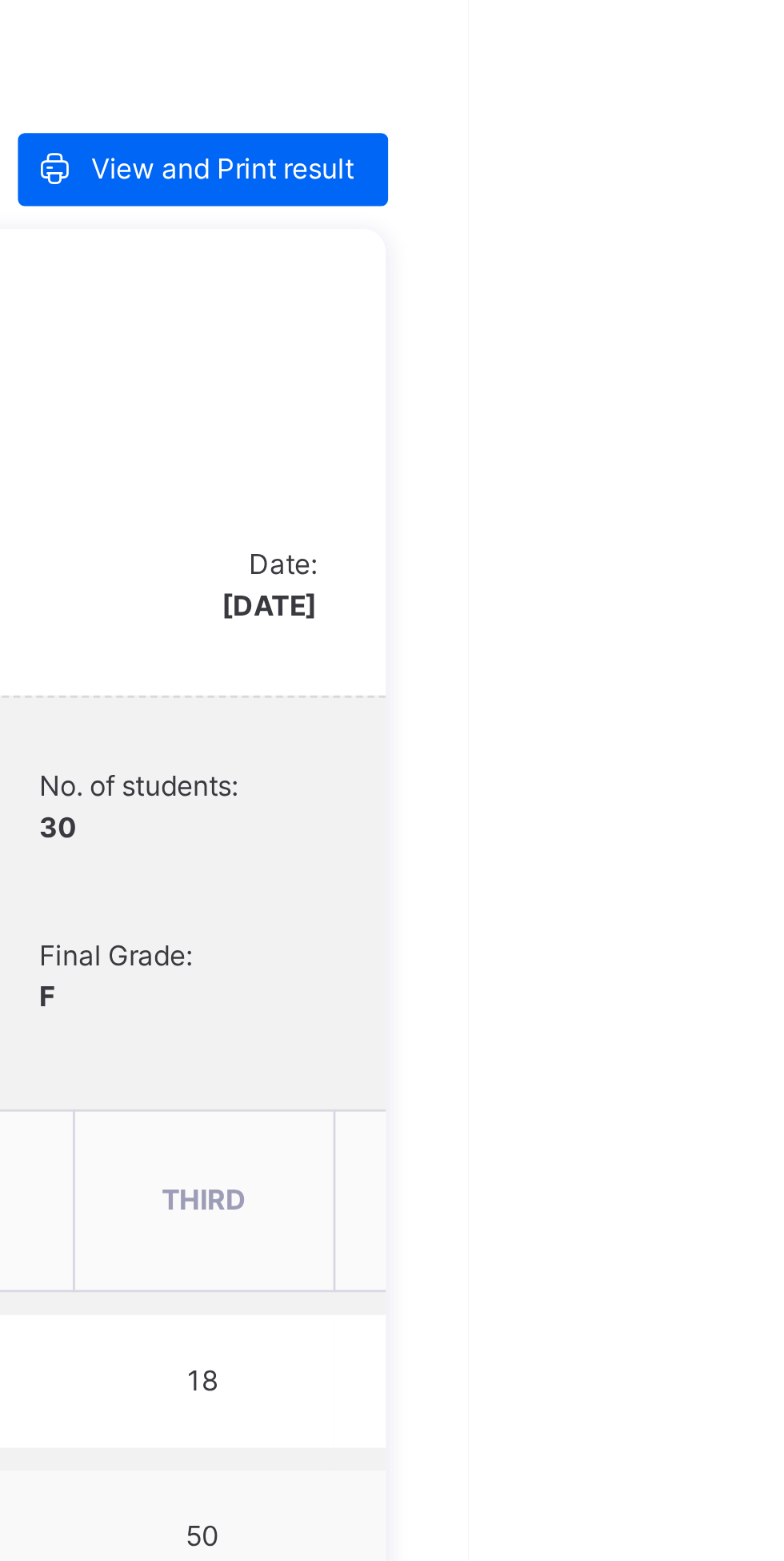
scroll to position [323, 0]
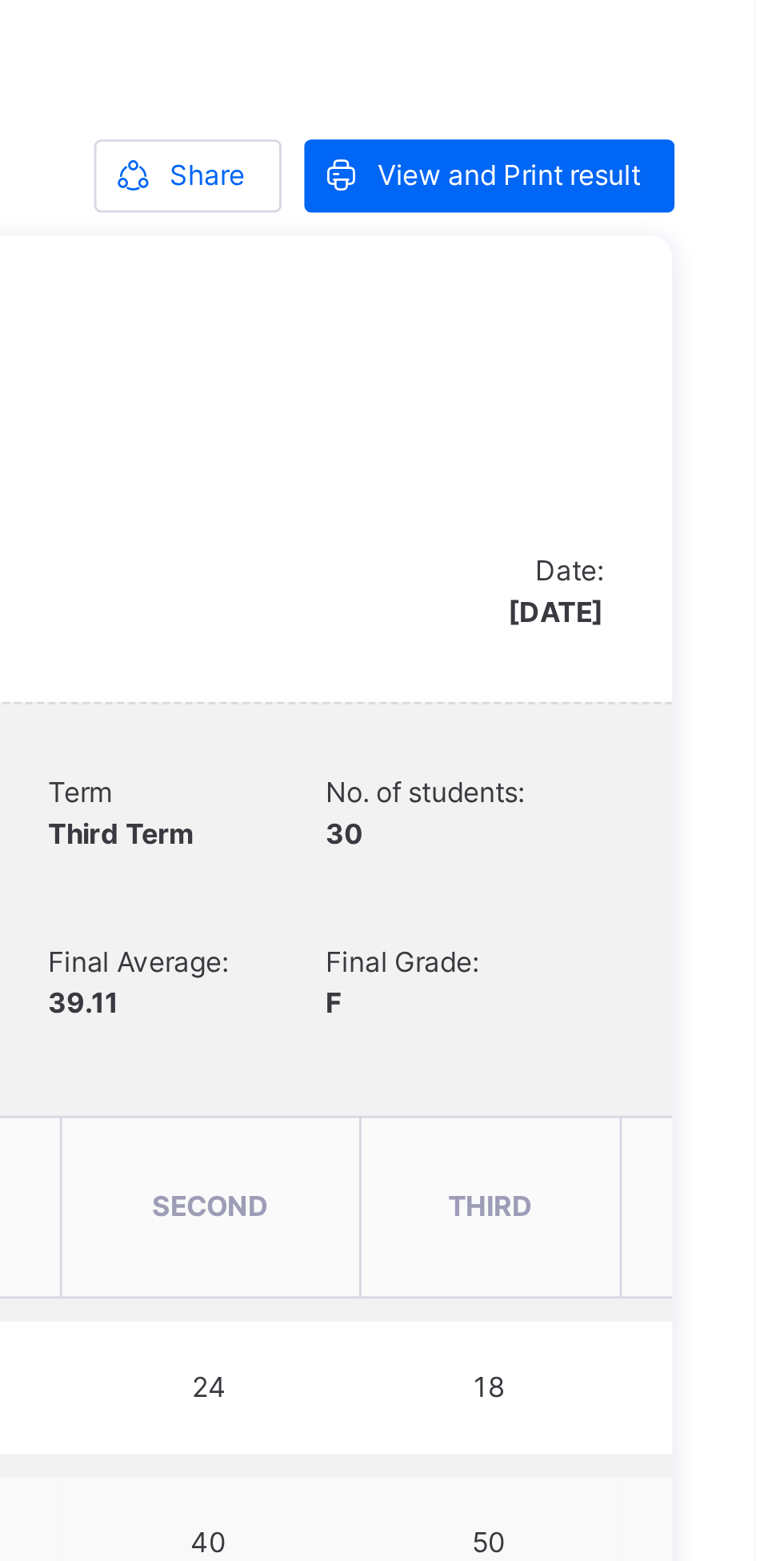
click at [711, 63] on span "View and Print result" at bounding box center [698, 61] width 92 height 14
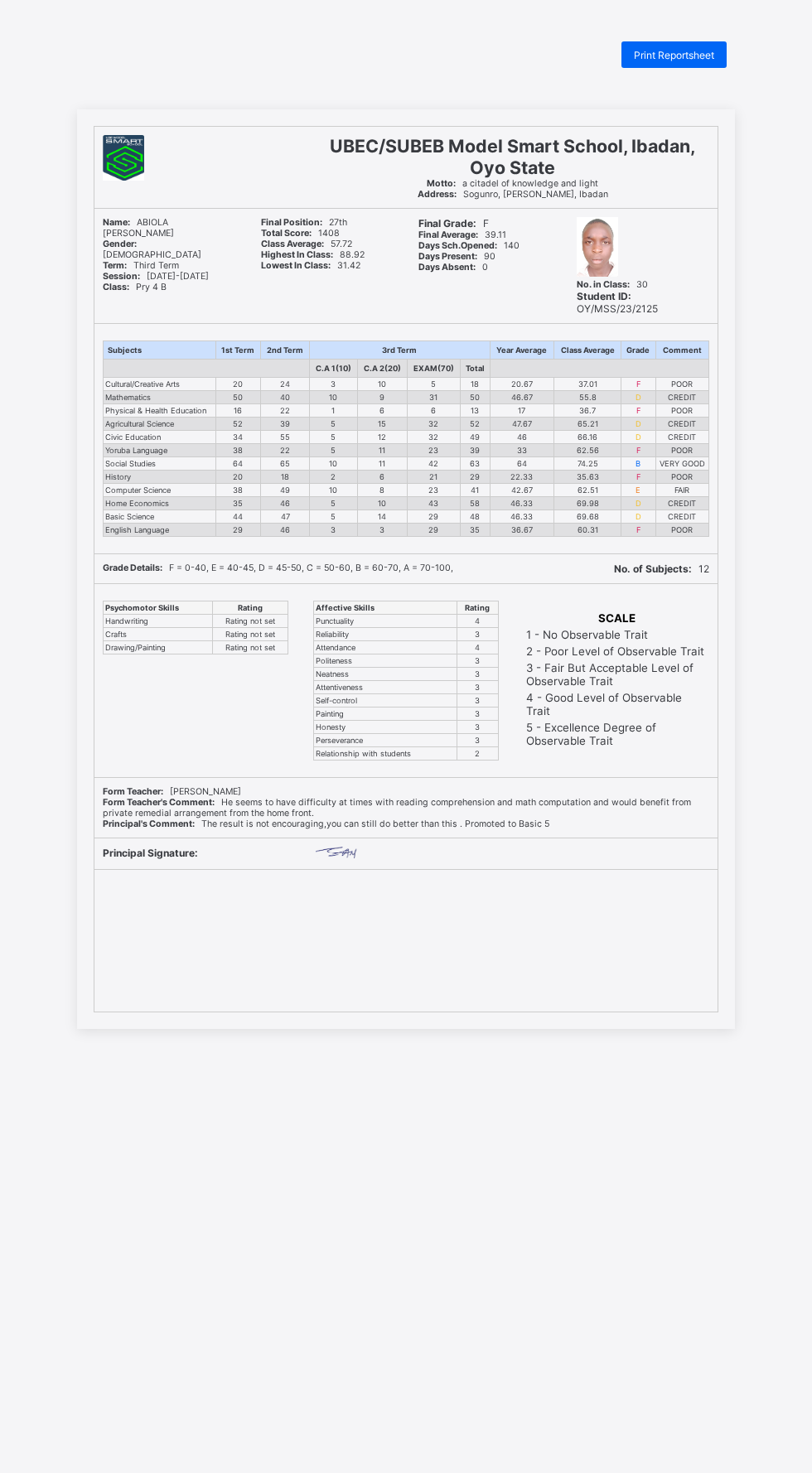
click at [560, 513] on td "69.68" at bounding box center [587, 515] width 67 height 13
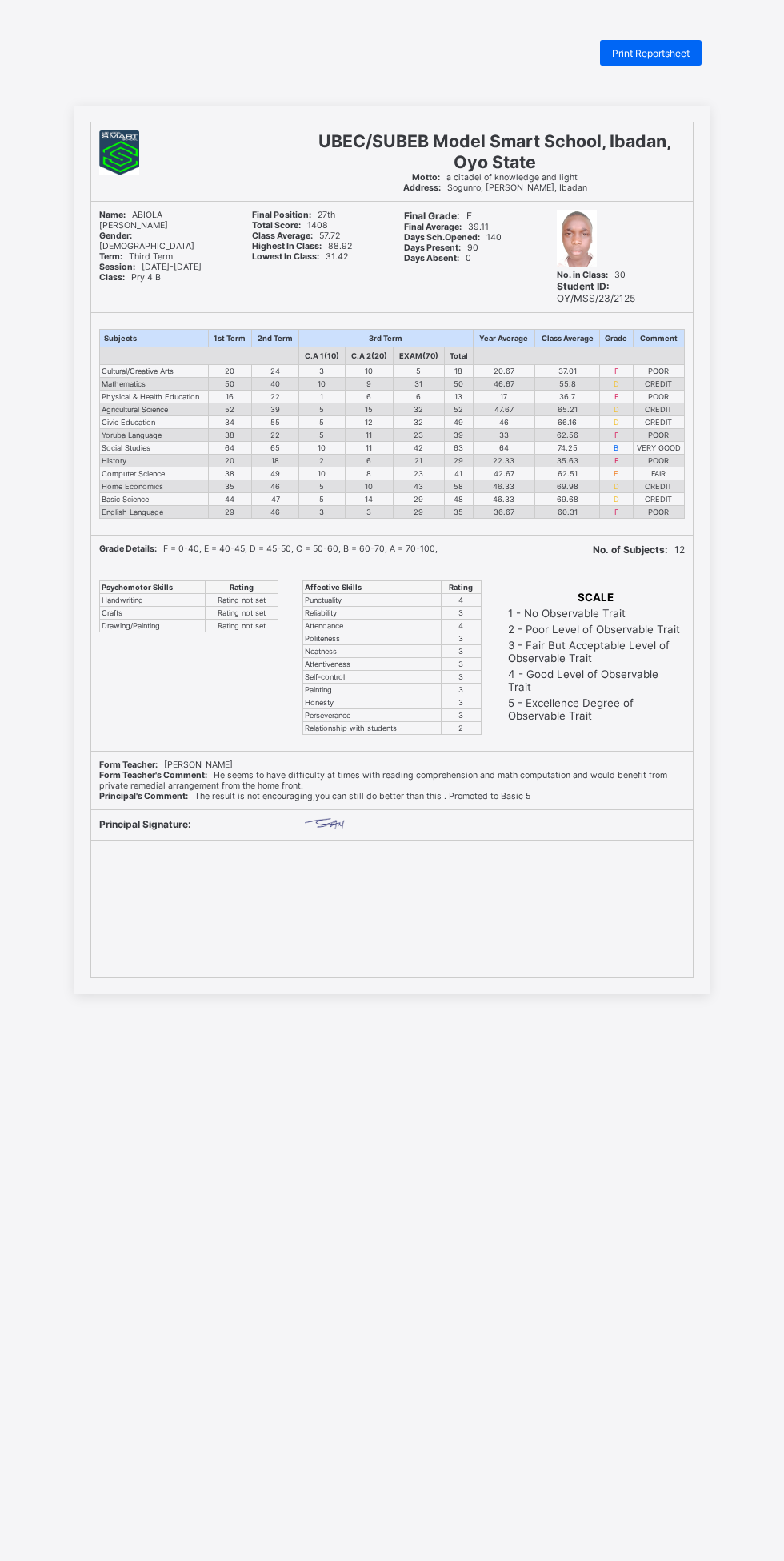
click at [550, 475] on td "62.51" at bounding box center [567, 472] width 65 height 13
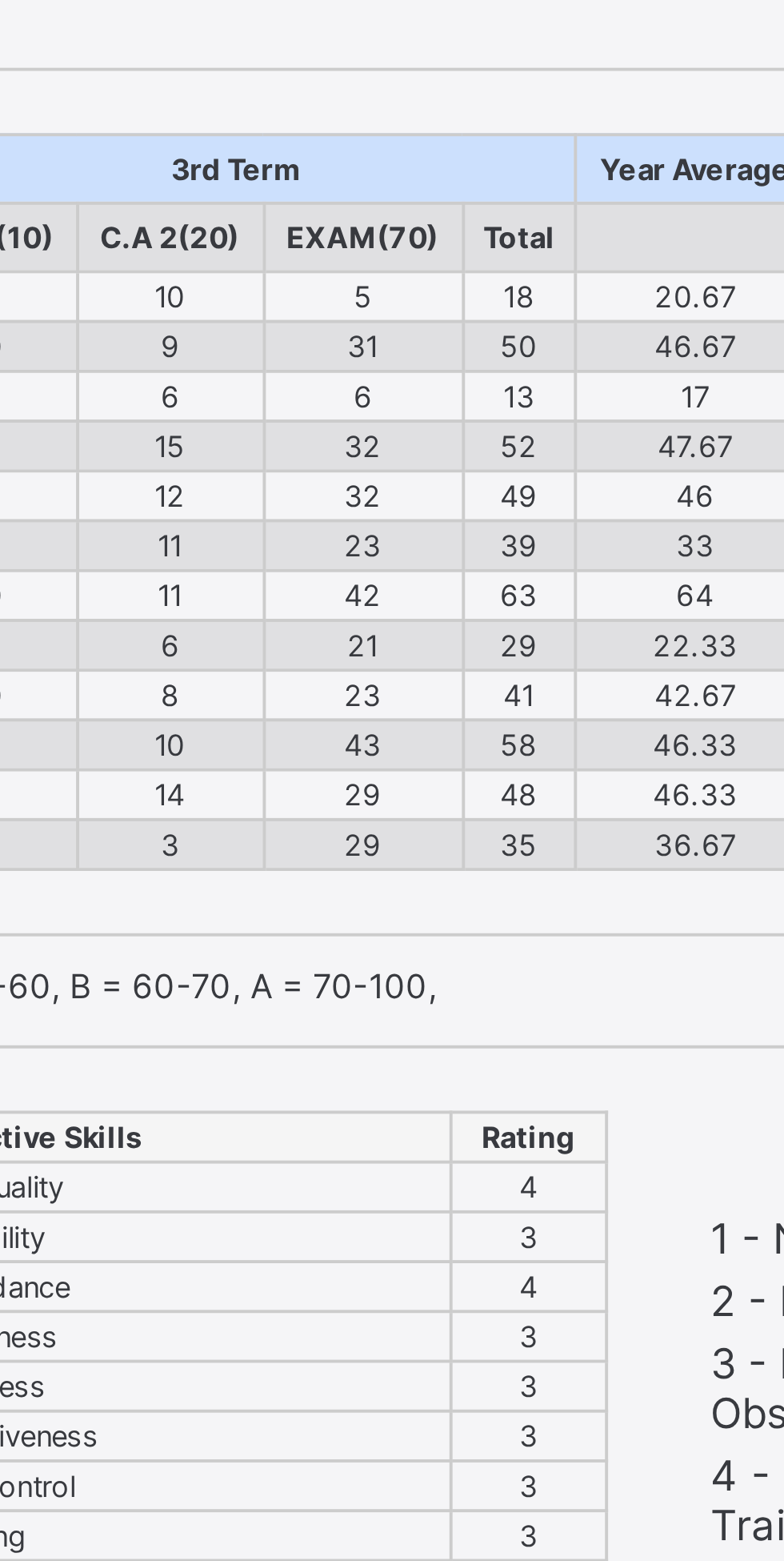
scroll to position [39, 0]
click at [429, 516] on div "Grade Details: F = 0-40, E = 40-45, D = 45-50, C = 50-60, B = 60-70, A = 70-100," at bounding box center [334, 510] width 486 height 28
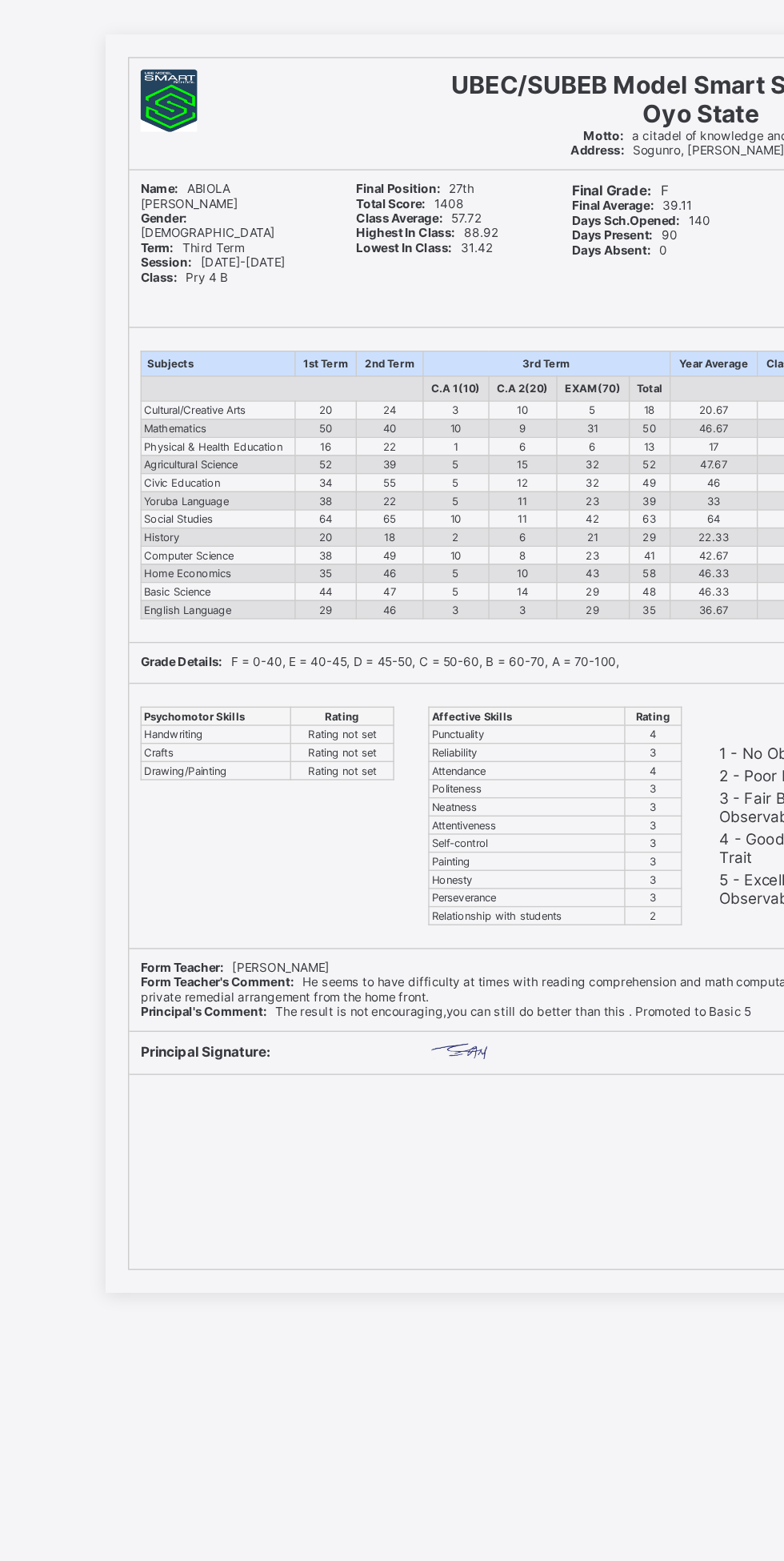
scroll to position [0, 0]
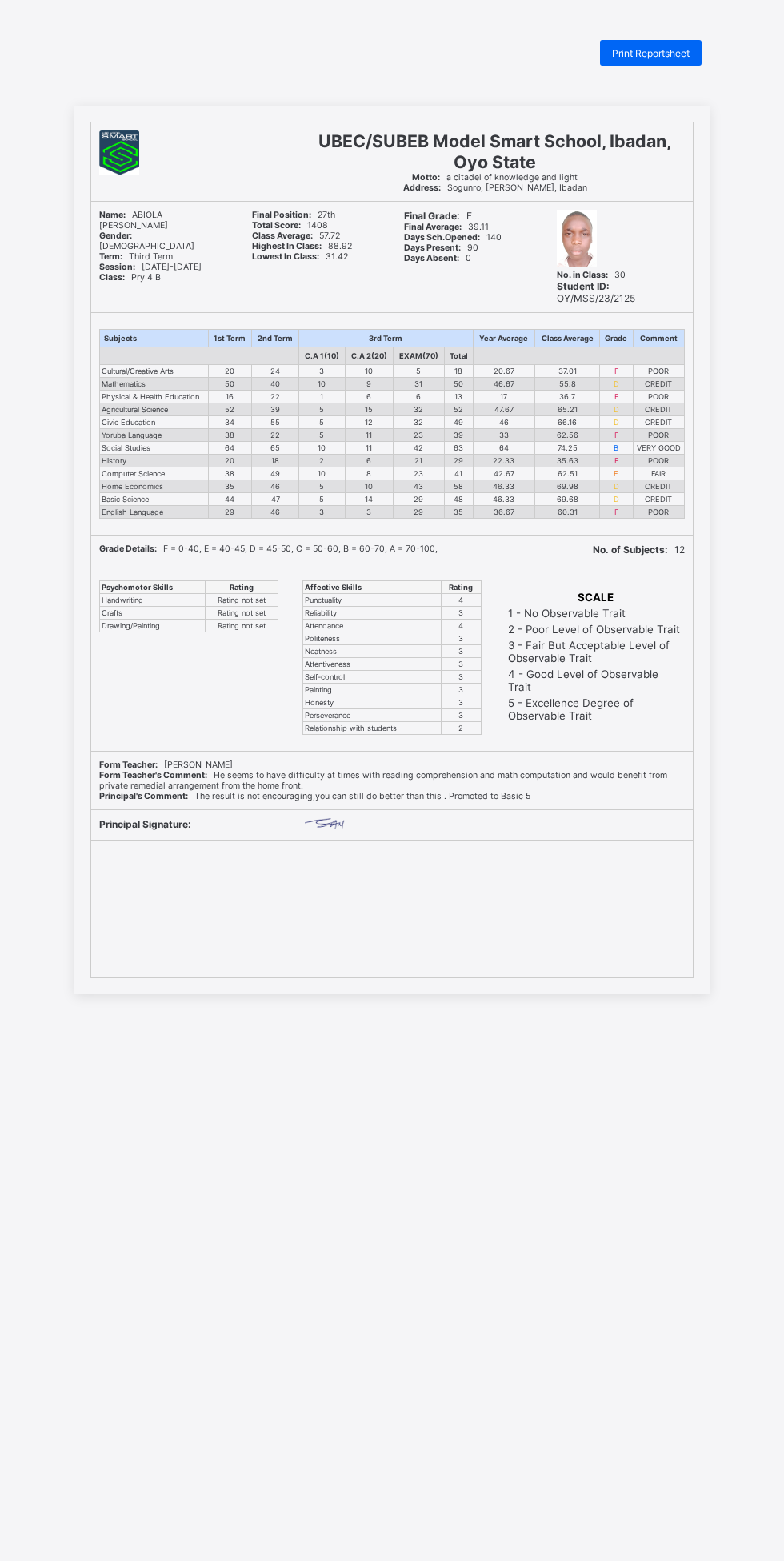
click at [489, 1020] on div "Print Reportsheet UBEC/SUBEB Model Smart School, Ibadan, Oyo State Motto: a cit…" at bounding box center [392, 820] width 784 height 1561
click at [491, 491] on td "46.33" at bounding box center [504, 485] width 61 height 13
click at [703, 1015] on div "Print Reportsheet UBEC/SUBEB Model Smart School, Ibadan, Oyo State Motto: a cit…" at bounding box center [392, 820] width 784 height 1561
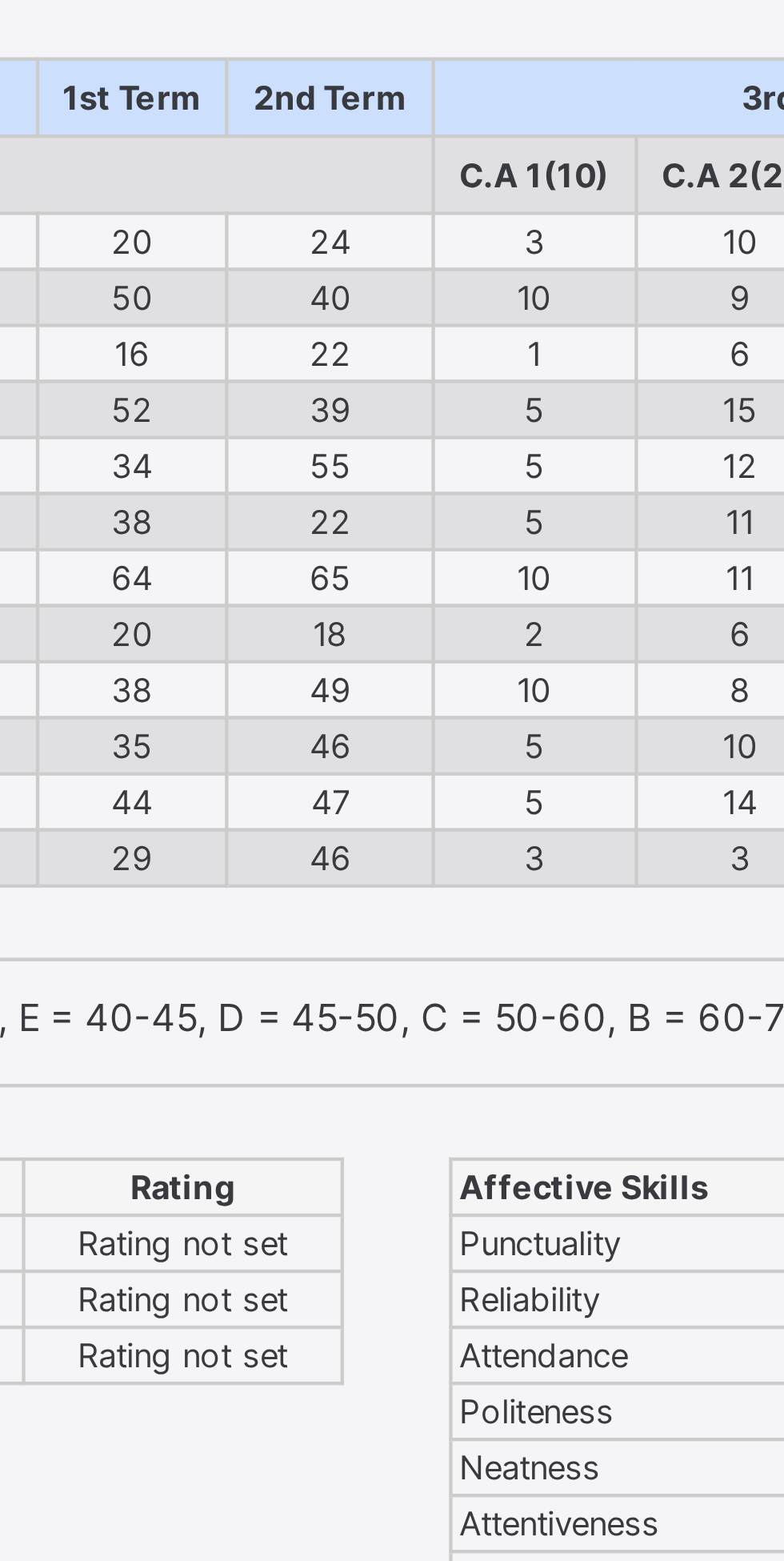
scroll to position [7, 0]
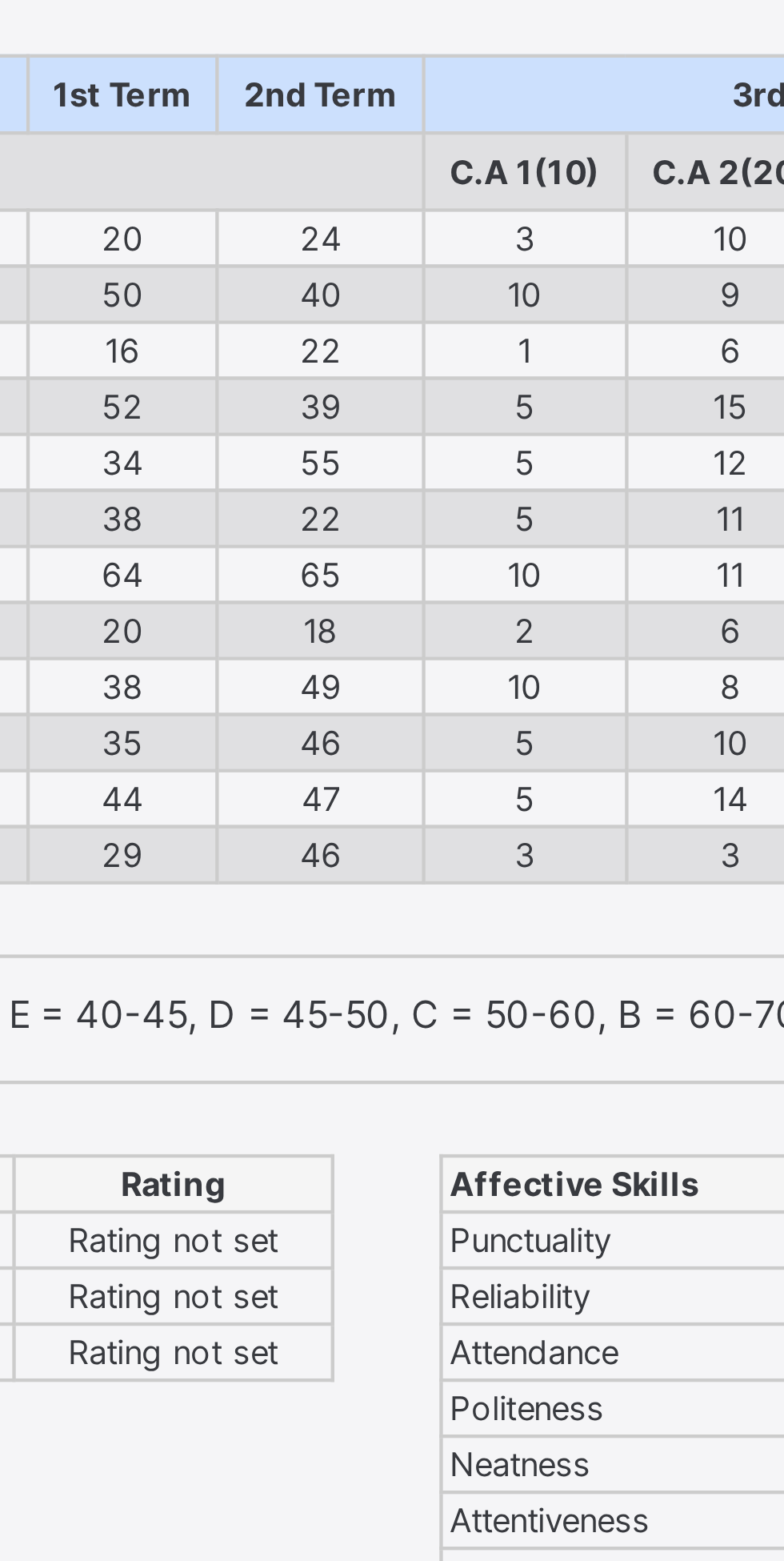
click at [301, 454] on td "2" at bounding box center [321, 454] width 46 height 13
click at [287, 448] on td "18" at bounding box center [275, 454] width 47 height 13
click at [328, 486] on td "5" at bounding box center [321, 492] width 46 height 13
click at [299, 500] on td "3" at bounding box center [321, 505] width 46 height 13
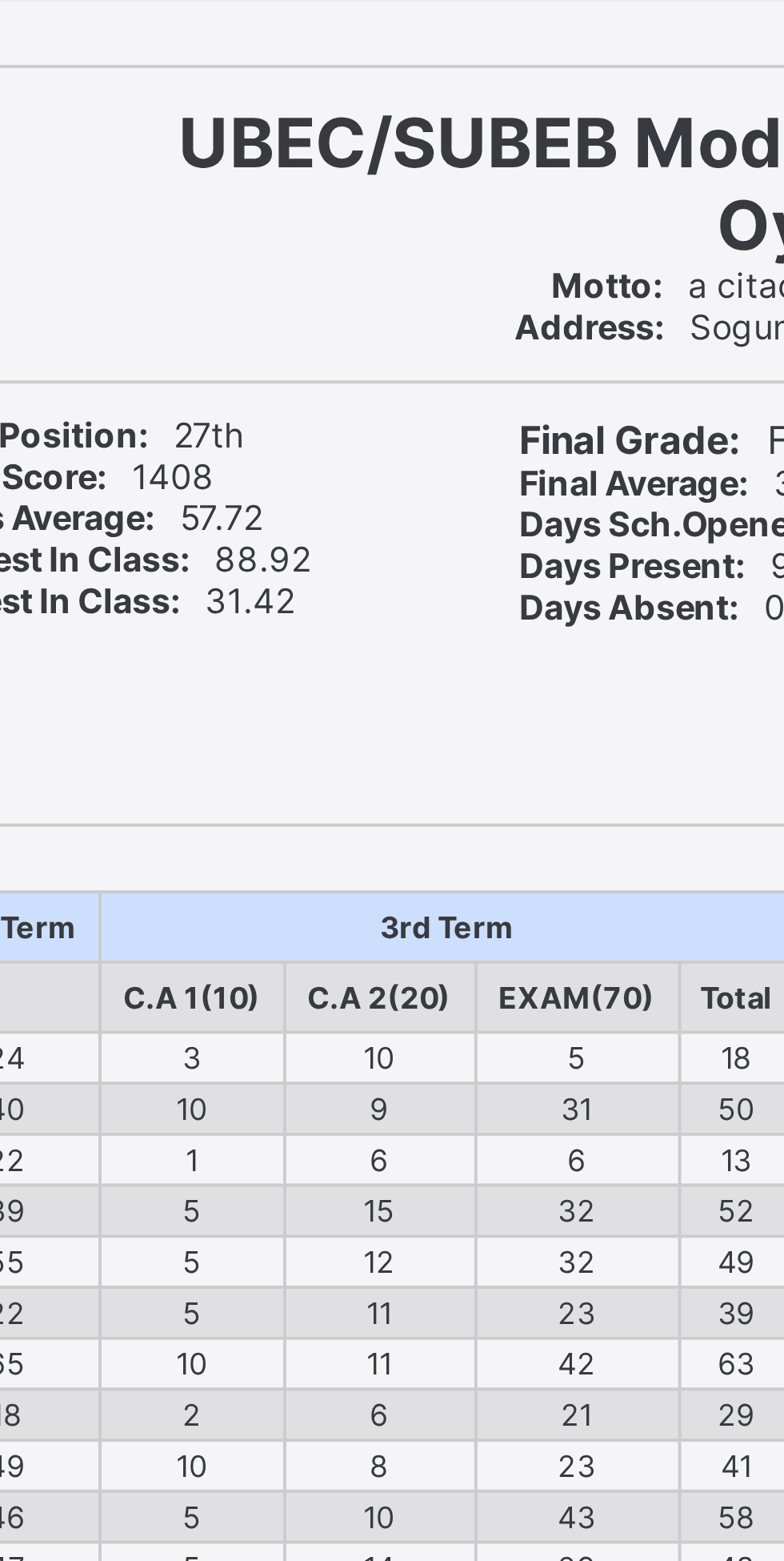
click at [389, 295] on div "Name: [PERSON_NAME] [PERSON_NAME] Gender: [DEMOGRAPHIC_DATA] Term: Third Term S…" at bounding box center [392, 251] width 602 height 112
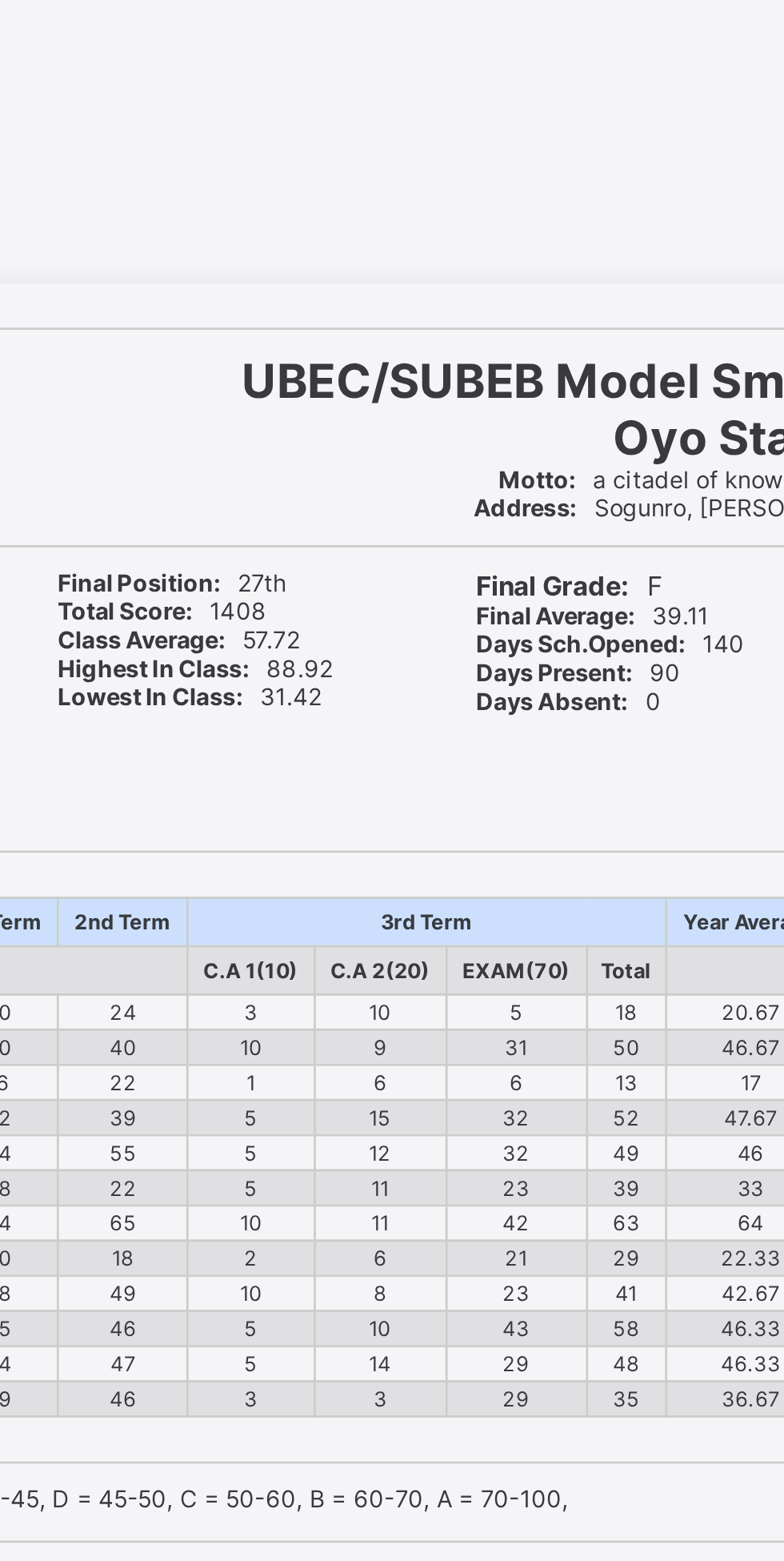
scroll to position [0, 0]
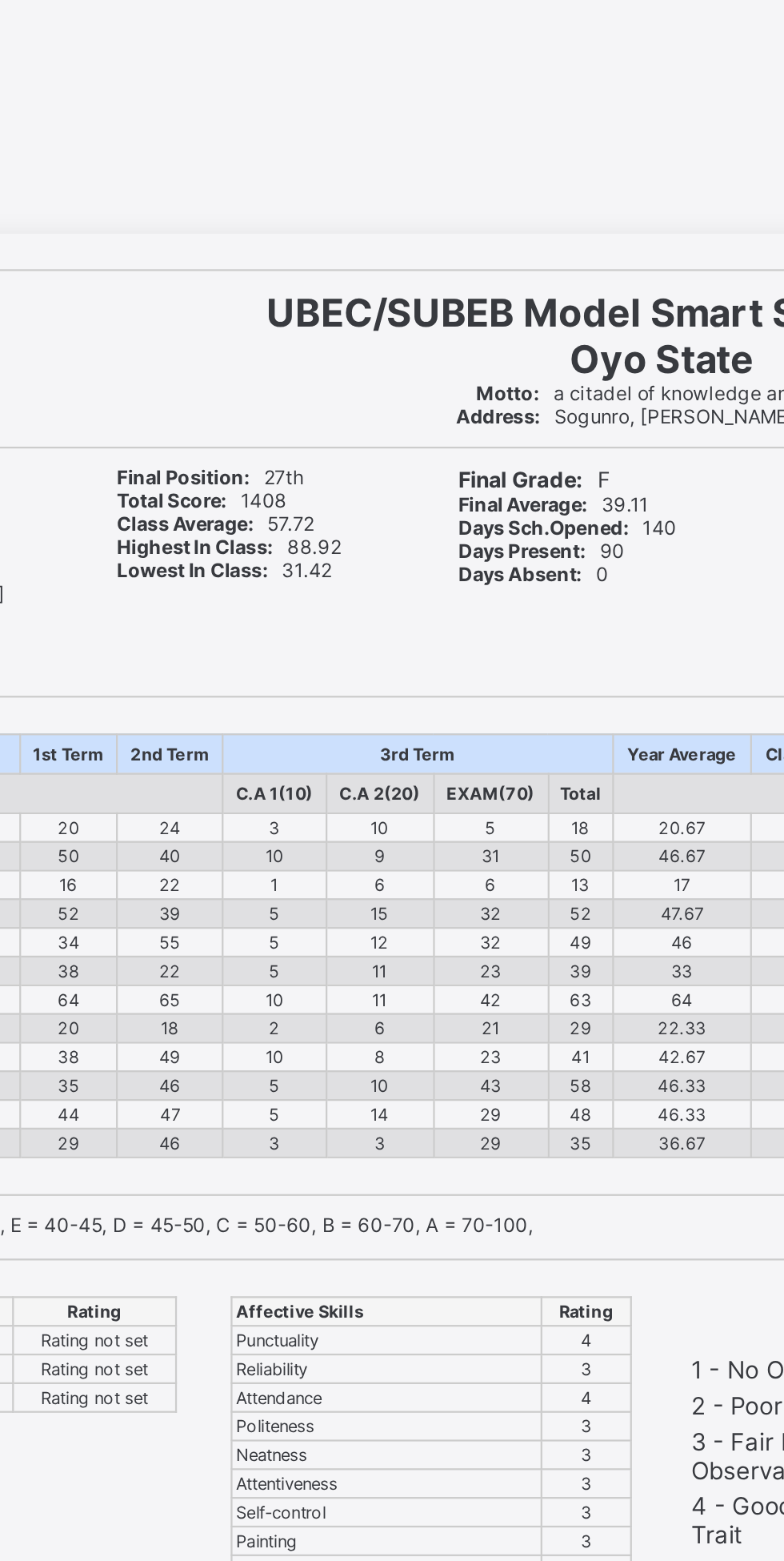
click at [435, 274] on div "Final Grade: F Final Average: 39.11 Days Sch.Opened: 140 Days Present: 90 Days …" at bounding box center [469, 257] width 145 height 111
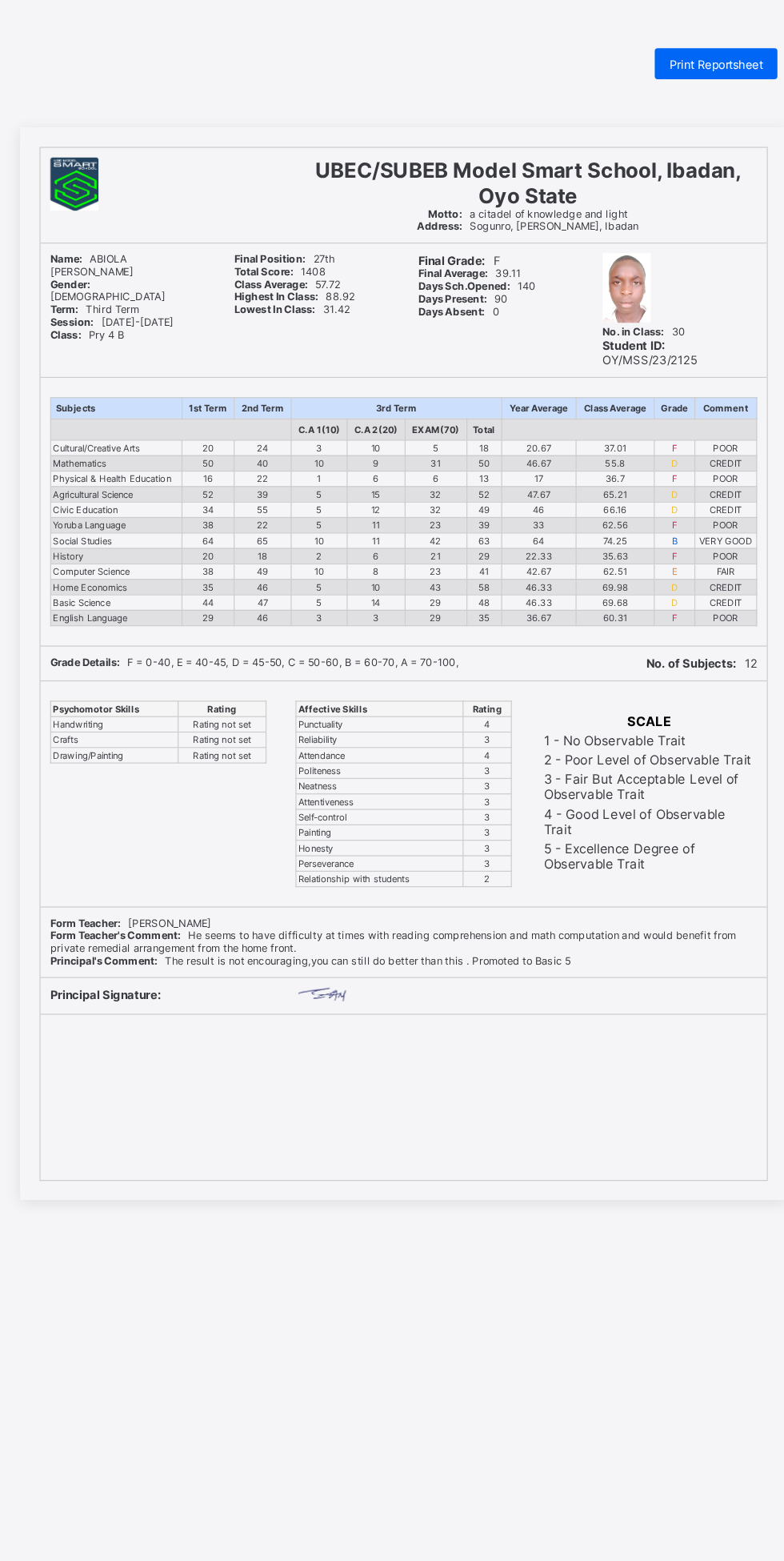
click at [649, 50] on span "Print Reportsheet" at bounding box center [650, 53] width 78 height 12
